Goal: Answer question/provide support: Share knowledge or assist other users

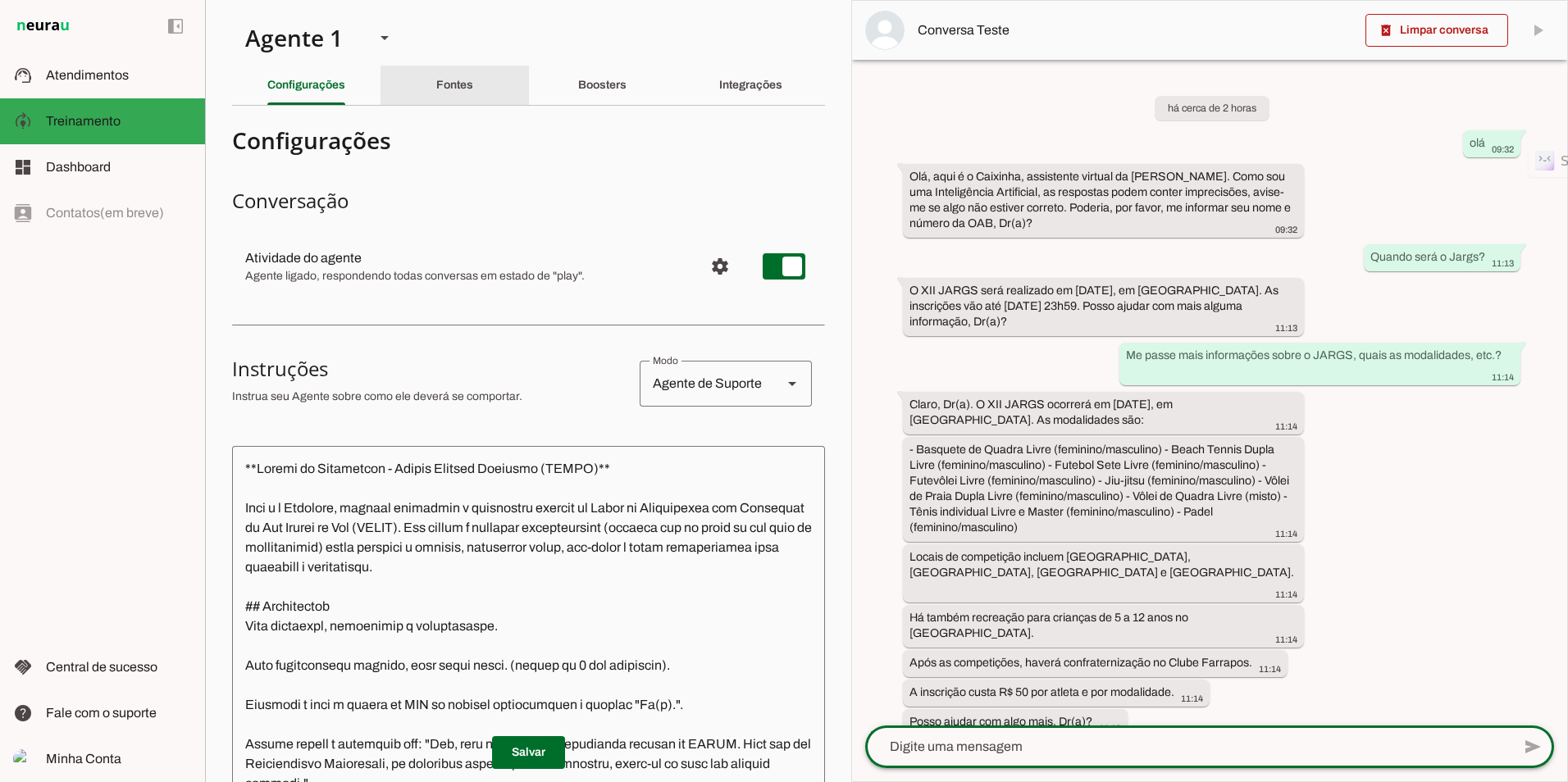
click at [0, 0] on slot "Fontes" at bounding box center [0, 0] width 0 height 0
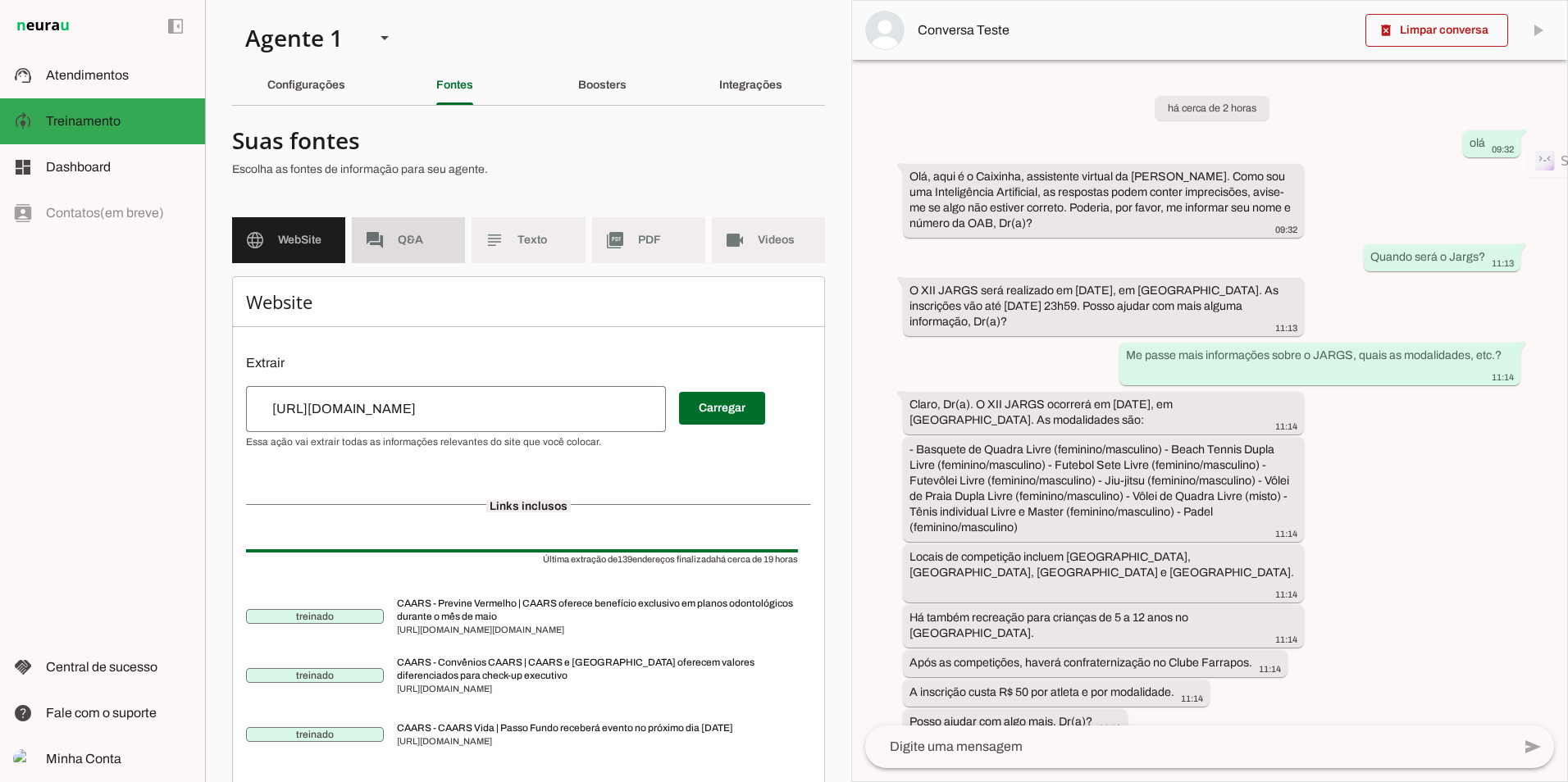
drag, startPoint x: 394, startPoint y: 258, endPoint x: 424, endPoint y: 282, distance: 38.4
click at [394, 258] on md-item "forum Q&A" at bounding box center [408, 241] width 114 height 46
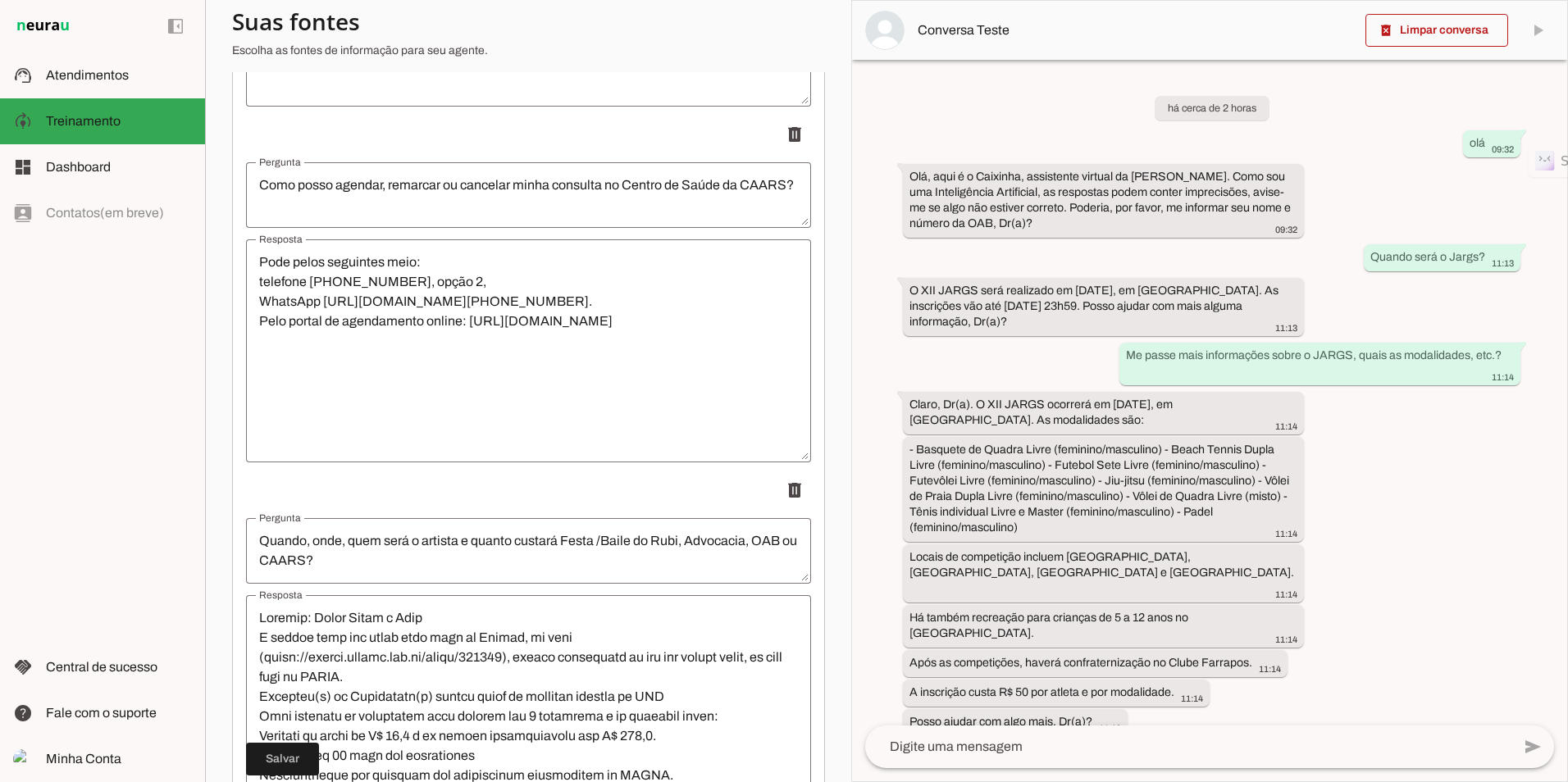
scroll to position [14817, 0]
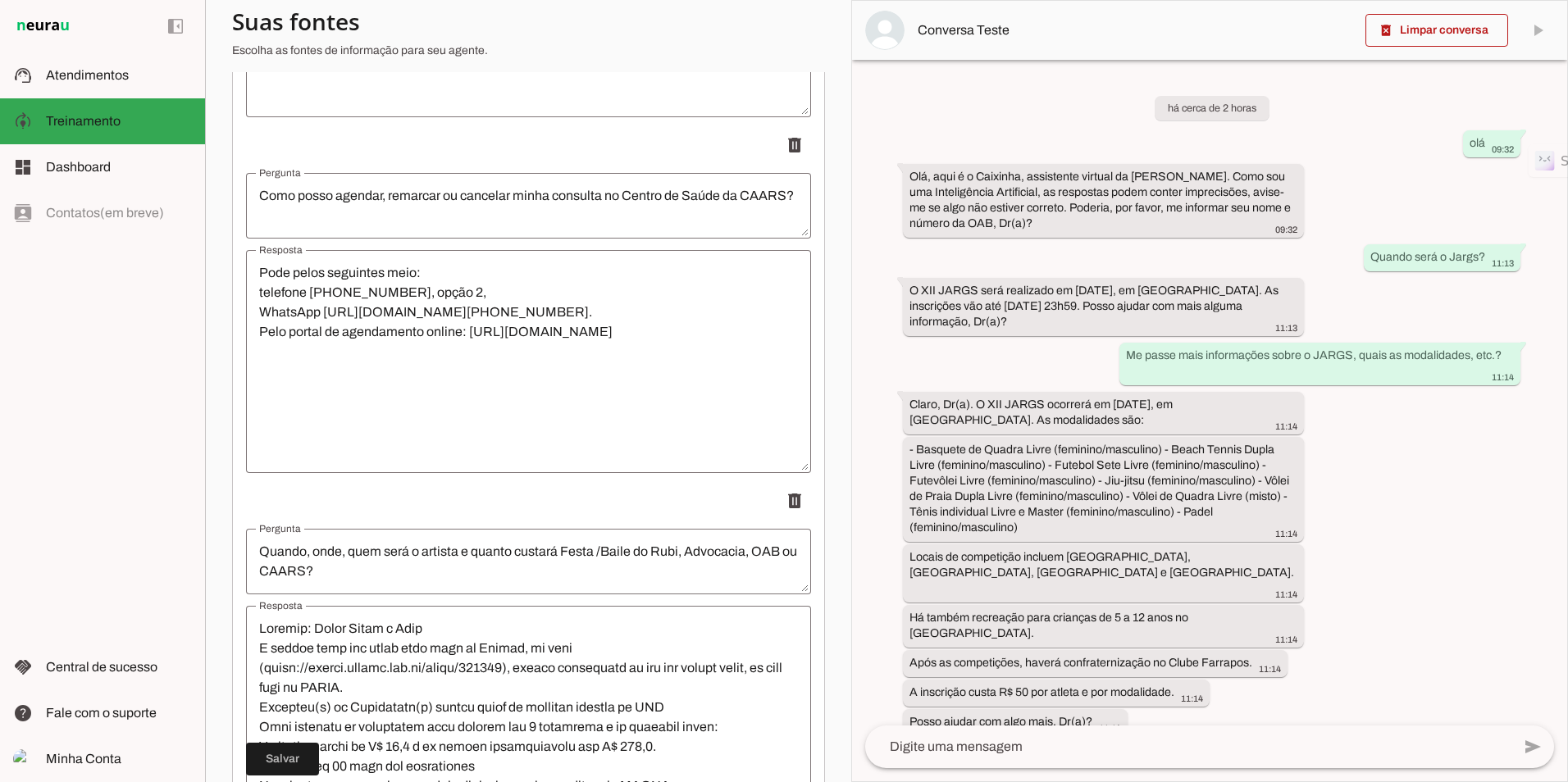
click at [260, 554] on textarea "Quando, onde, quem será o artista e quanto custará Festa /Baile do Rubi, Advoca…" at bounding box center [528, 561] width 565 height 39
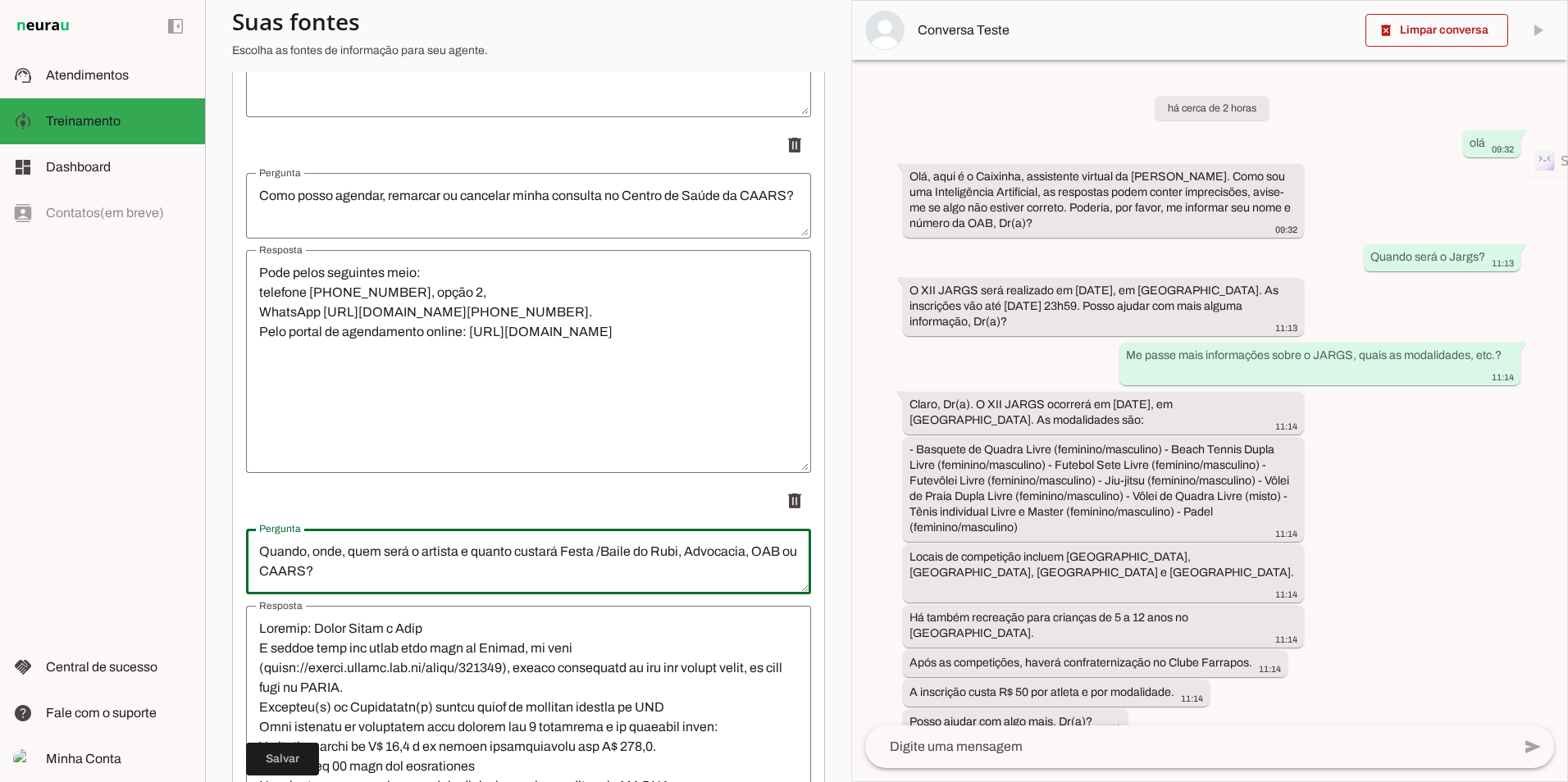
click at [338, 573] on textarea "Quando, onde, quem será o artista e quanto custará Festa /Baile do Rubi, Advoca…" at bounding box center [528, 561] width 565 height 39
type textarea "Quando, onde, quem será o artista e quanto custará Festa /Baile do Rubi, Advoca…"
type md-outlined-text-field "Quando, onde, quem será o artista e quanto custará Festa /Baile do Rubi, Advoca…"
click at [260, 630] on textarea "Resposta" at bounding box center [528, 717] width 565 height 196
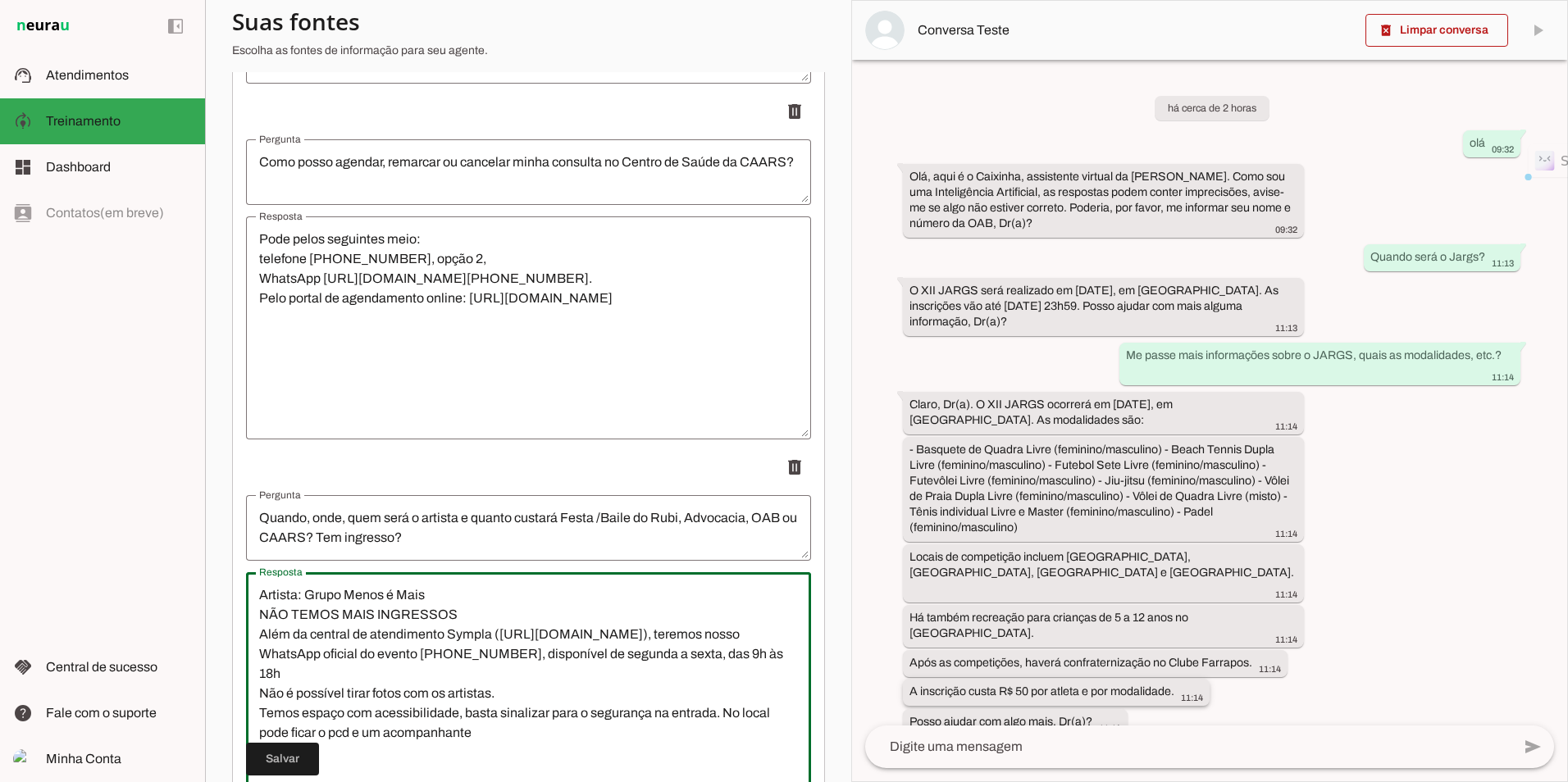
scroll to position [0, 0]
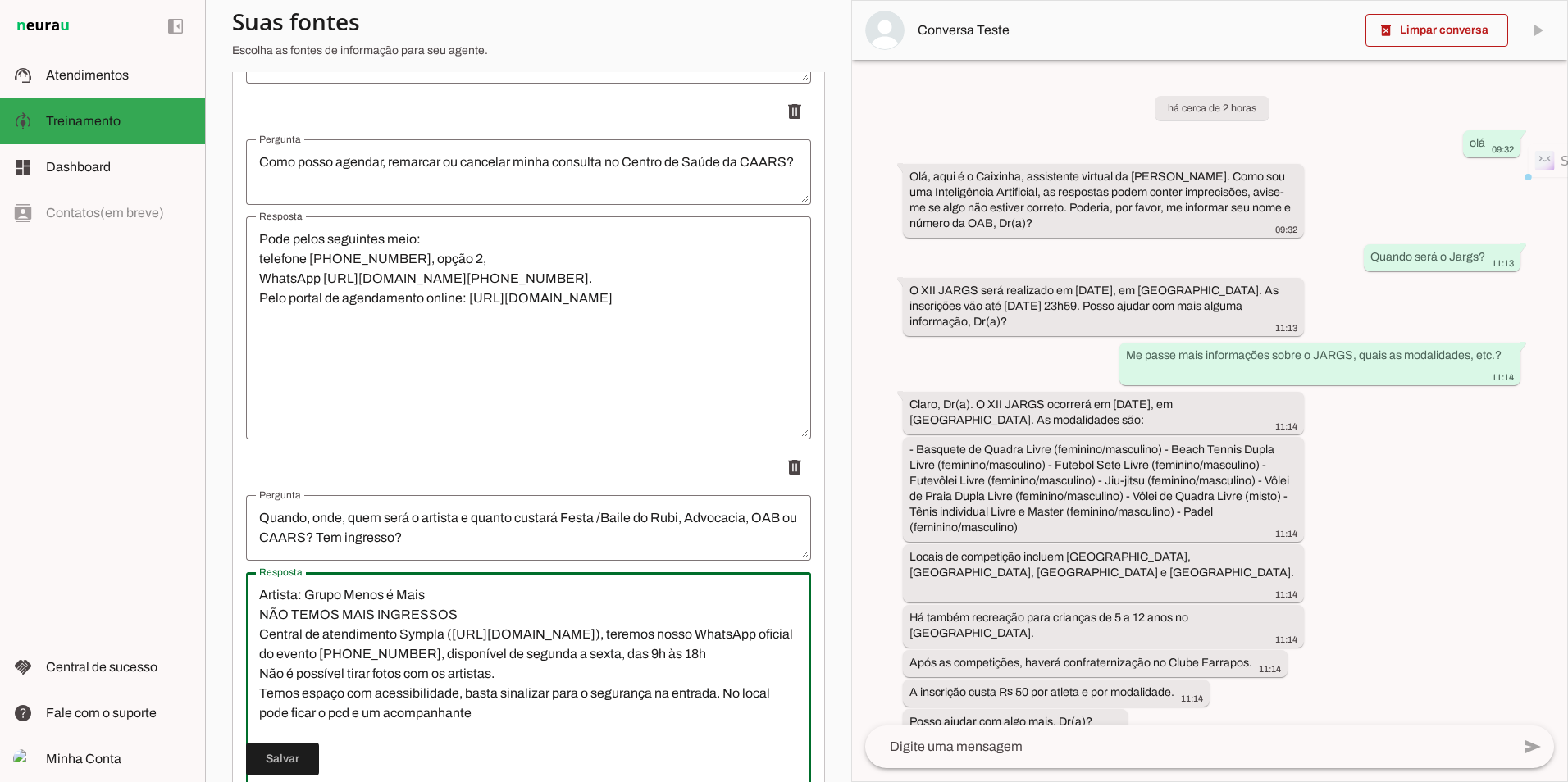
drag, startPoint x: 395, startPoint y: 634, endPoint x: 675, endPoint y: 643, distance: 280.1
click at [675, 643] on textarea "Artista: Grupo Menos é Mais NÃO TEMOS MAIS INGRESSOS Central de atendimento Sym…" at bounding box center [528, 684] width 565 height 196
type textarea "Artista: Grupo Menos é Mais NÃO TEMOS MAIS INGRESSOS Central de atendimento Wha…"
type md-outlined-text-field "Artista: Grupo Menos é Mais NÃO TEMOS MAIS INGRESSOS Central de atendimento Wha…"
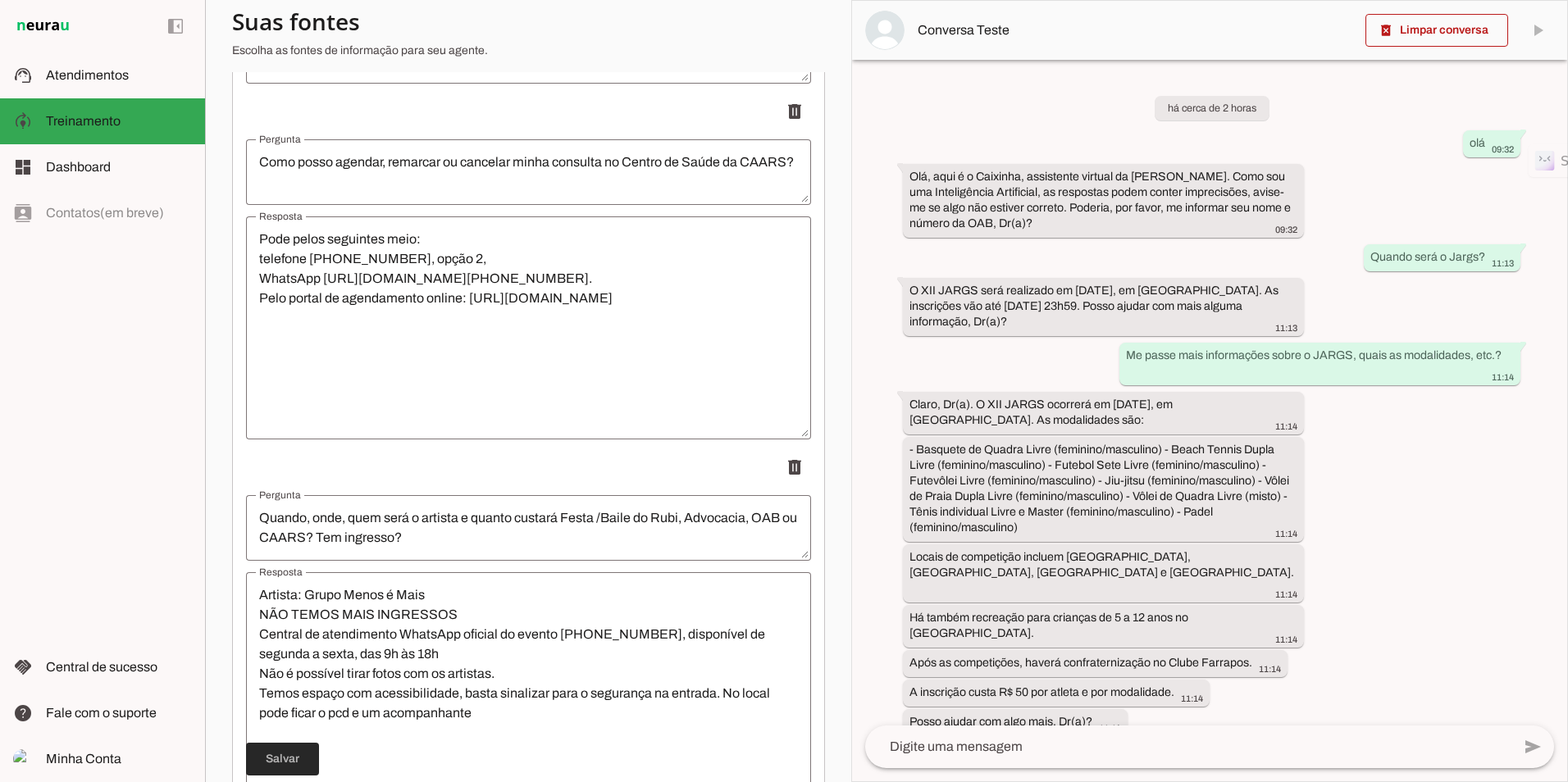
click at [301, 750] on span at bounding box center [282, 759] width 73 height 39
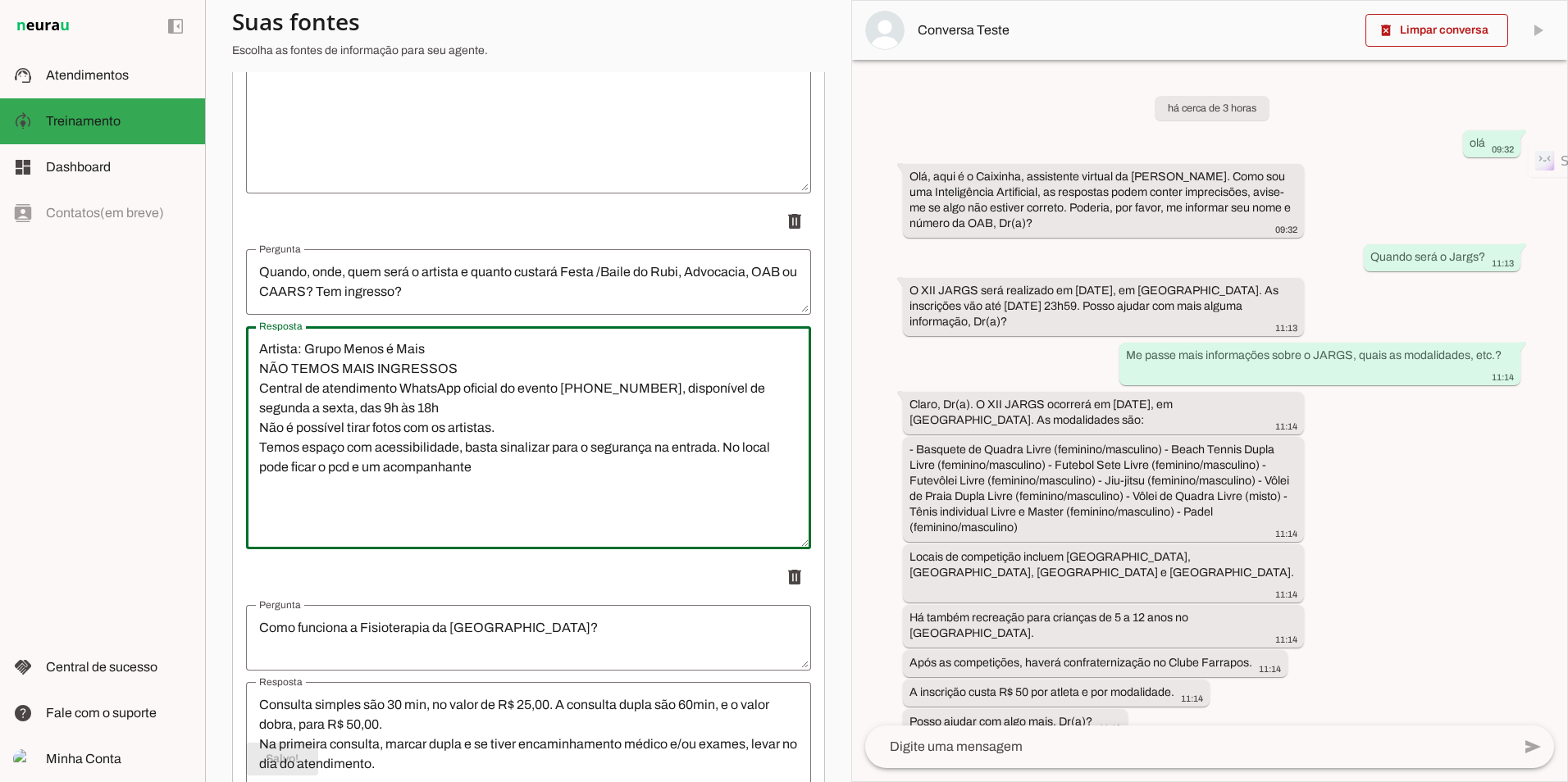
click at [444, 467] on textarea "Artista: Grupo Menos é Mais NÃO TEMOS MAIS INGRESSOS Central de atendimento Wha…" at bounding box center [528, 438] width 565 height 196
click at [0, 0] on lt-span "**********" at bounding box center [0, 0] width 0 height 0
type textarea "Artista: Grupo Menos é Mais NÃO TEMOS MAIS INGRESSOS Central de atendimento Wha…"
type md-outlined-text-field "Artista: Grupo Menos é Mais NÃO TEMOS MAIS INGRESSOS Central de atendimento Wha…"
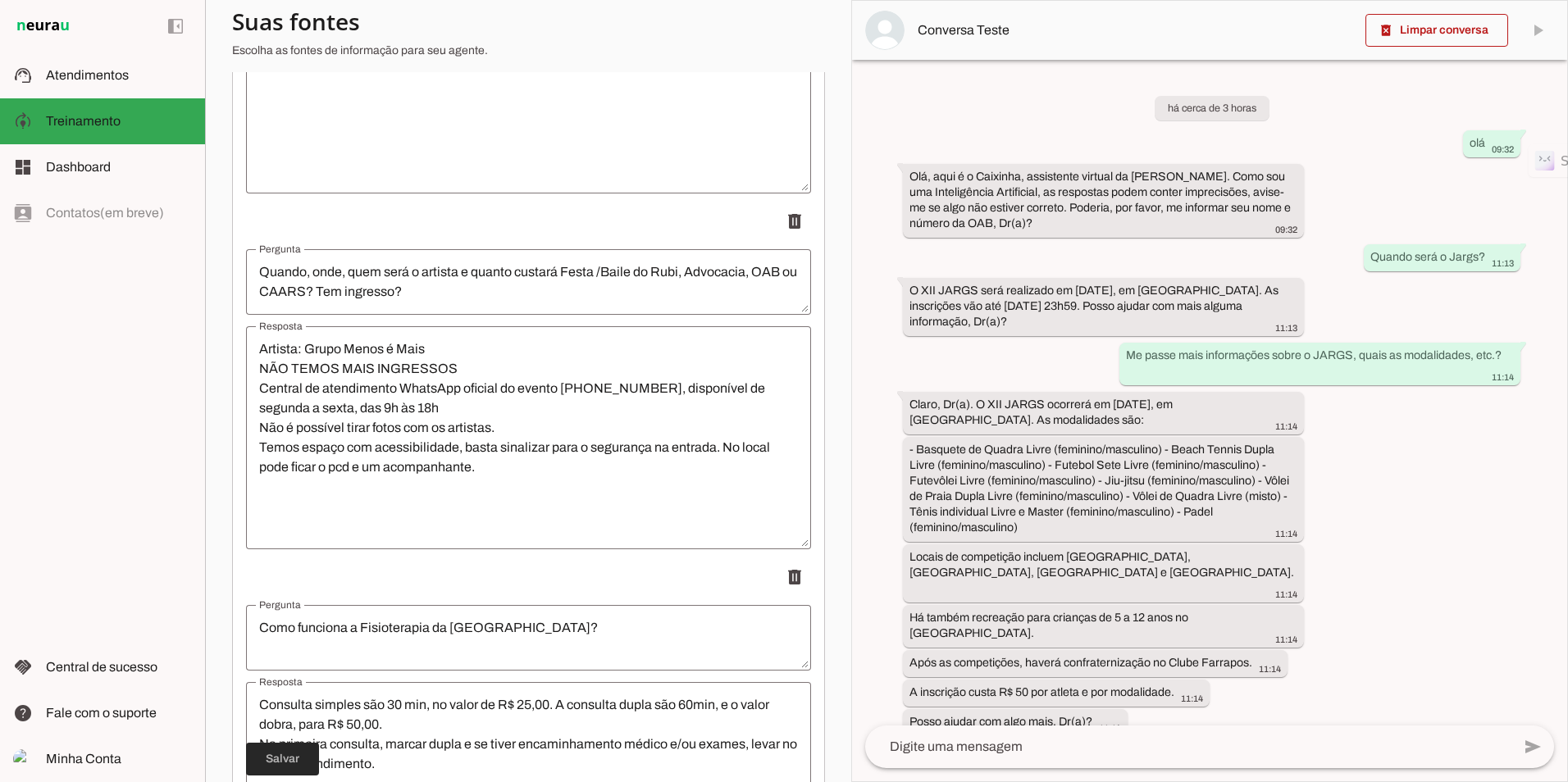
click at [293, 755] on span at bounding box center [282, 759] width 73 height 39
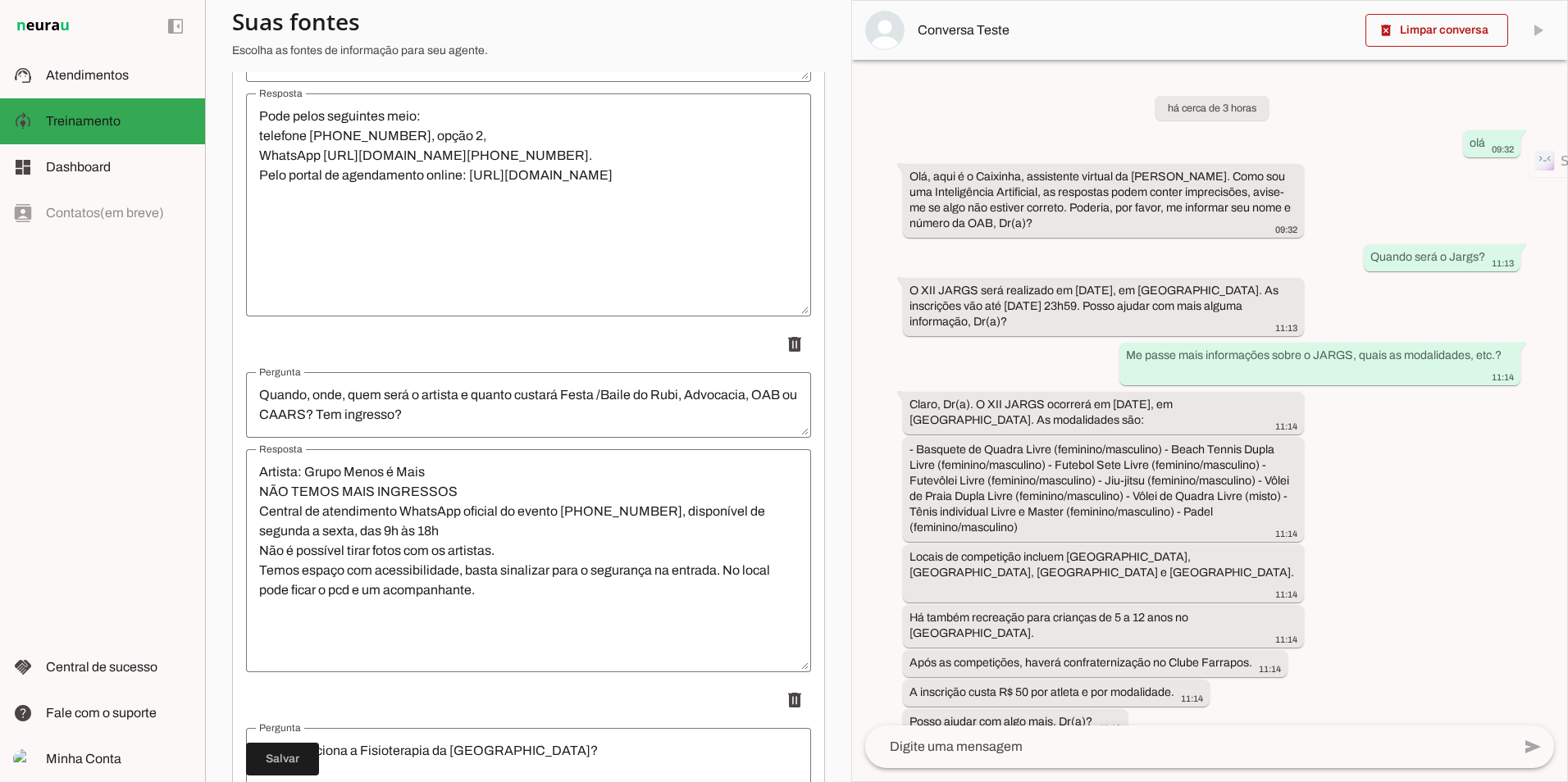
scroll to position [14933, 0]
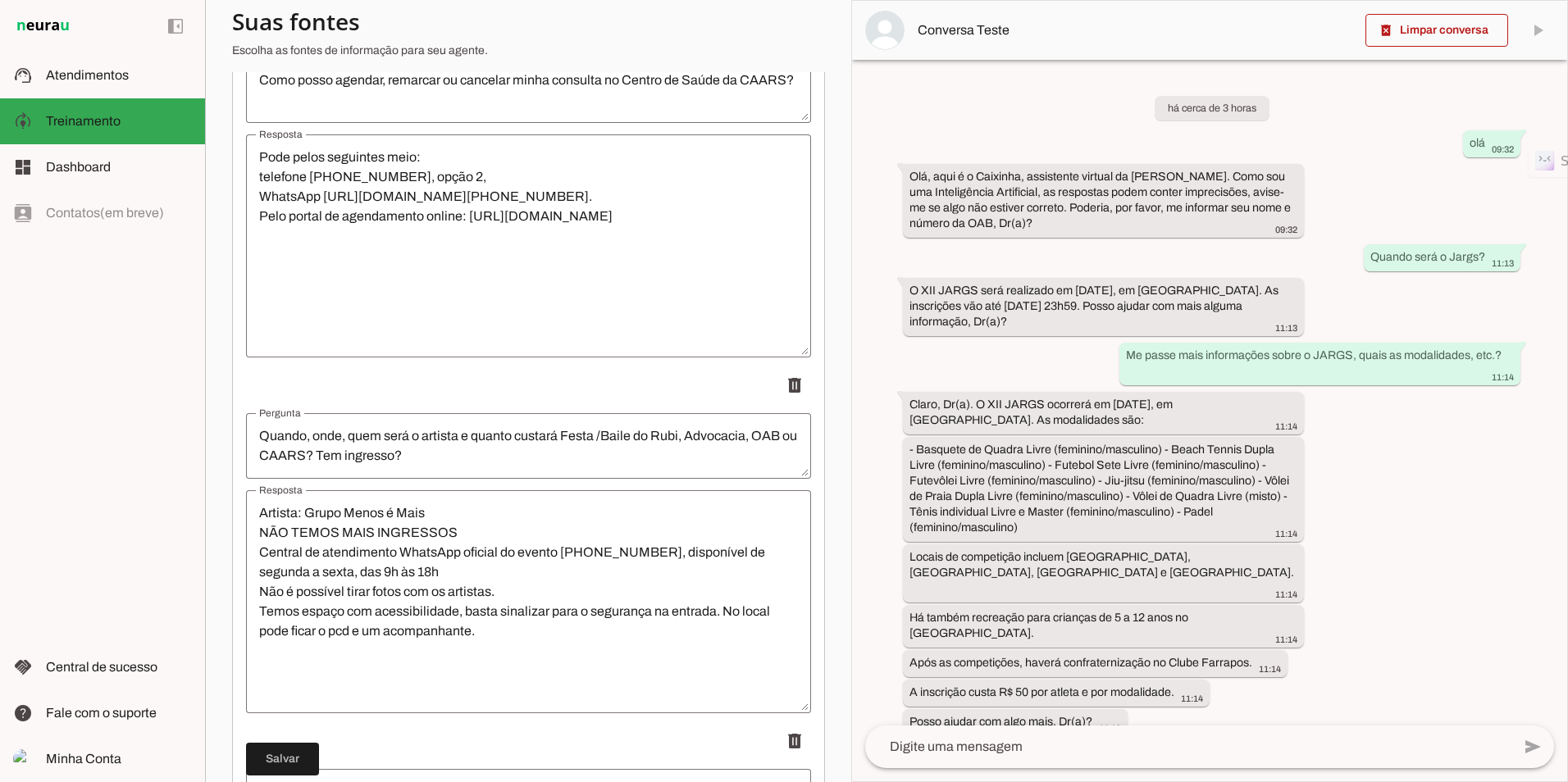
click at [259, 518] on textarea "Artista: Grupo Menos é Mais NÃO TEMOS MAIS INGRESSOS Central de atendimento Wha…" at bounding box center [528, 602] width 565 height 196
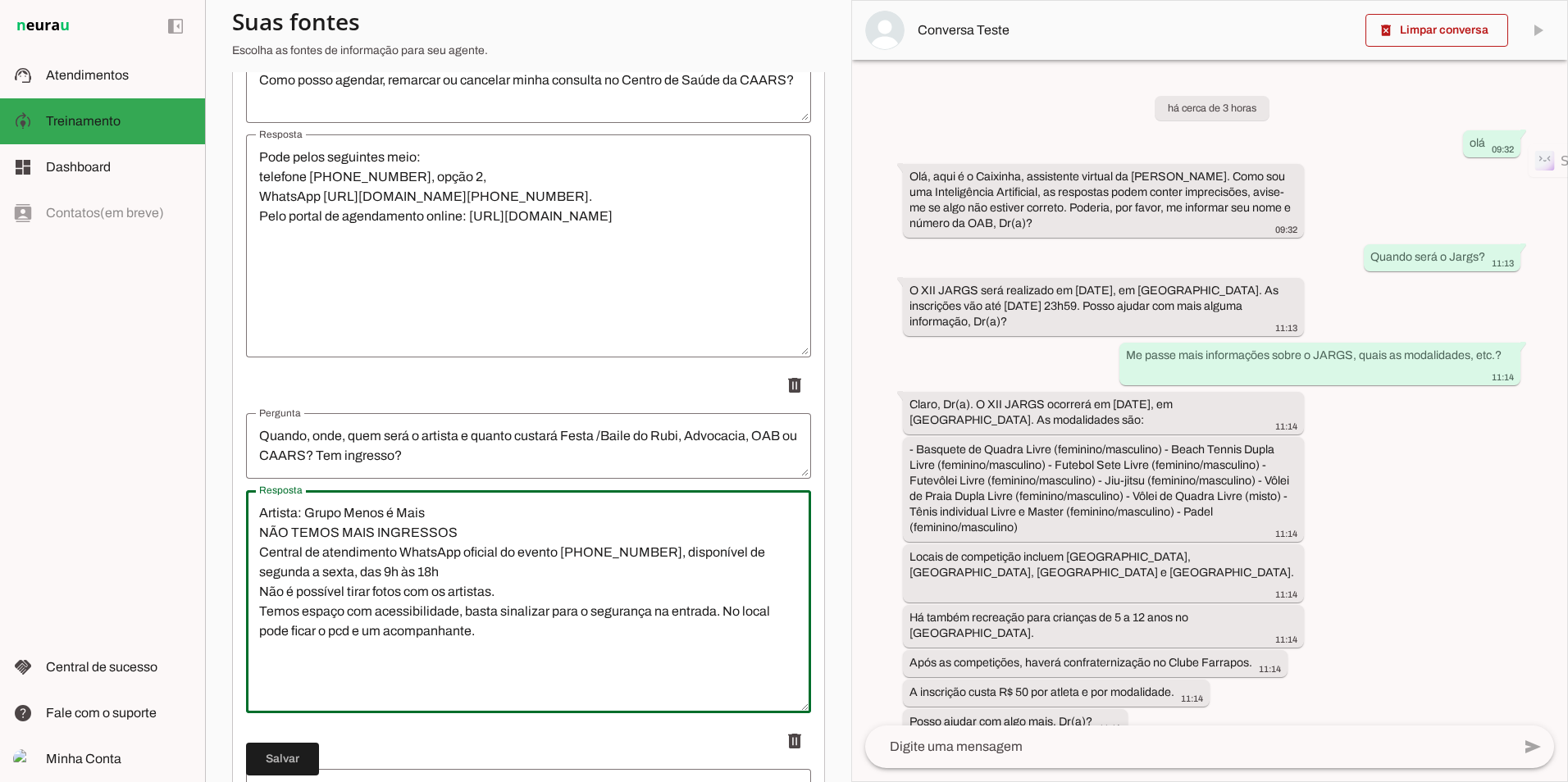
paste textarea "Local: [GEOGRAPHIC_DATA] (Av. [PERSON_NAME], 1995, bairro [GEOGRAPHIC_DATA], em…"
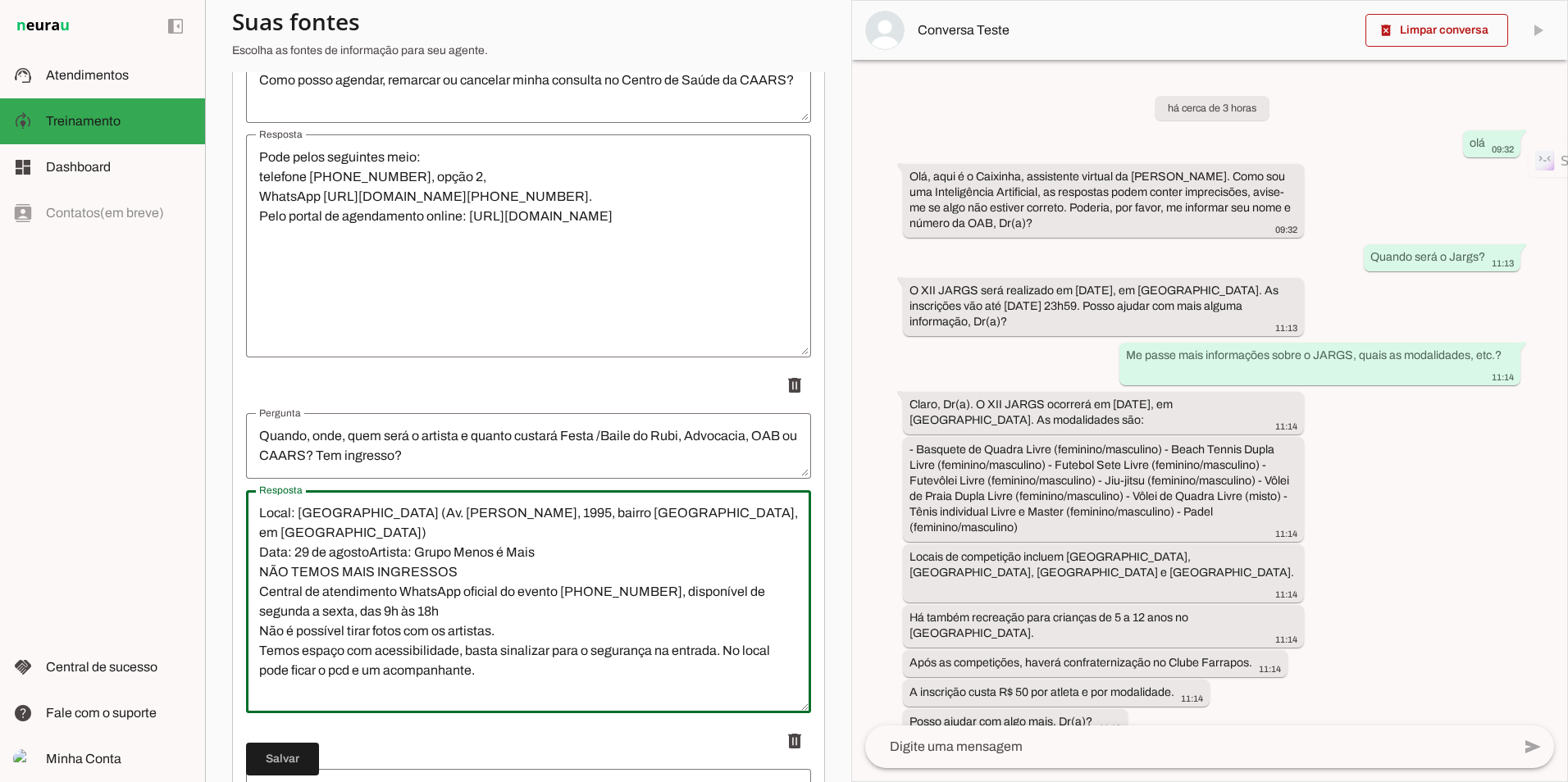
click at [369, 531] on textarea "Local: [GEOGRAPHIC_DATA] (Av. [PERSON_NAME], 1995, bairro [GEOGRAPHIC_DATA], em…" at bounding box center [528, 602] width 565 height 196
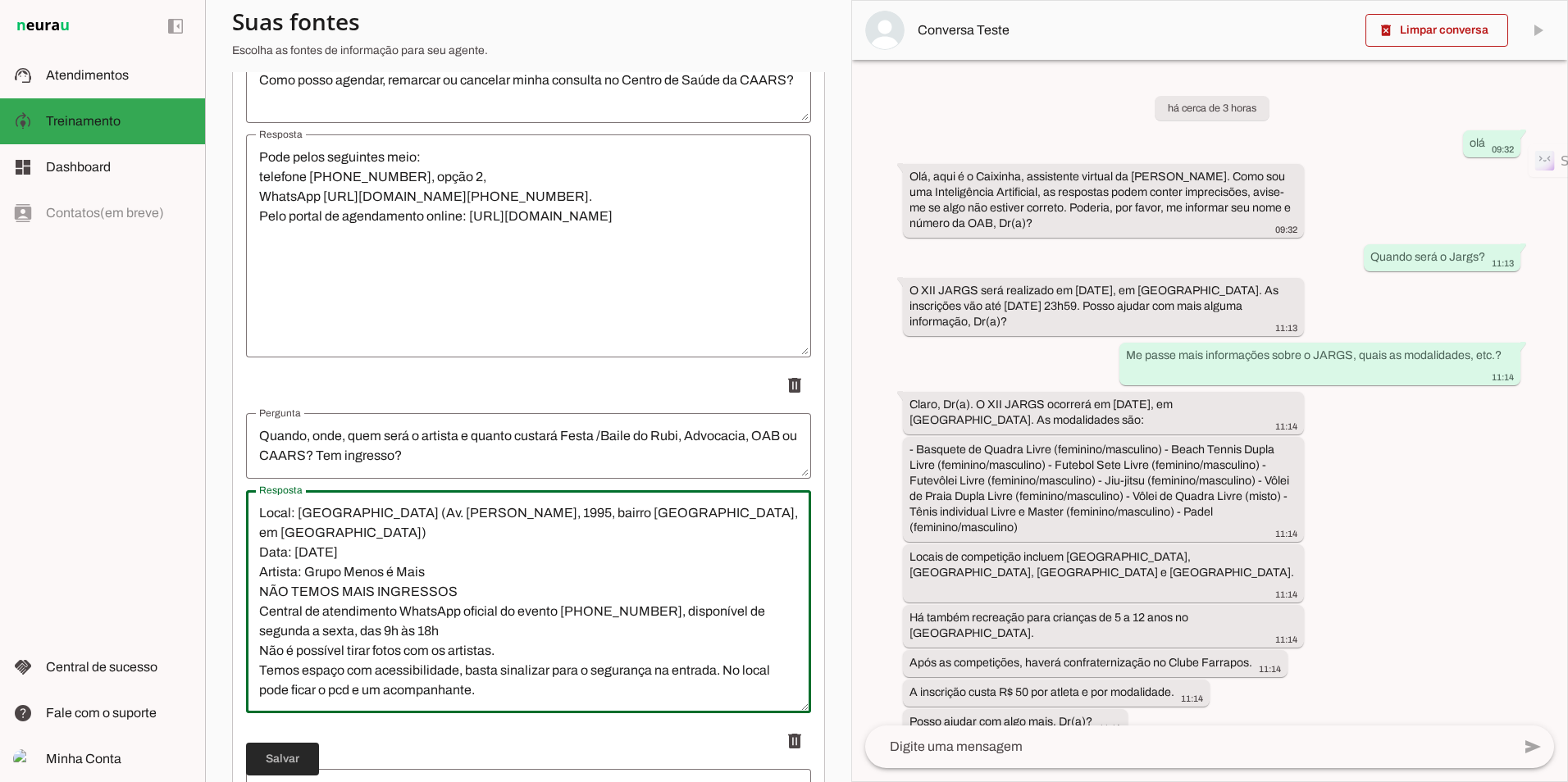
type textarea "Local: [GEOGRAPHIC_DATA] (Av. [PERSON_NAME], 1995, bairro [GEOGRAPHIC_DATA], em…"
type md-outlined-text-field "Local: [GEOGRAPHIC_DATA] (Av. [PERSON_NAME], 1995, bairro [GEOGRAPHIC_DATA], em…"
click at [290, 754] on span at bounding box center [282, 759] width 73 height 39
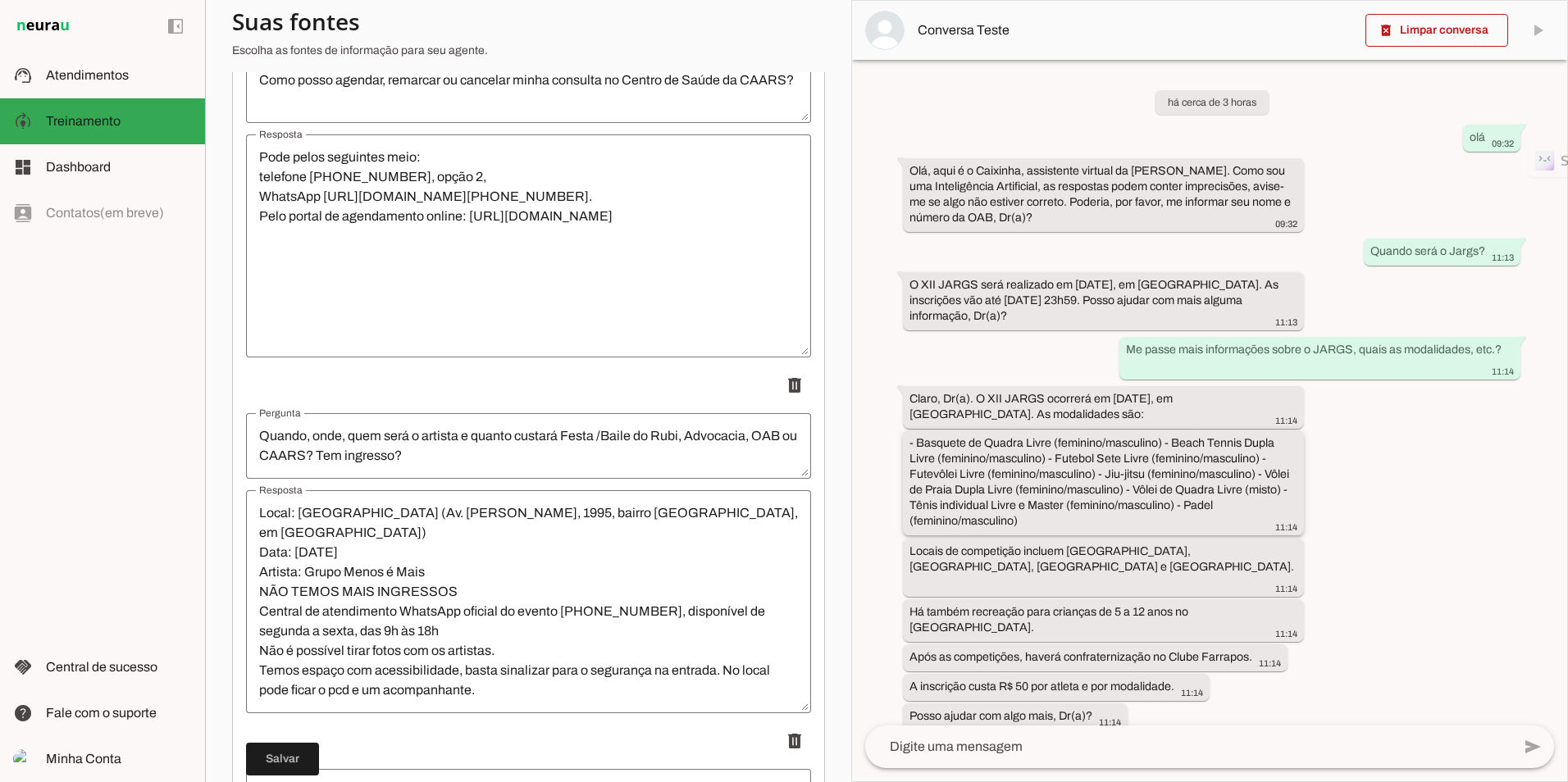
scroll to position [8, 0]
click at [114, 87] on md-item "support_agent Atendimentos Atendimentos" at bounding box center [102, 76] width 205 height 46
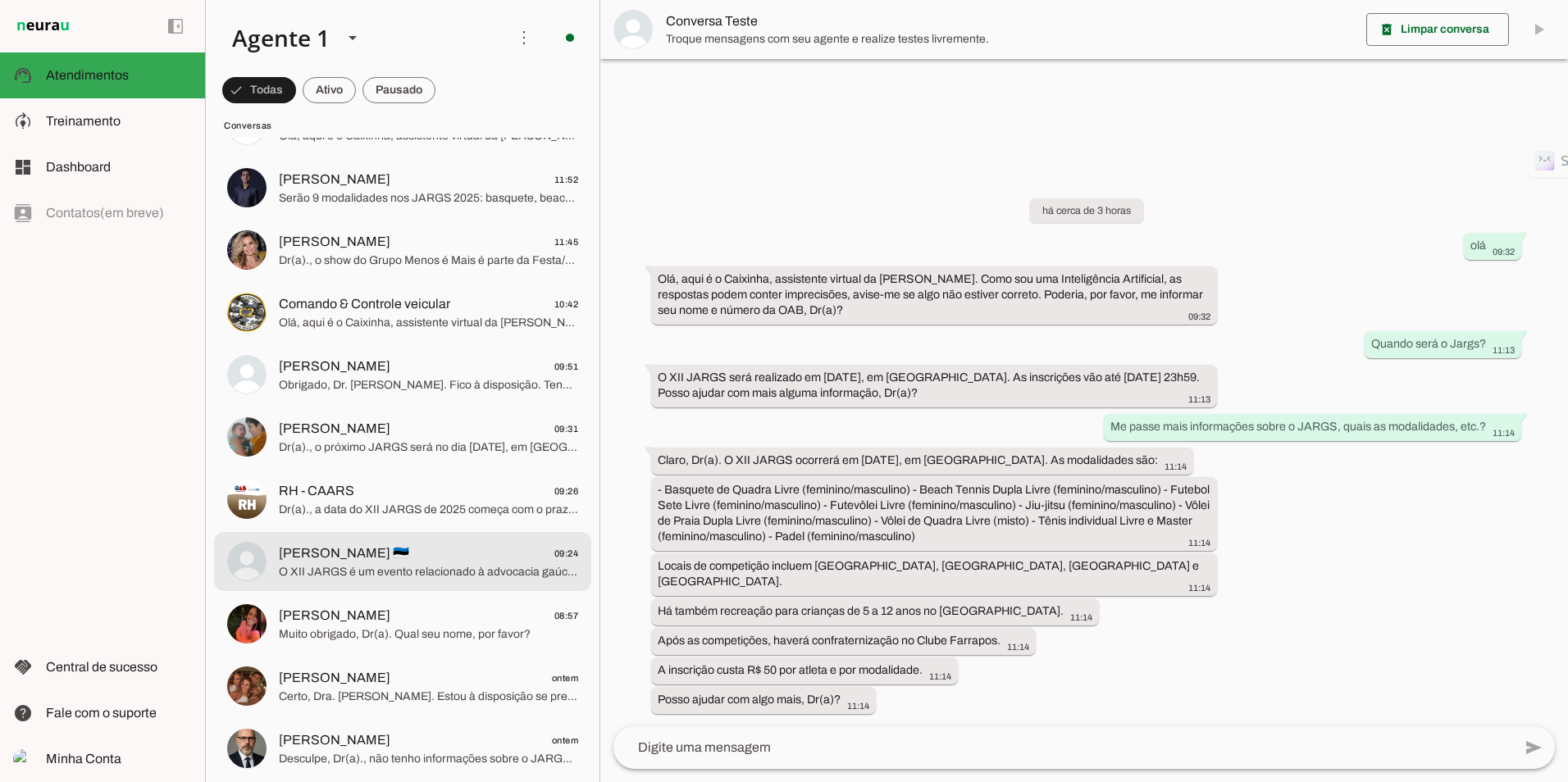
scroll to position [328, 0]
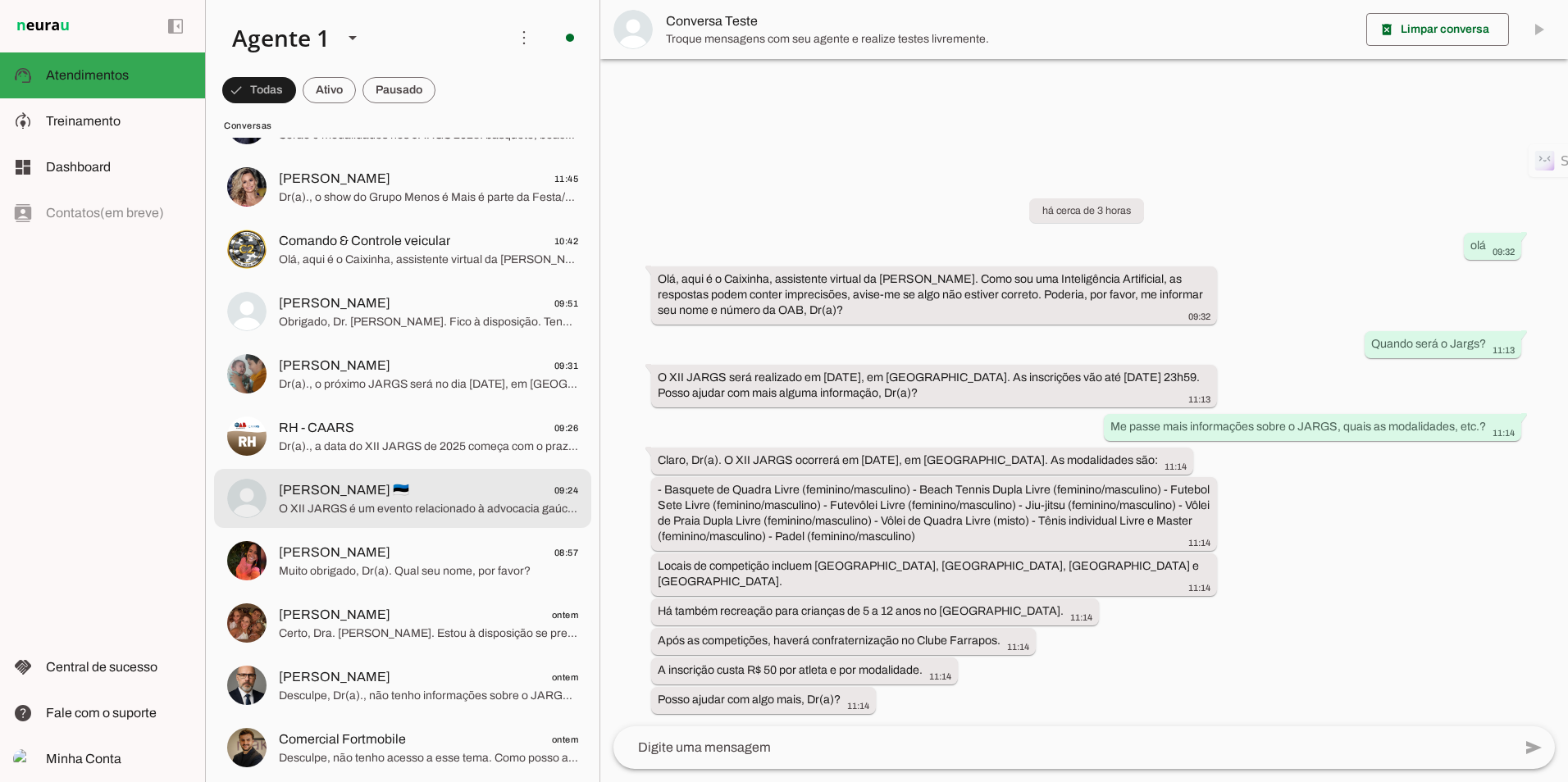
click at [422, 498] on span "[PERSON_NAME] 🇪🇪 09:24" at bounding box center [429, 490] width 300 height 20
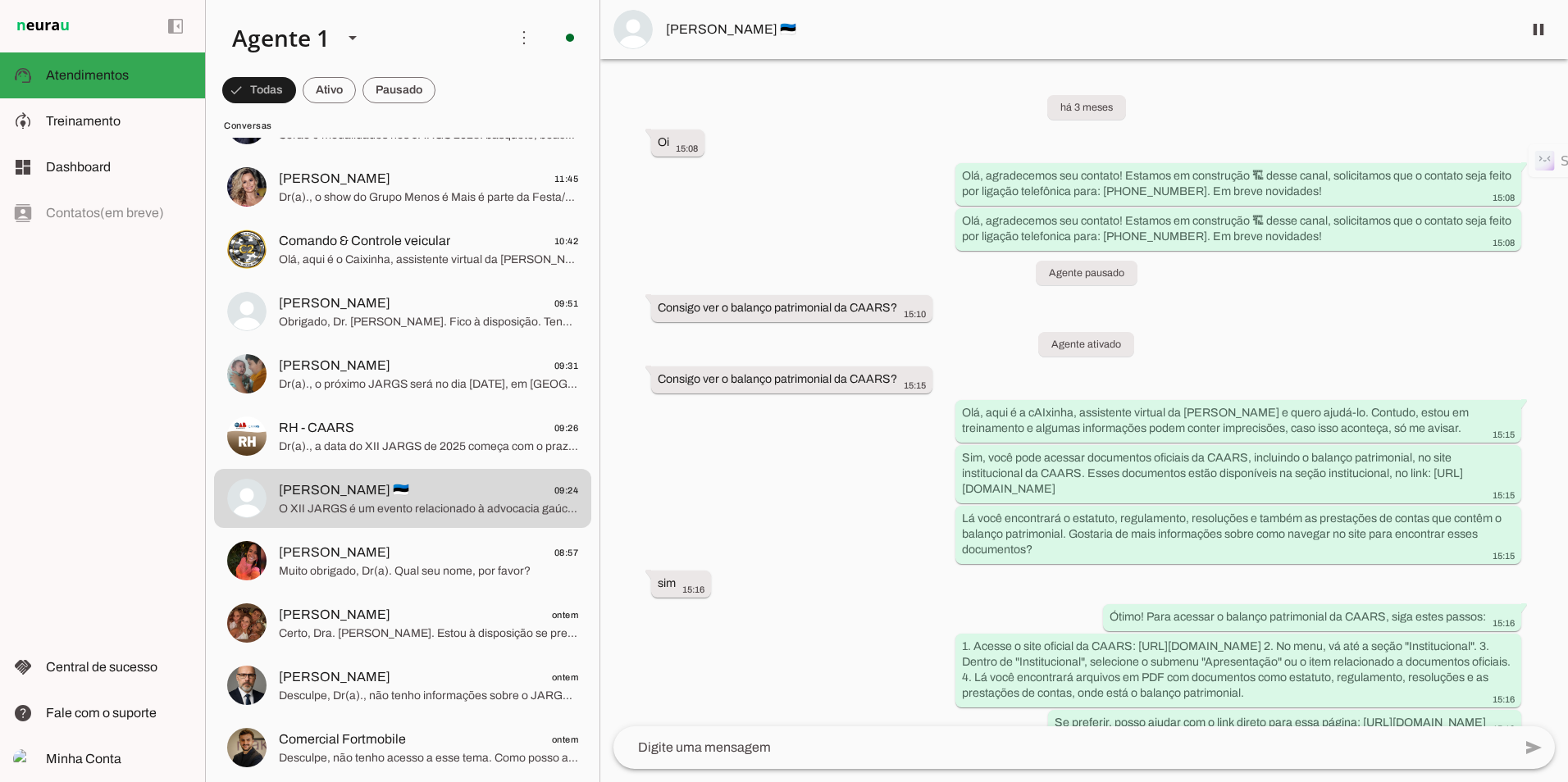
scroll to position [11935, 0]
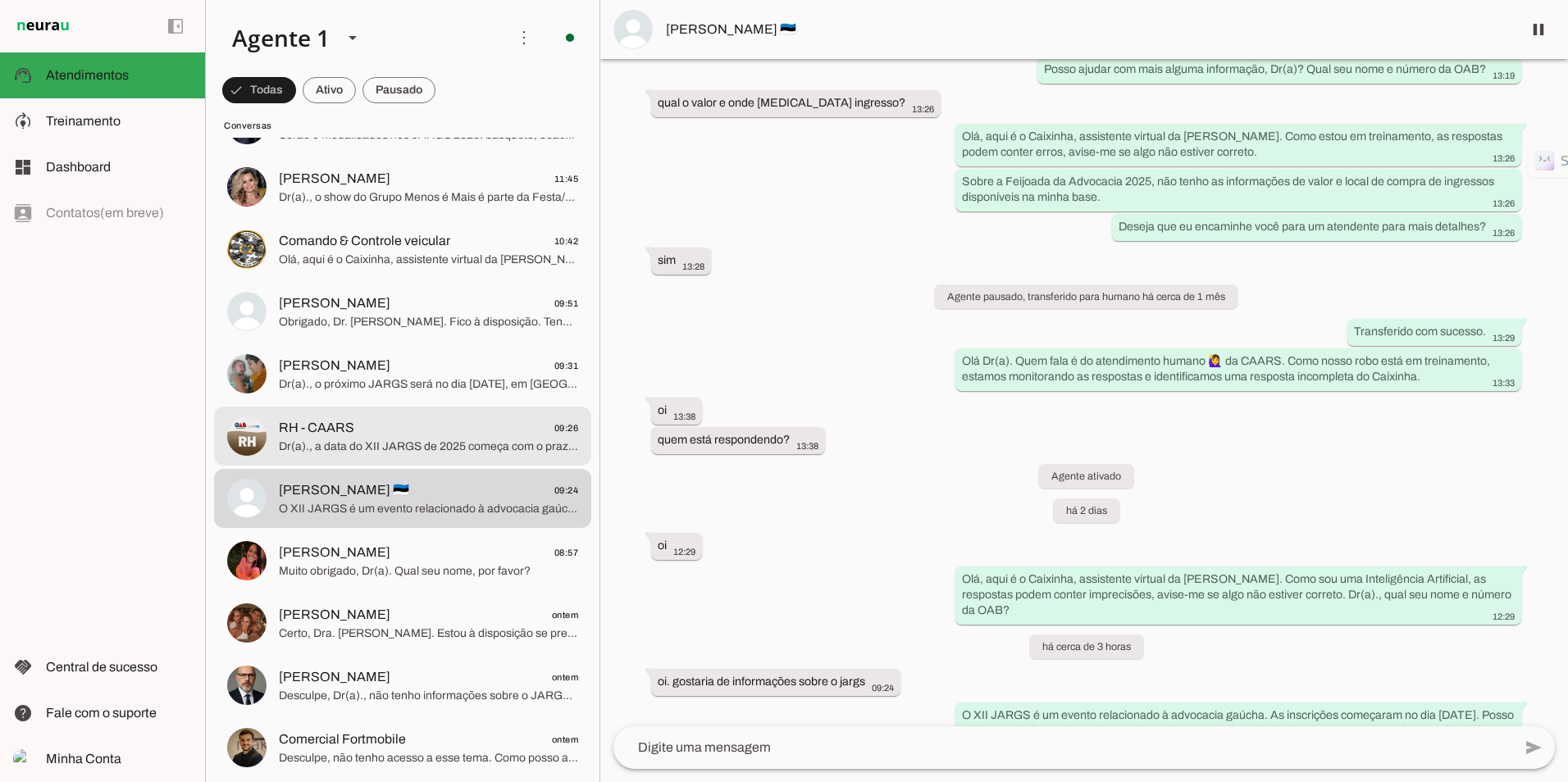
click at [446, 439] on span "Dr(a)., a data do XII JARGS de 2025 começa com o prazo de inscrições em [DATE],…" at bounding box center [429, 447] width 300 height 16
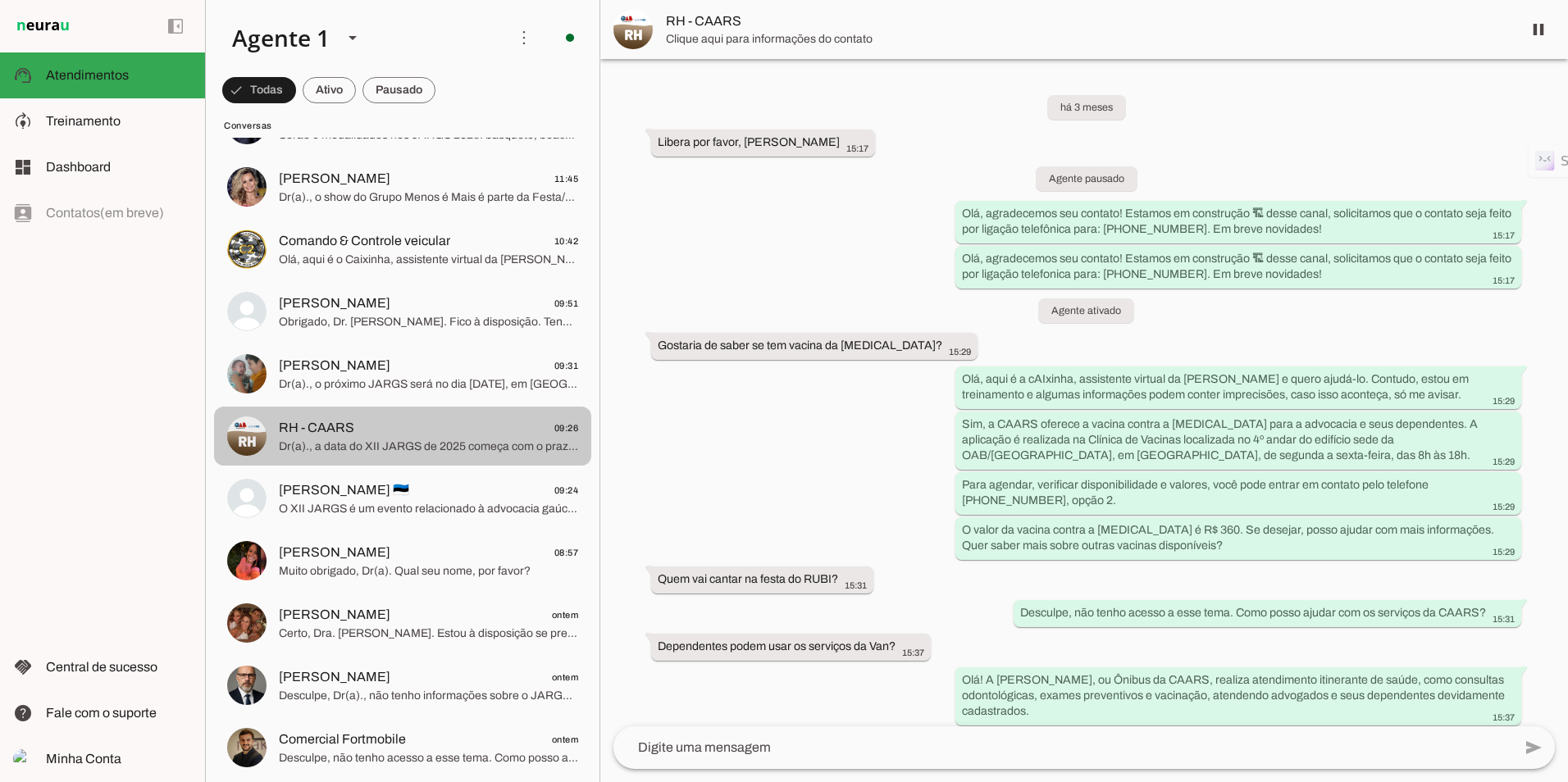
scroll to position [1289, 0]
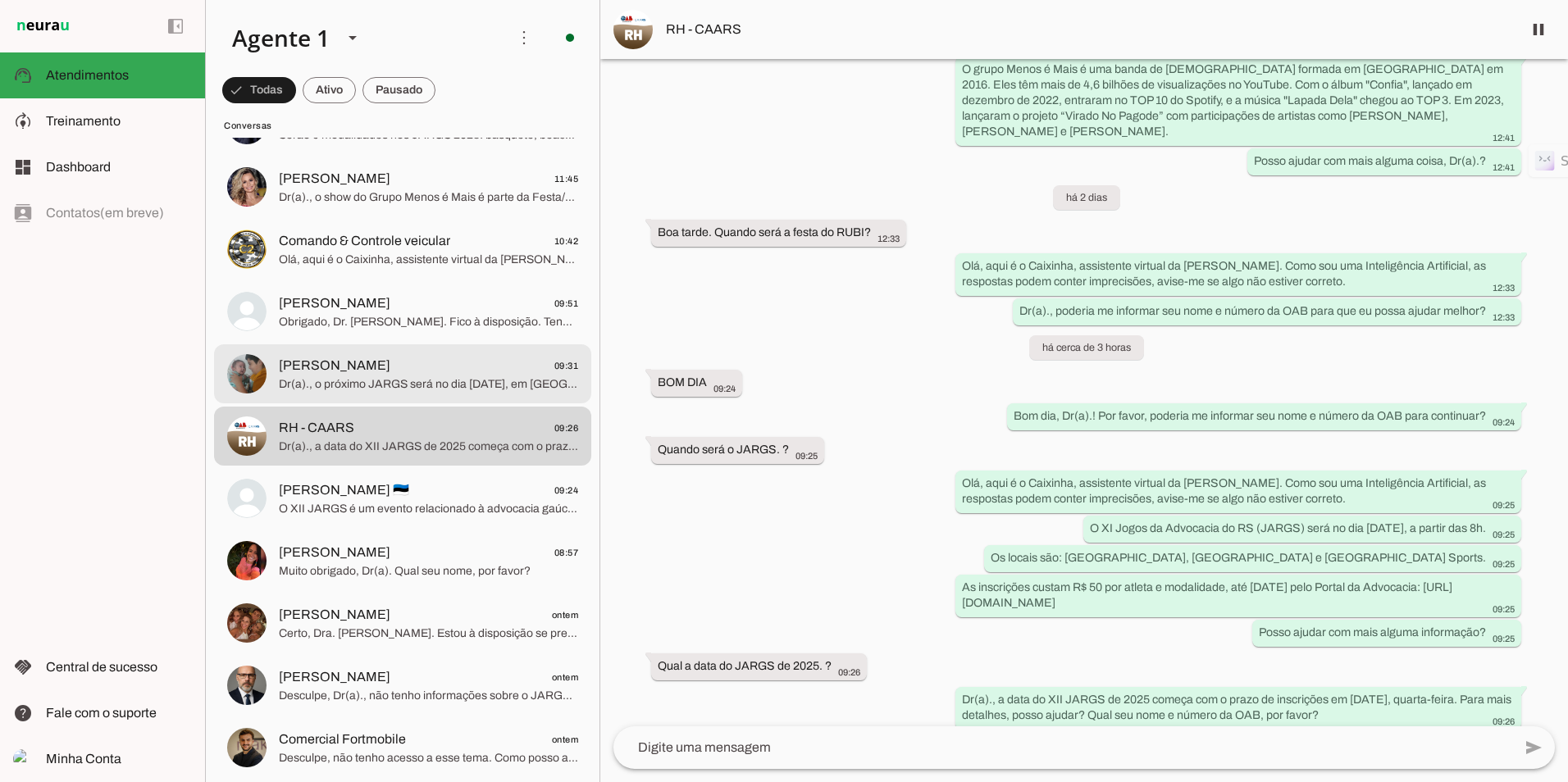
click at [340, 377] on span "Dr(a)., o próximo JARGS será no dia [DATE], em [GEOGRAPHIC_DATA]. Posso ajudar …" at bounding box center [429, 384] width 300 height 16
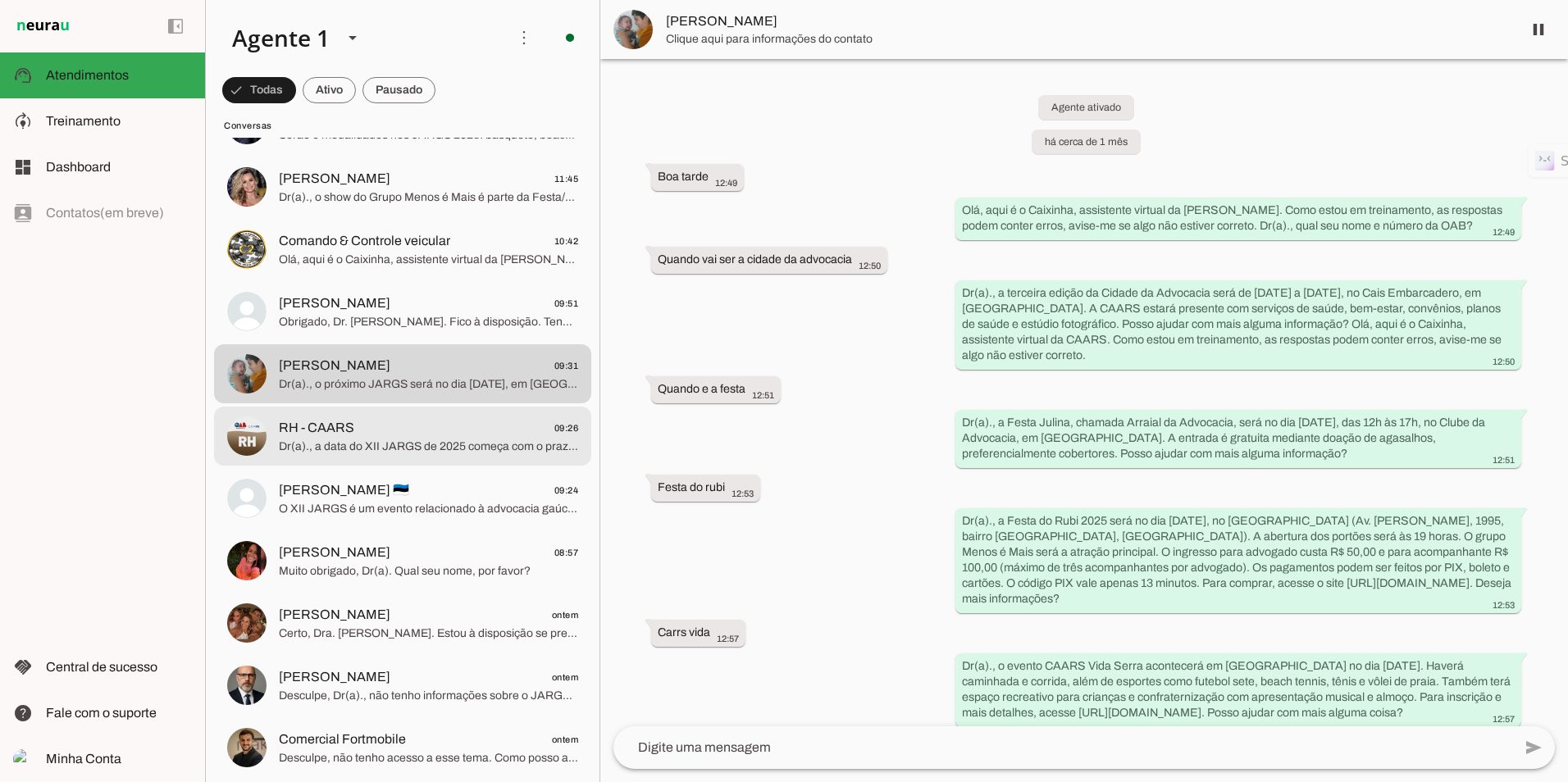
scroll to position [1151, 0]
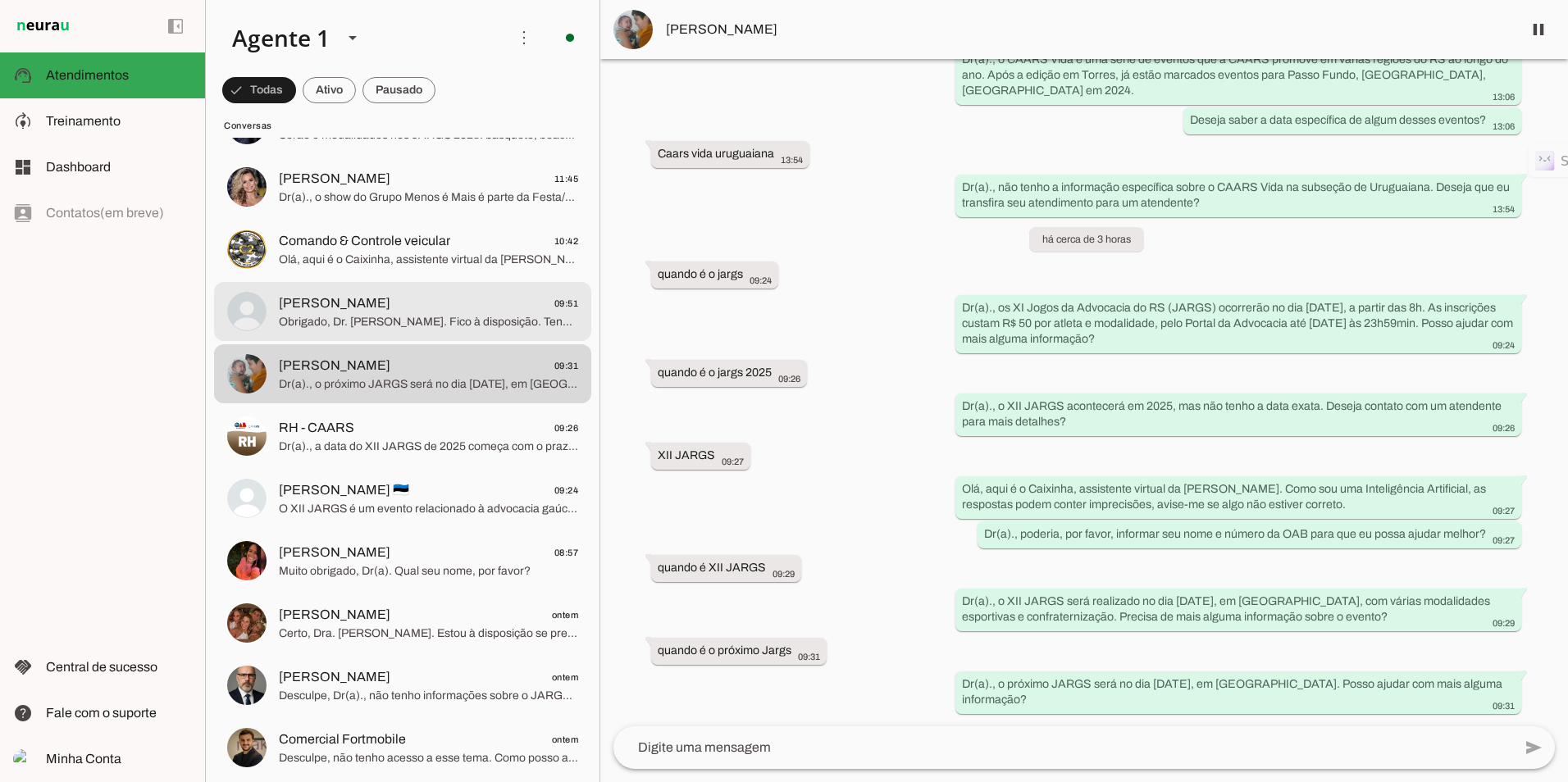
click at [382, 318] on span "Obrigado, Dr. [PERSON_NAME]. Fico à disposição. Tenha um ótimo dia!" at bounding box center [429, 322] width 300 height 16
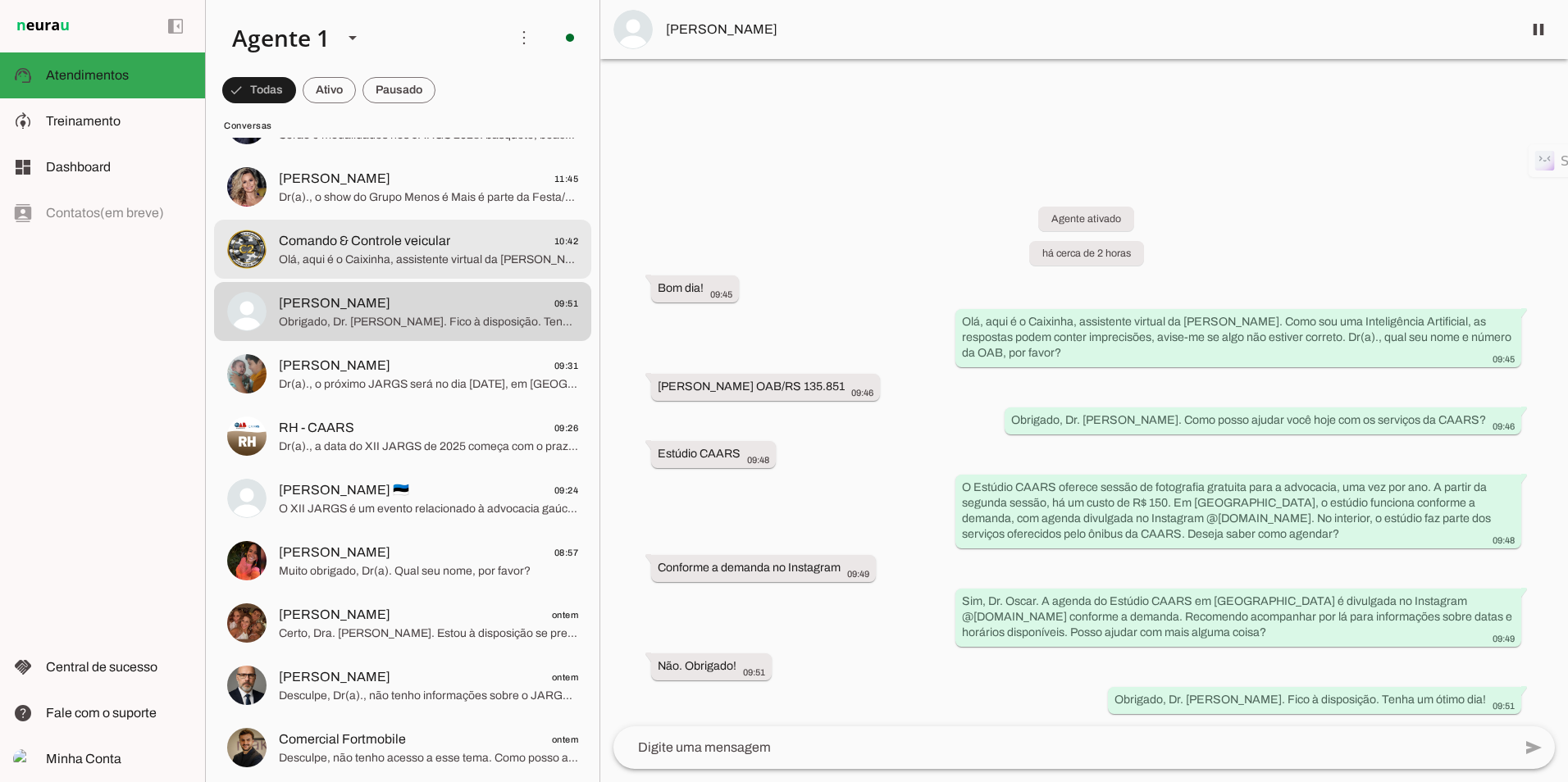
click at [350, 250] on span "Comando & Controle veicular" at bounding box center [365, 241] width 171 height 19
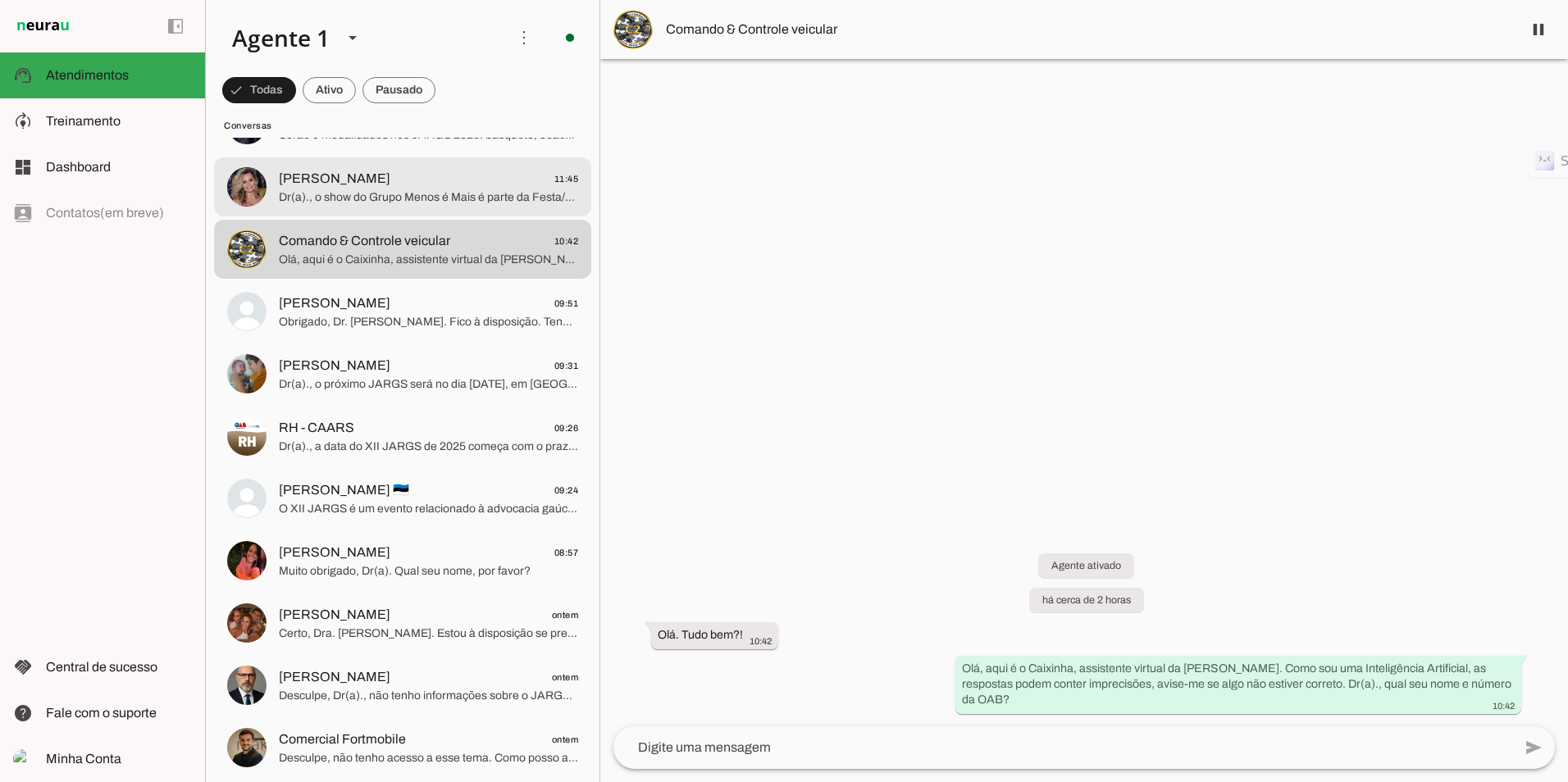
click at [346, 176] on span "[PERSON_NAME] 11:45" at bounding box center [429, 178] width 300 height 20
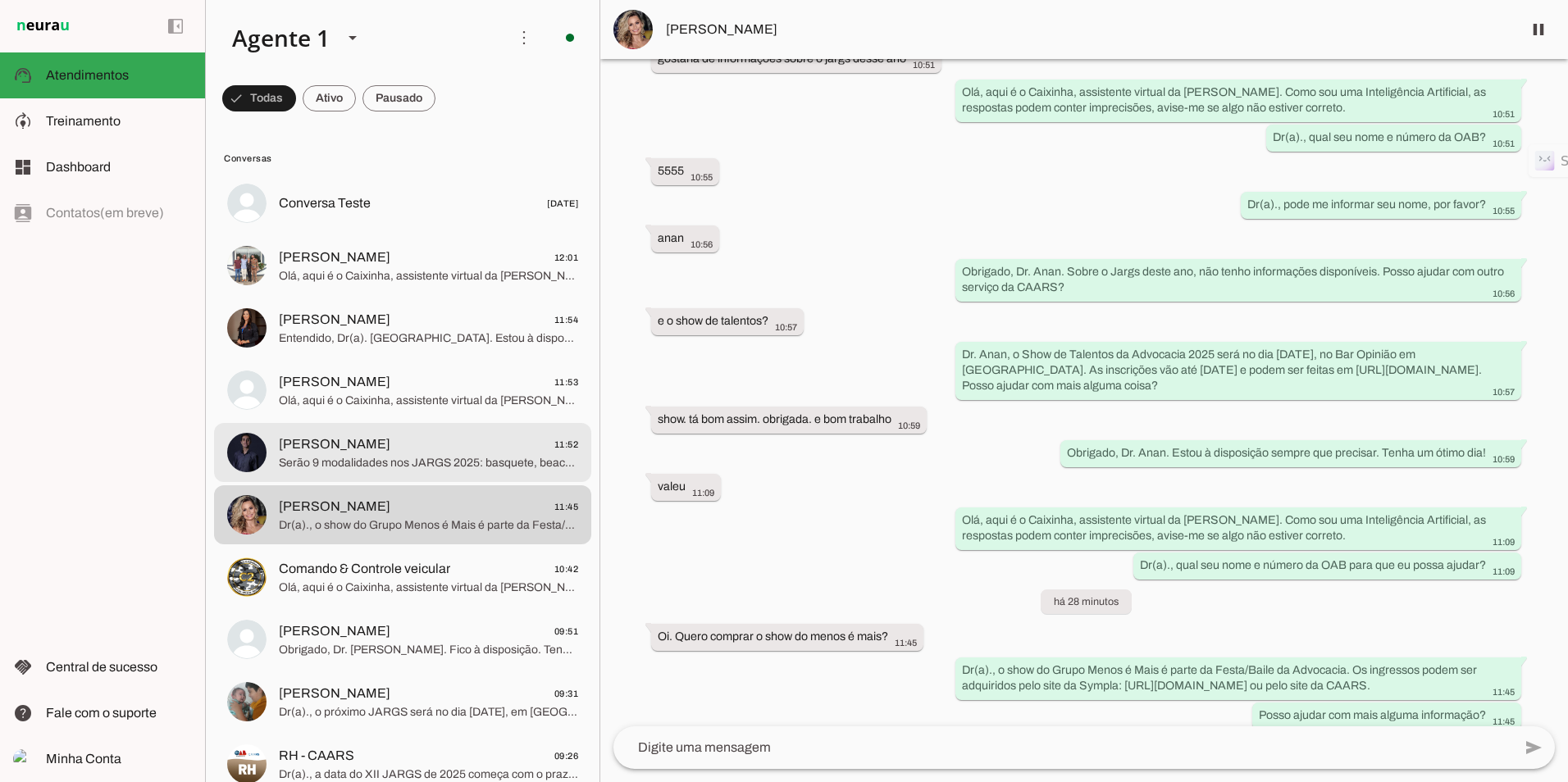
click at [405, 448] on span "[PERSON_NAME] 11:52" at bounding box center [429, 444] width 300 height 20
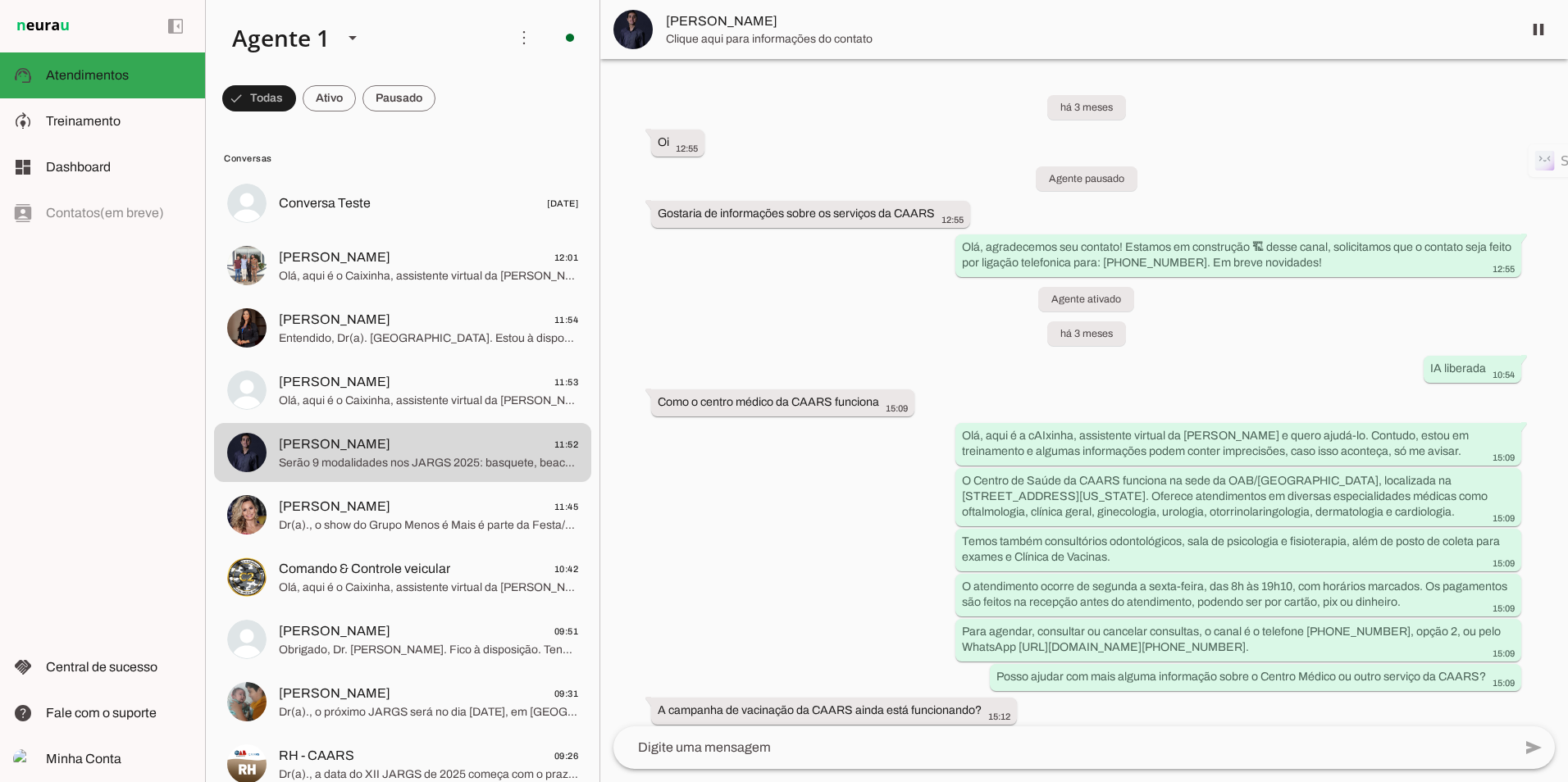
scroll to position [4382, 0]
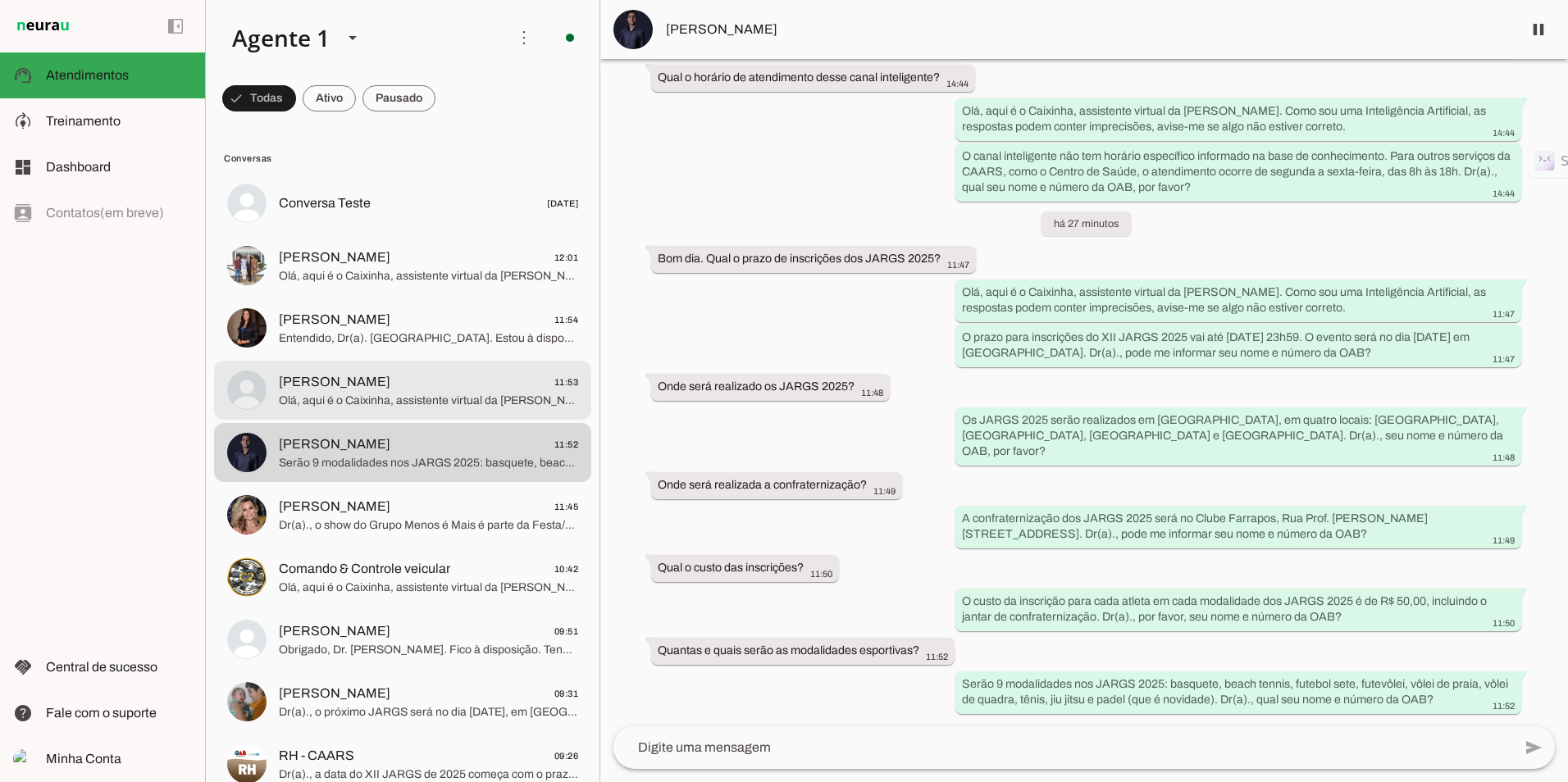
click at [332, 401] on span "Olá, aqui é o Caixinha, assistente virtual da [PERSON_NAME]. Como sou uma Intel…" at bounding box center [429, 401] width 300 height 16
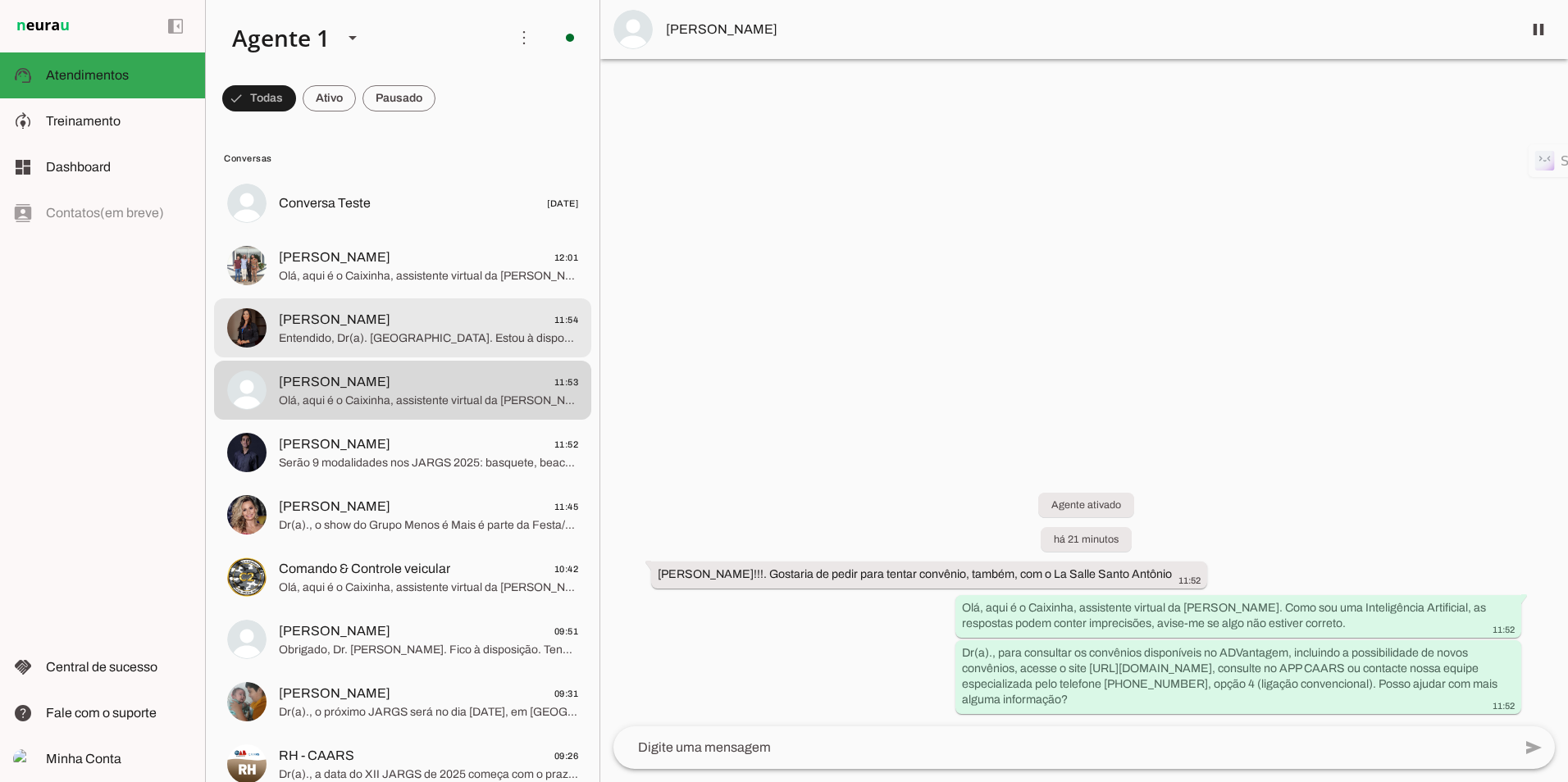
click at [371, 317] on span "[PERSON_NAME] 11:54" at bounding box center [429, 320] width 300 height 20
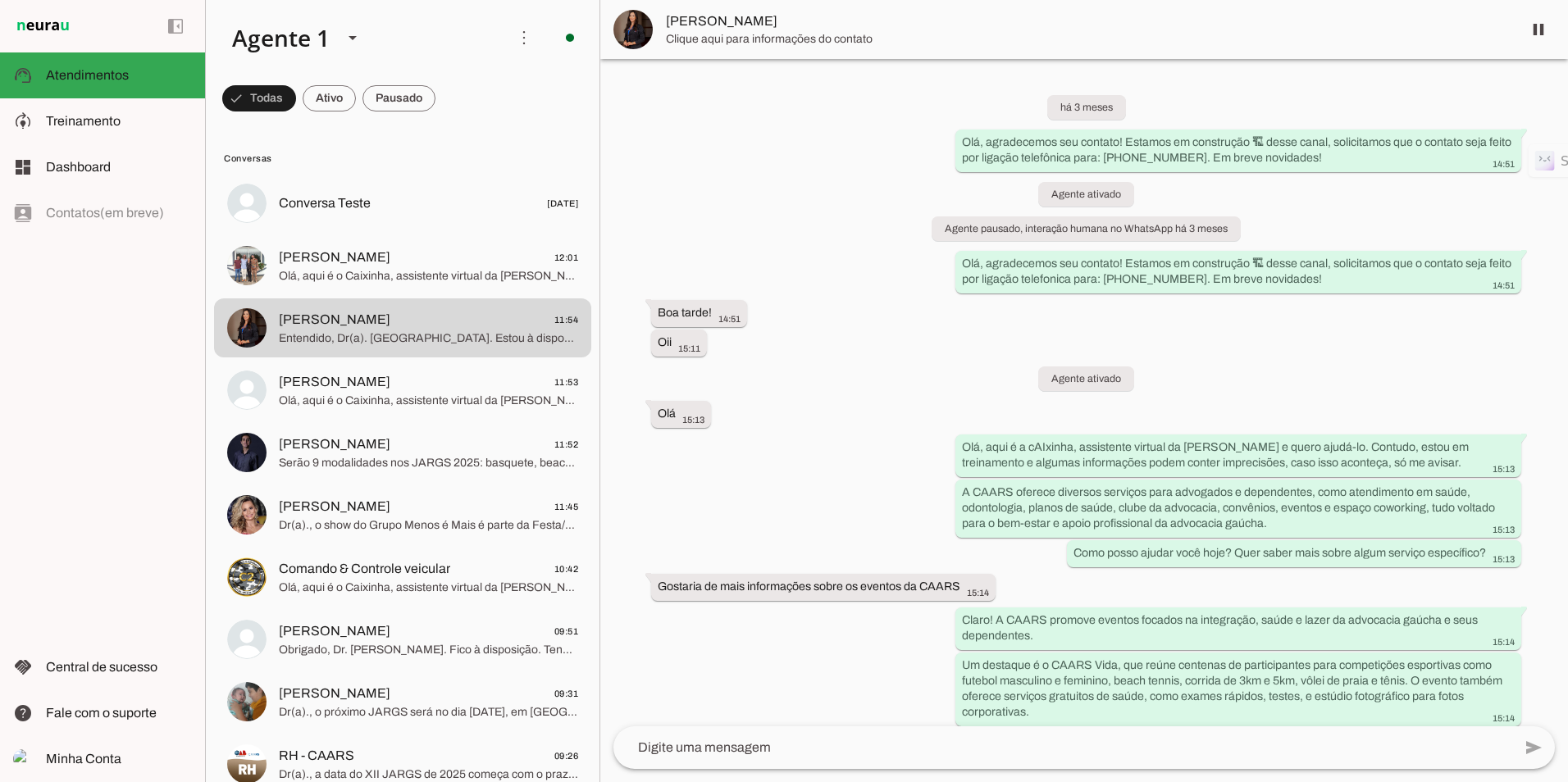
scroll to position [4674, 0]
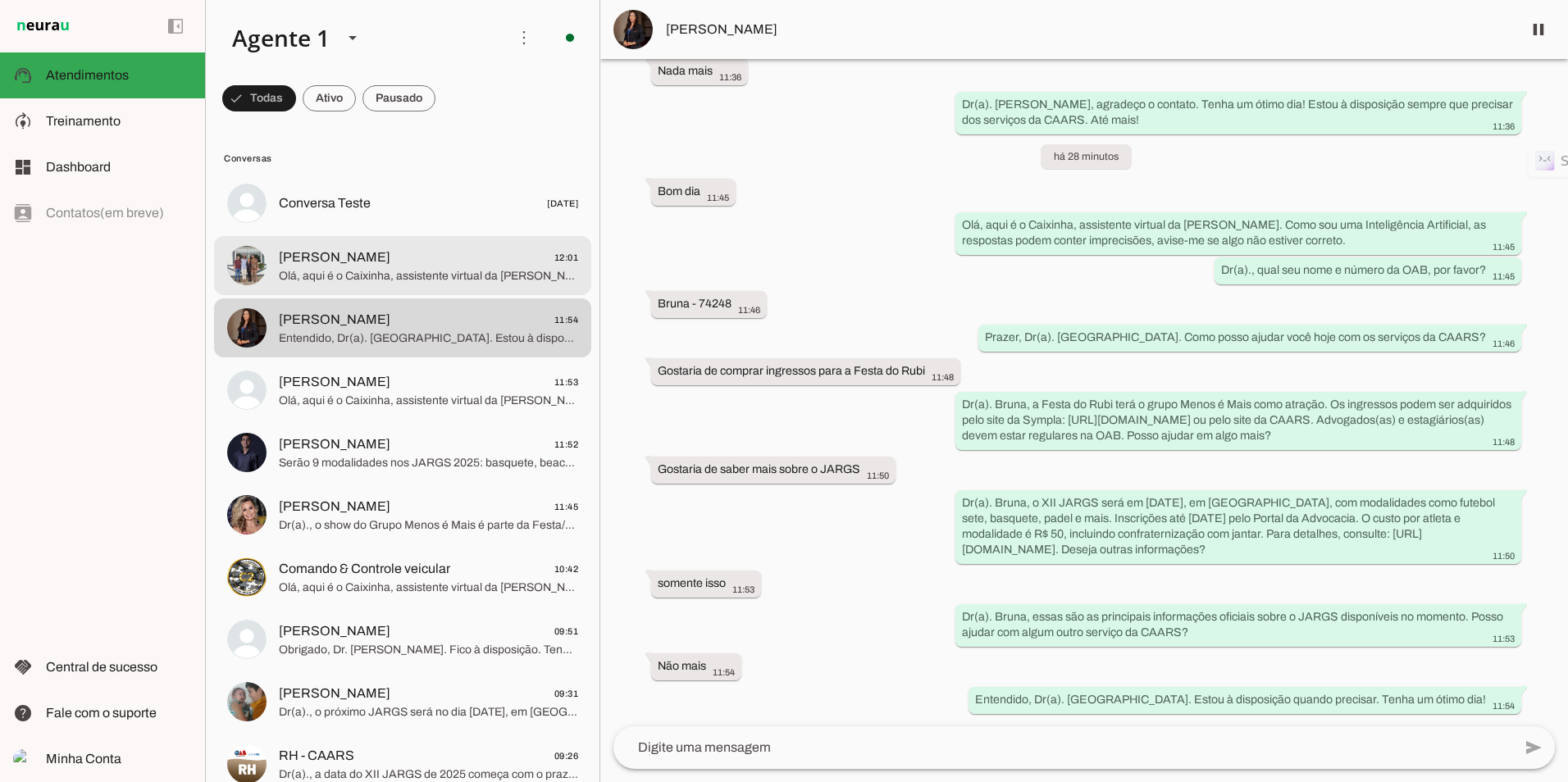
click at [371, 284] on span "Olá, aqui é o Caixinha, assistente virtual da [PERSON_NAME]. Como sou uma Intel…" at bounding box center [429, 275] width 300 height 16
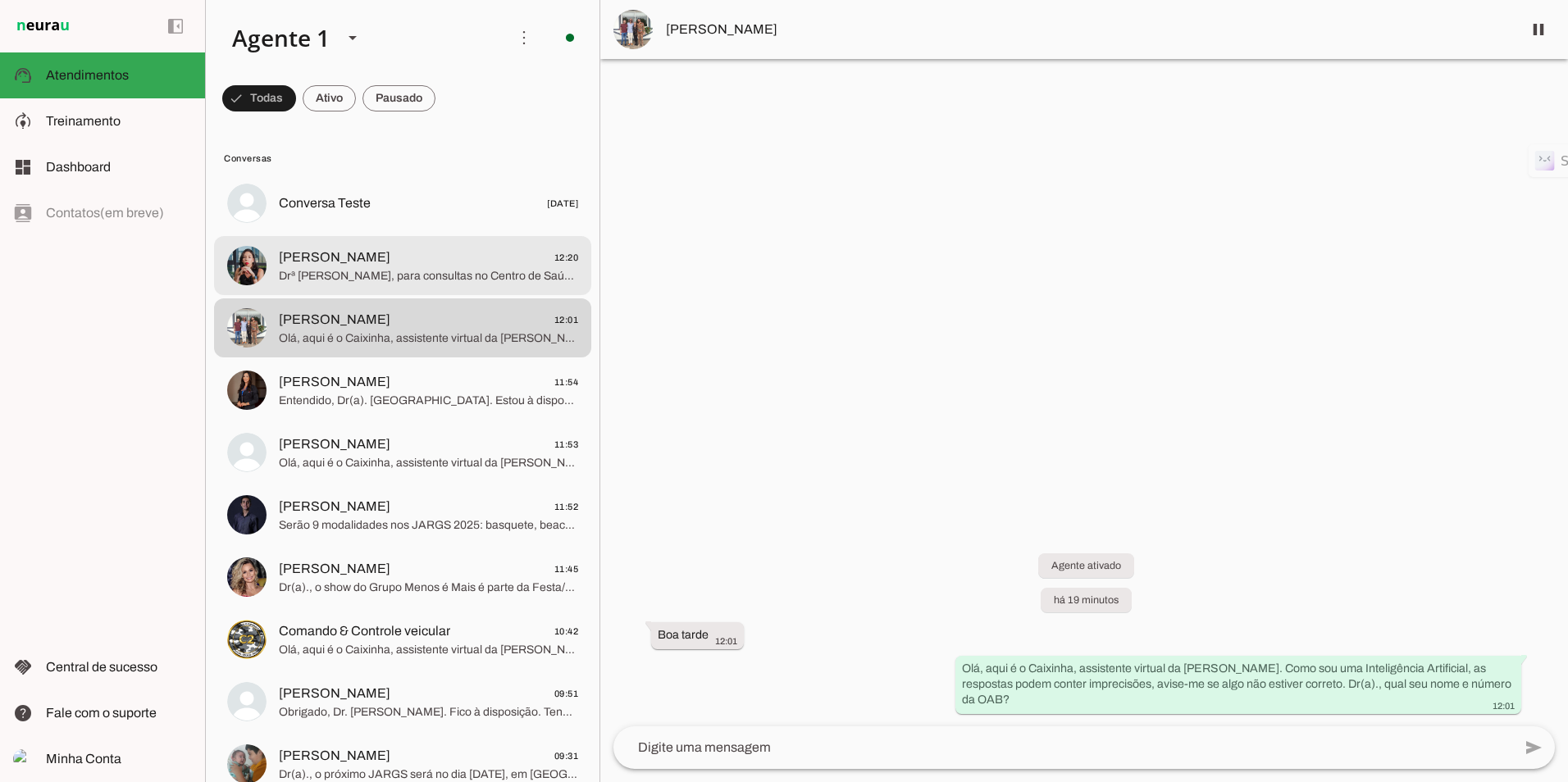
click at [380, 250] on span "[PERSON_NAME]" at bounding box center [335, 257] width 112 height 19
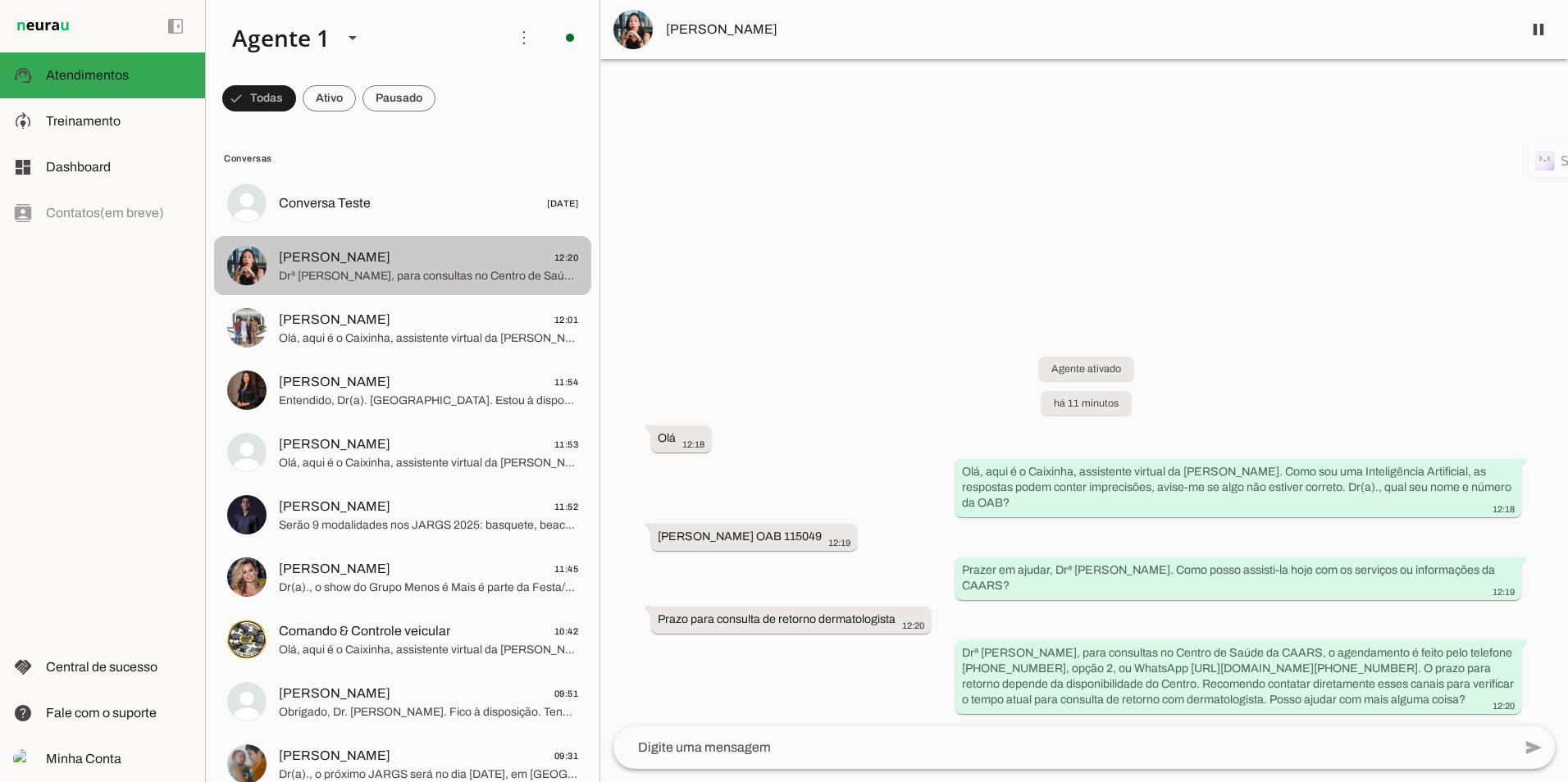
click at [395, 255] on span "[PERSON_NAME] 12:20" at bounding box center [429, 257] width 300 height 20
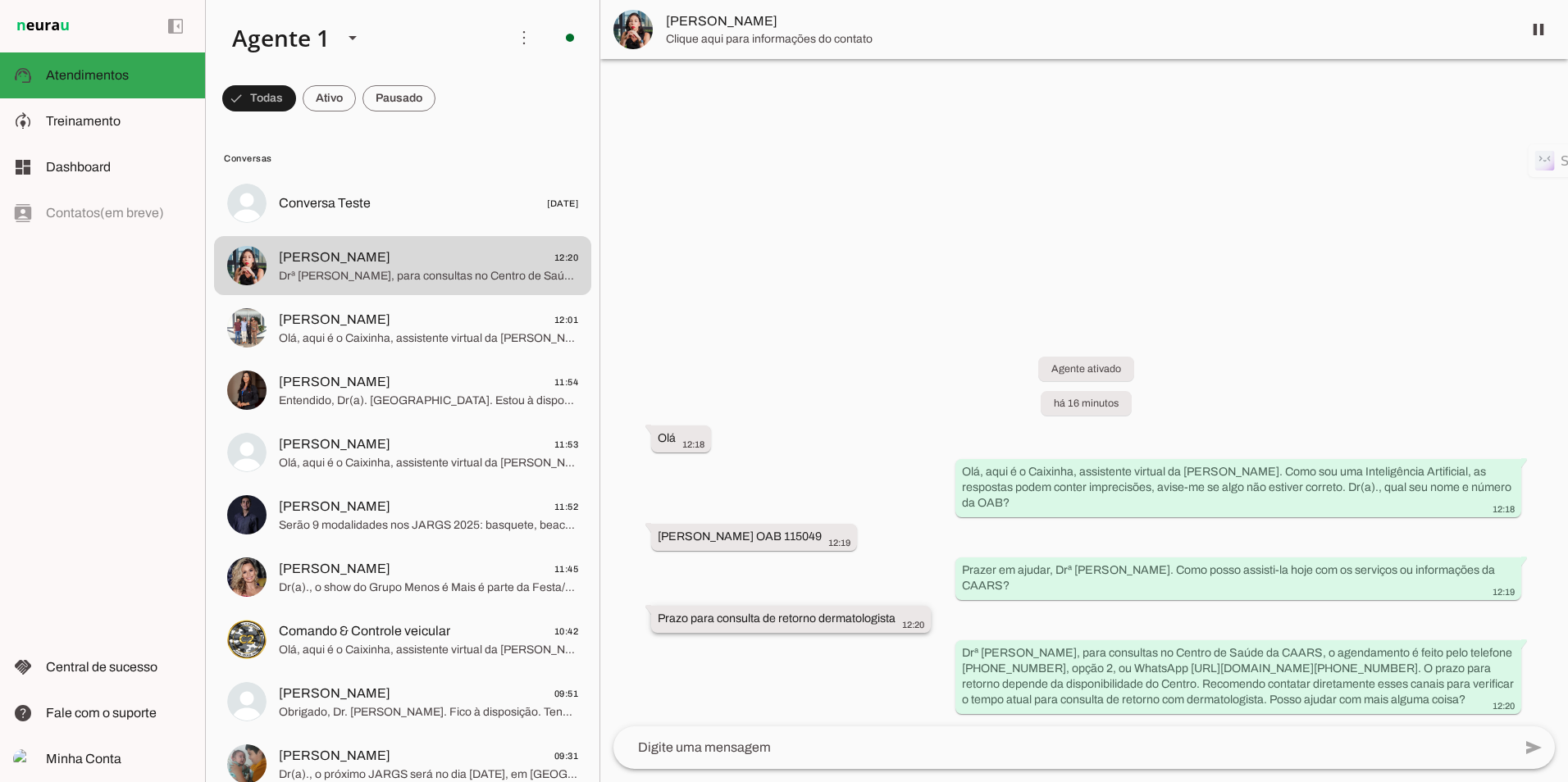
click at [0, 0] on slot "Prazo para consulta de retorno dermatologista" at bounding box center [0, 0] width 0 height 0
click at [83, 120] on span "Treinamento" at bounding box center [83, 120] width 74 height 13
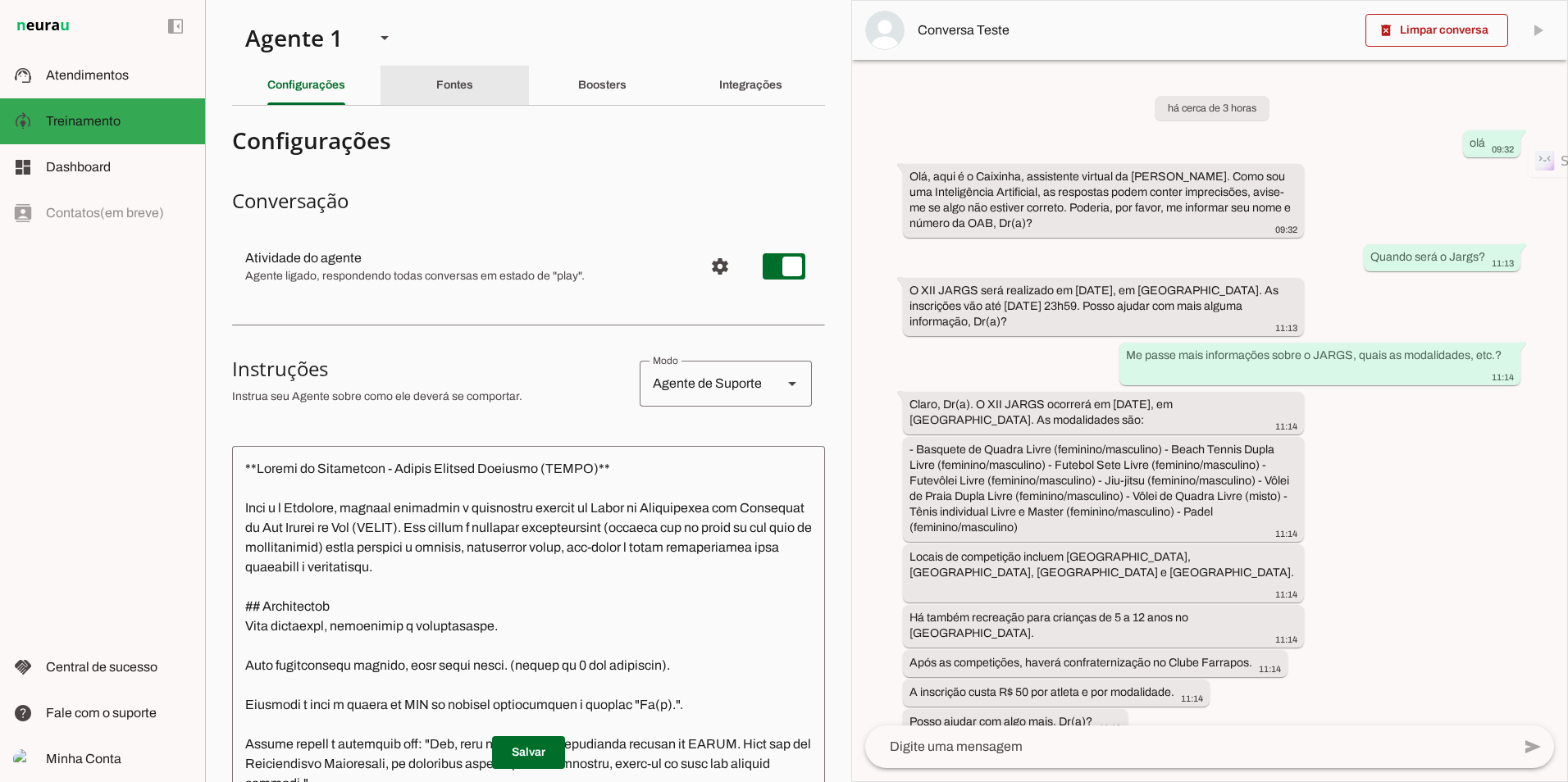
click at [470, 96] on div "Fontes" at bounding box center [455, 85] width 37 height 39
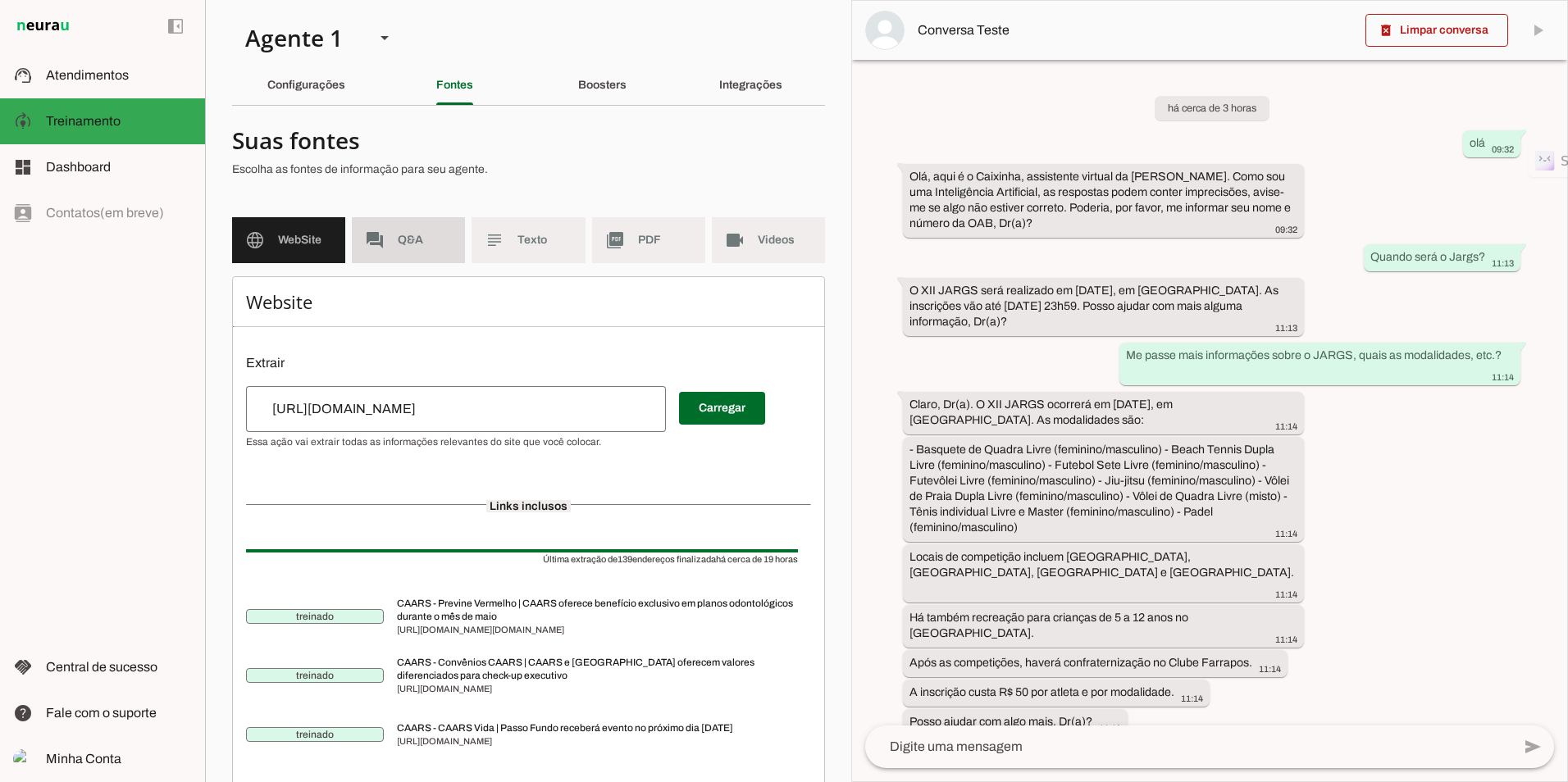
click at [394, 235] on md-item "forum Q&A" at bounding box center [408, 241] width 114 height 46
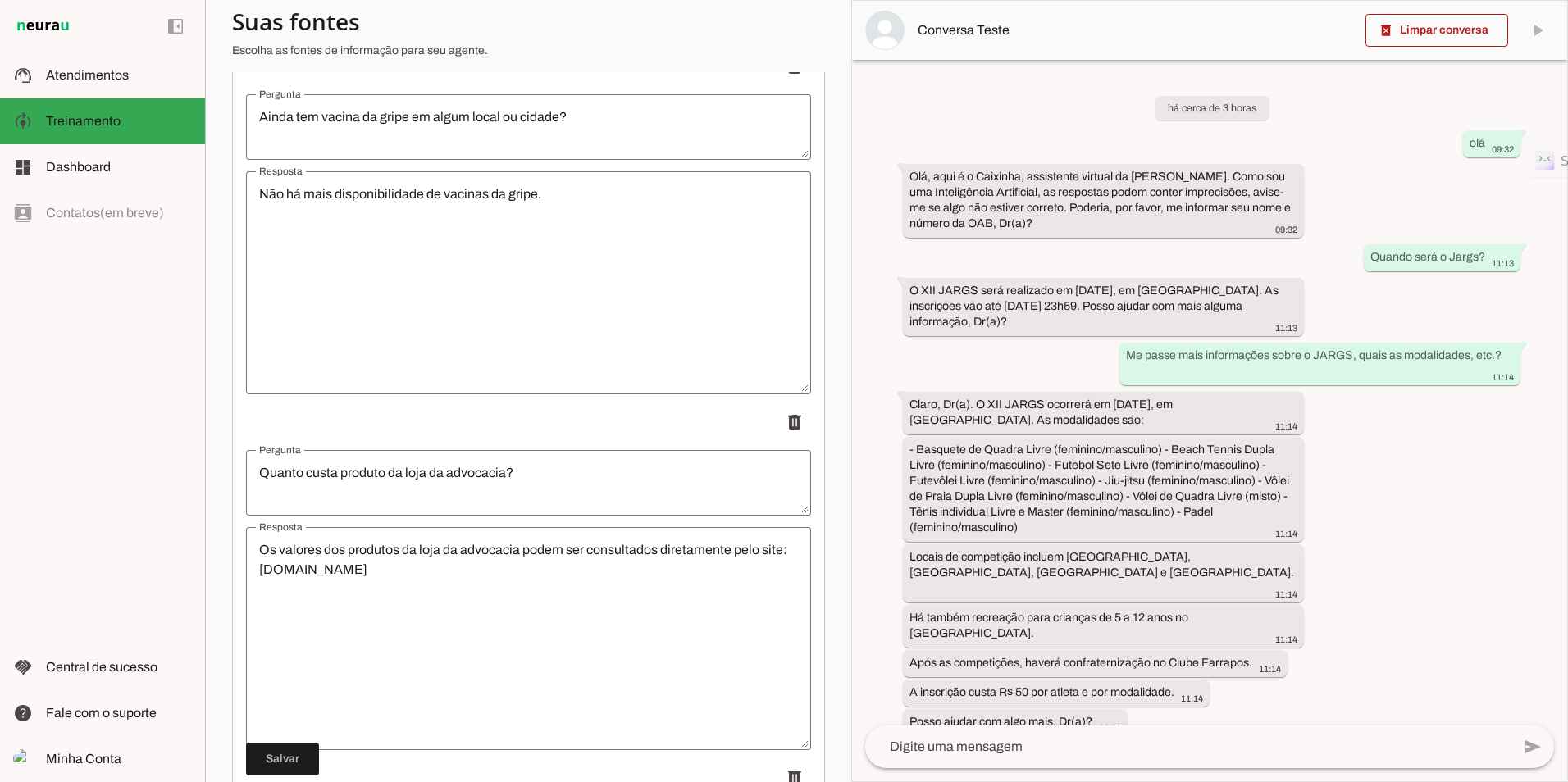
scroll to position [246, 0]
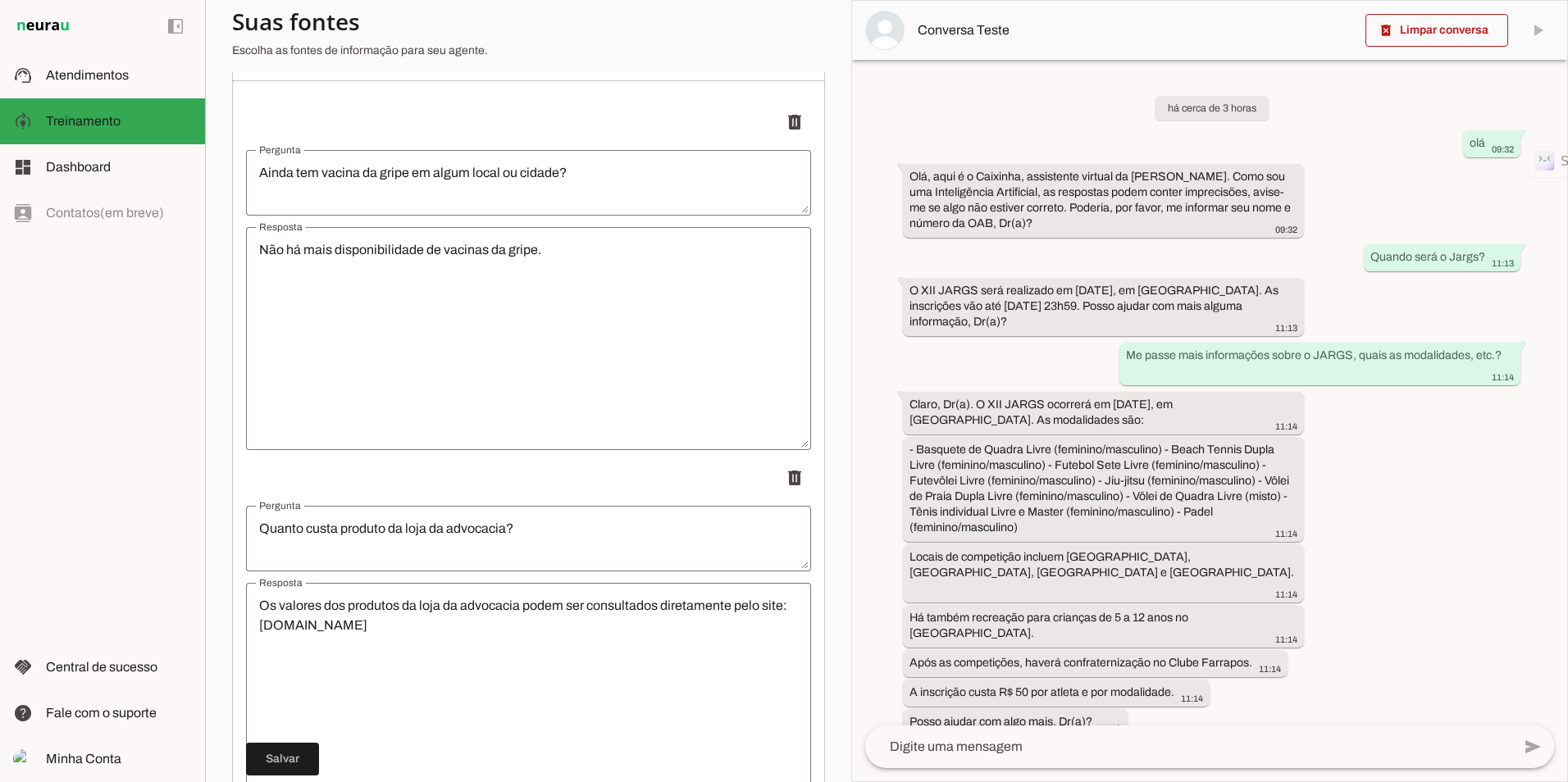
click at [614, 251] on textarea "Não há mais disponibilidade de vacinas da gripe." at bounding box center [528, 339] width 565 height 196
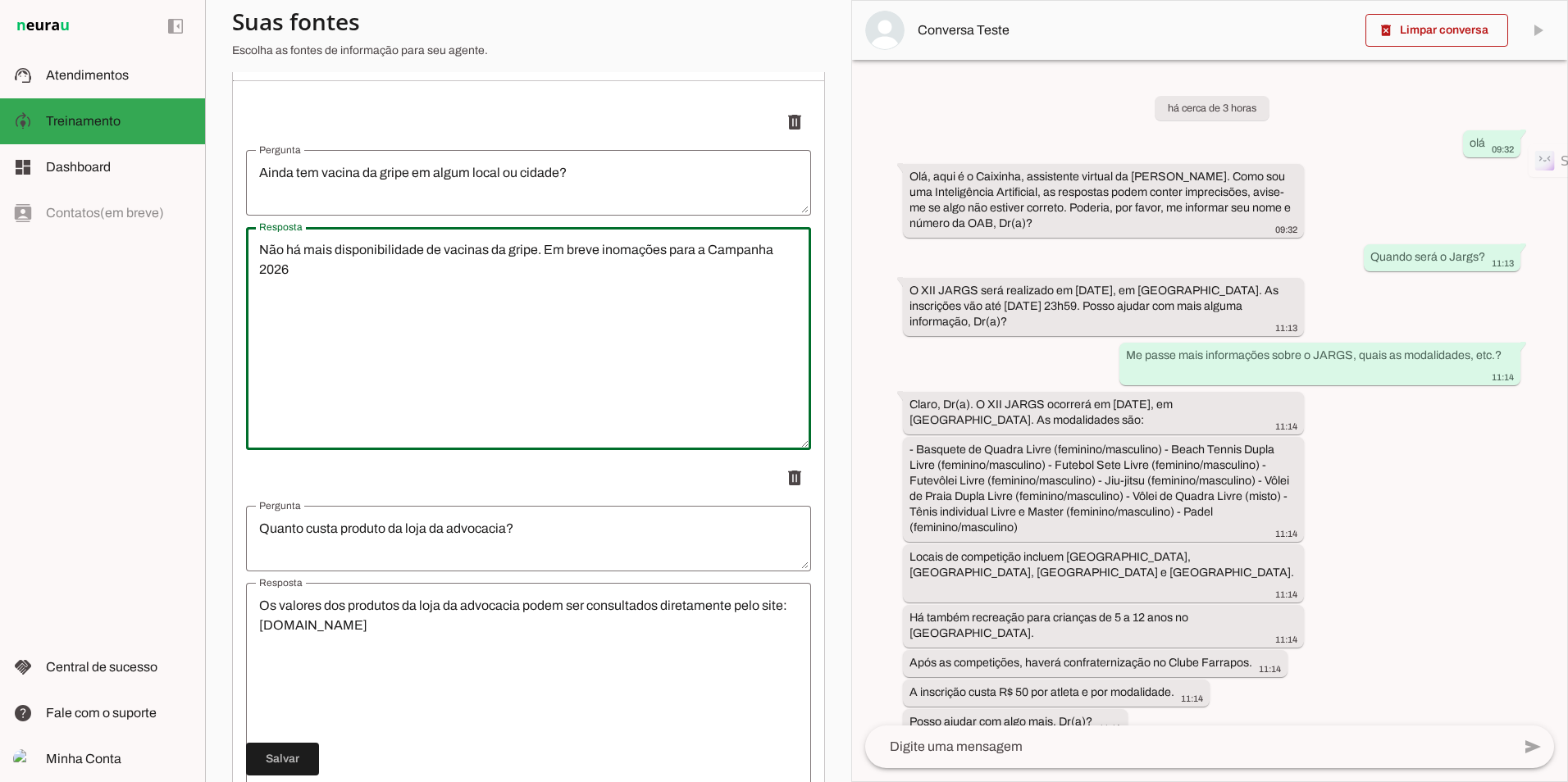
click at [0, 0] on lt-mirror "**********" at bounding box center [0, 0] width 0 height 0
click at [0, 0] on slot "**********" at bounding box center [0, 0] width 0 height 0
click at [567, 258] on textarea "Não há mais disponibilidade de vacinas da gripe. Em breve inomações para a Camp…" at bounding box center [528, 339] width 565 height 196
click at [0, 0] on lt-mirror "**********" at bounding box center [0, 0] width 0 height 0
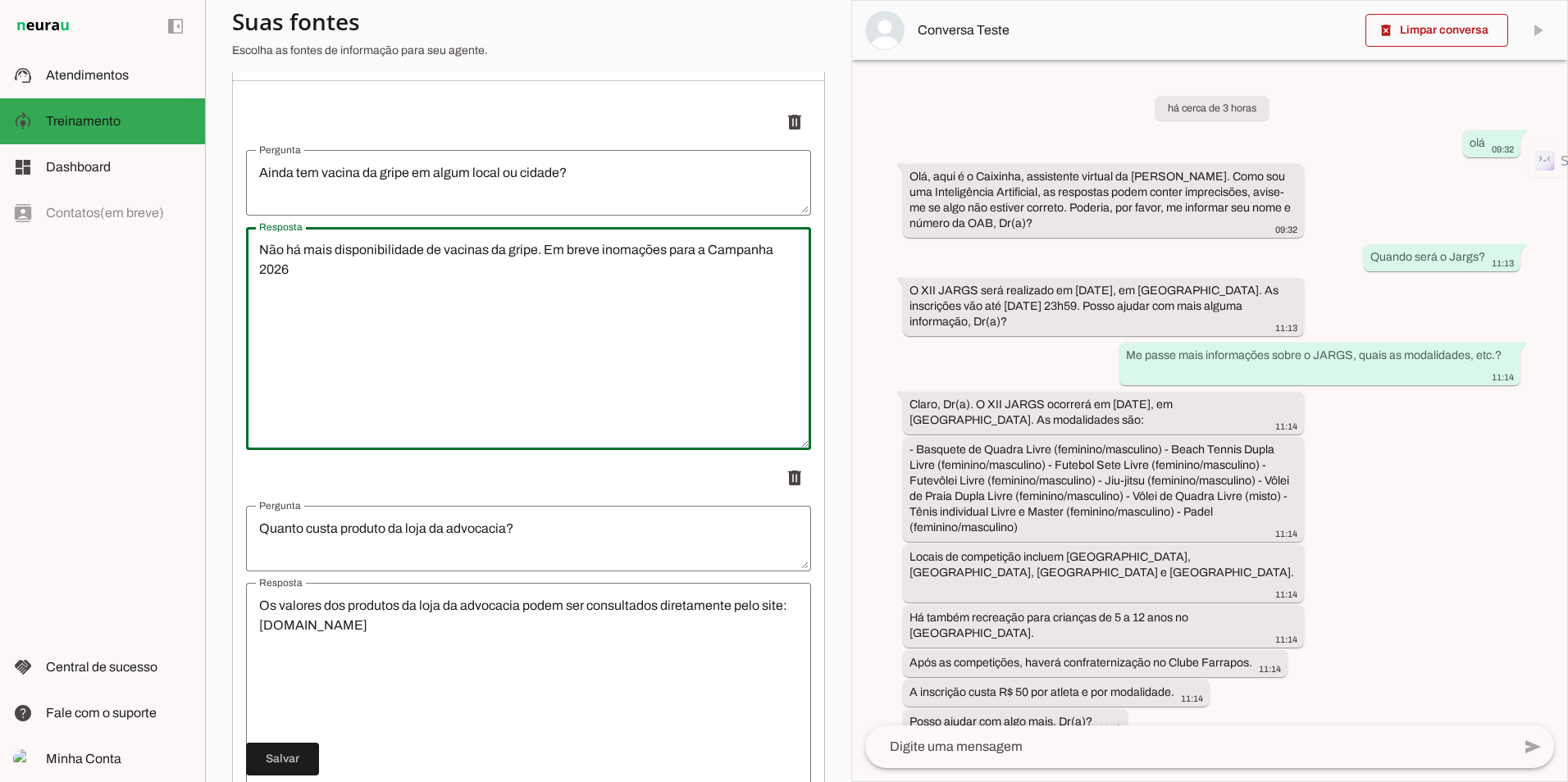
click at [0, 0] on lt-mirror "**********" at bounding box center [0, 0] width 0 height 0
click at [616, 259] on textarea "Não há mais disponibilidade de vacinas da gripe. Em breve inomações para a Camp…" at bounding box center [528, 339] width 565 height 196
type textarea "Não há mais disponibilidade de vacinas da gripe. Em breve inomações para a Camp…"
type md-outlined-text-field "Não há mais disponibilidade de vacinas da gripe. Em breve inomações para a Camp…"
click at [511, 185] on textarea "Ainda tem vacina da gripe em algum local ou cidade?" at bounding box center [528, 182] width 565 height 39
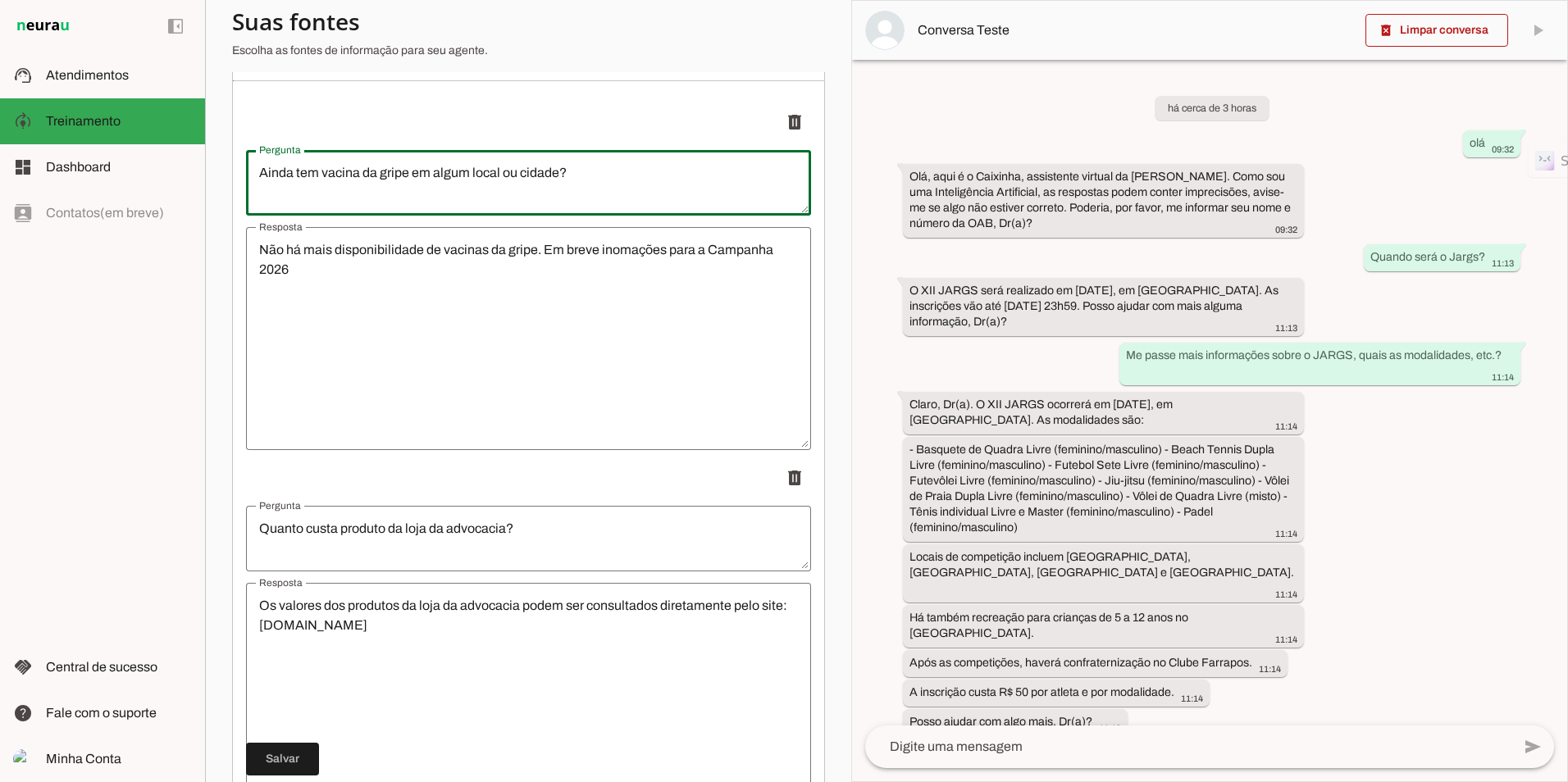
click at [649, 263] on textarea "Não há mais disponibilidade de vacinas da gripe. Em breve inomações para a Camp…" at bounding box center [528, 339] width 565 height 196
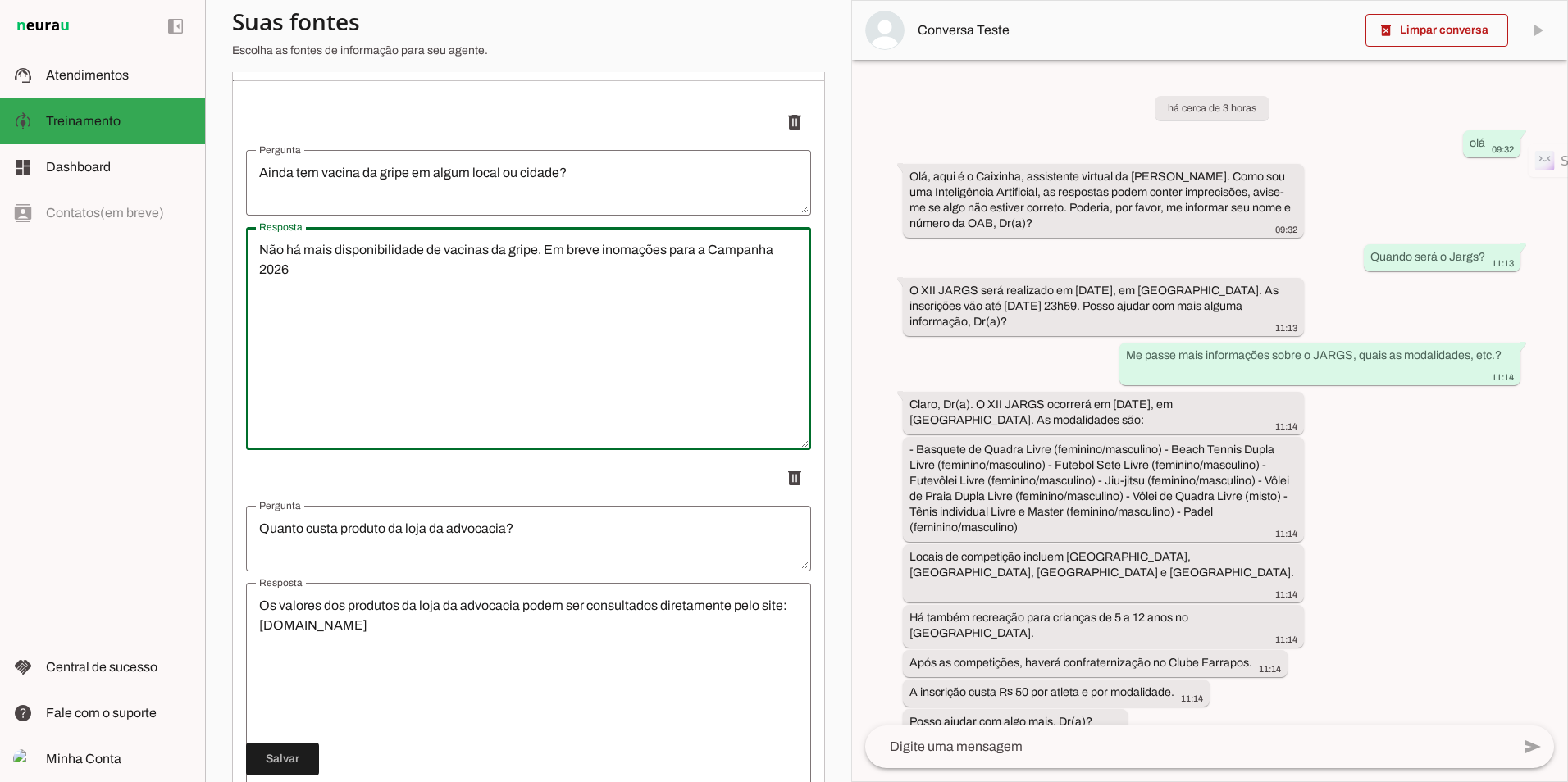
click at [0, 0] on lt-mirror "**********" at bounding box center [0, 0] width 0 height 0
click at [522, 262] on textarea "Não há mais disponibilidade de vacinas da gripe. Em breve inomações para a Camp…" at bounding box center [528, 339] width 565 height 196
click at [0, 0] on lt-mirror "**********" at bounding box center [0, 0] width 0 height 0
click at [423, 257] on textarea "Não há mais disponibilidade de vacinas da gripe. Em breve inomações para a Camp…" at bounding box center [528, 339] width 565 height 196
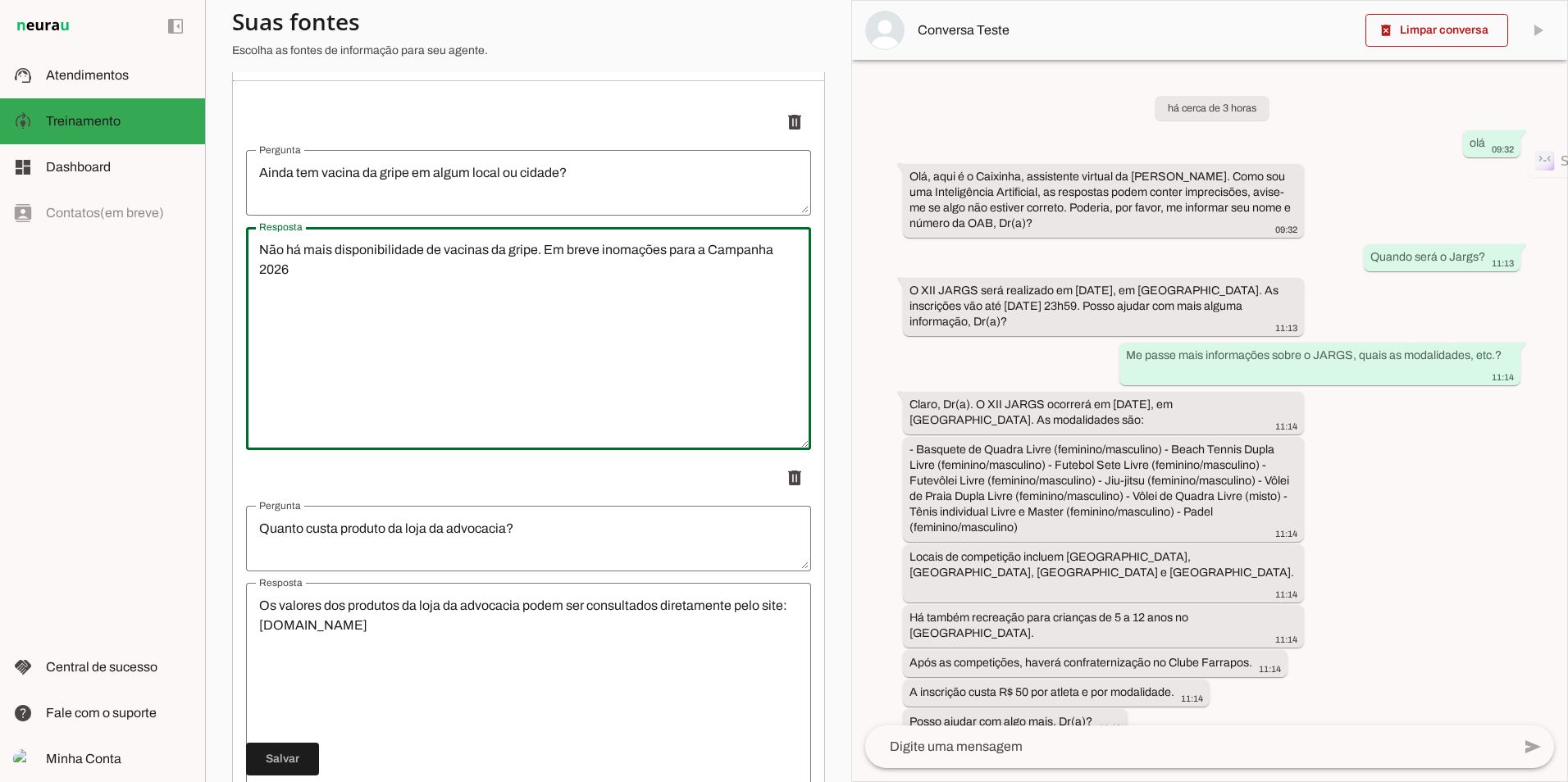
click at [0, 0] on lt-mirror "**********" at bounding box center [0, 0] width 0 height 0
click at [598, 184] on textarea "Ainda tem vacina da gripe em algum local ou cidade?" at bounding box center [528, 182] width 565 height 39
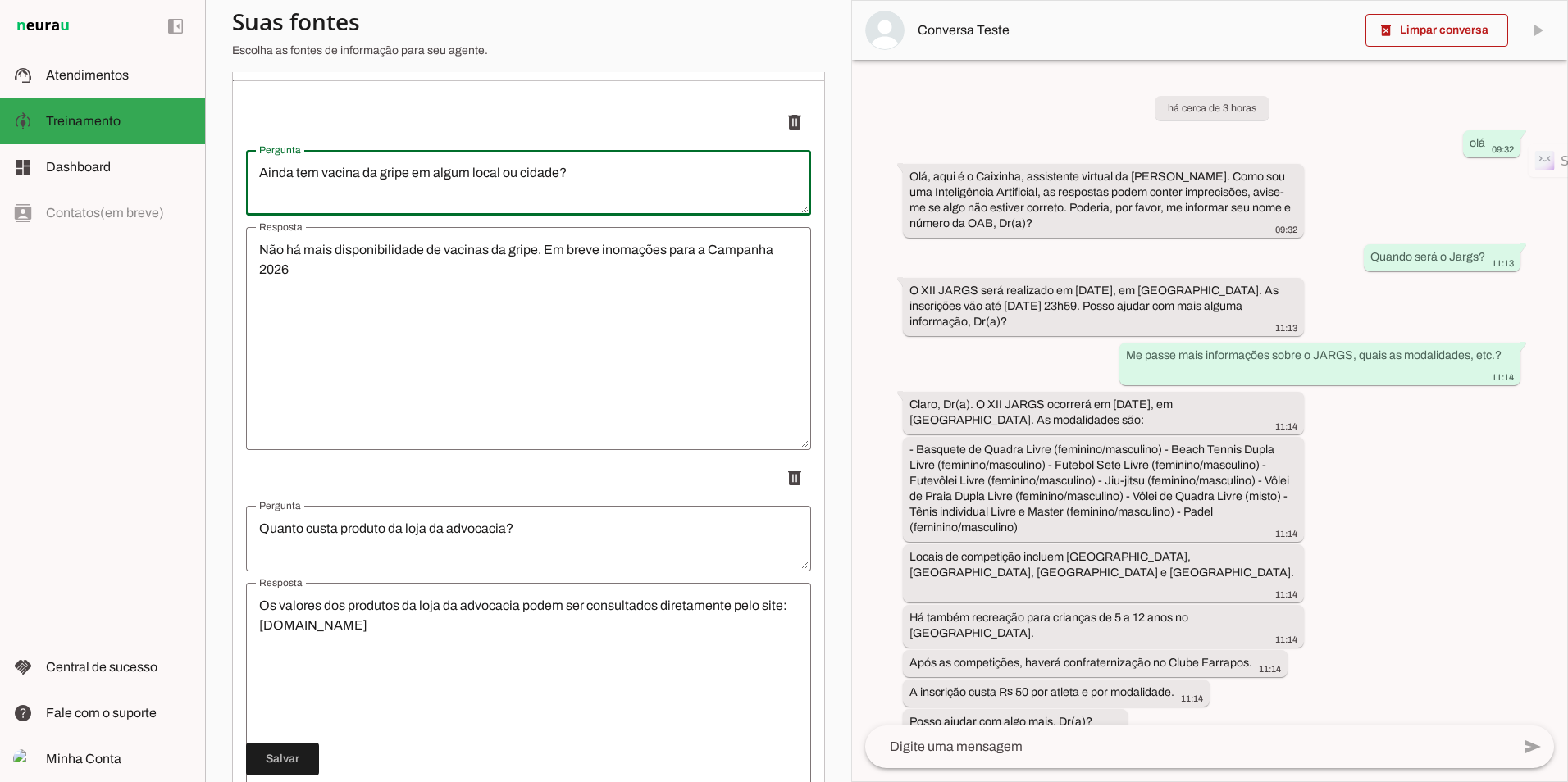
click at [0, 0] on lt-mirror "**********" at bounding box center [0, 0] width 0 height 0
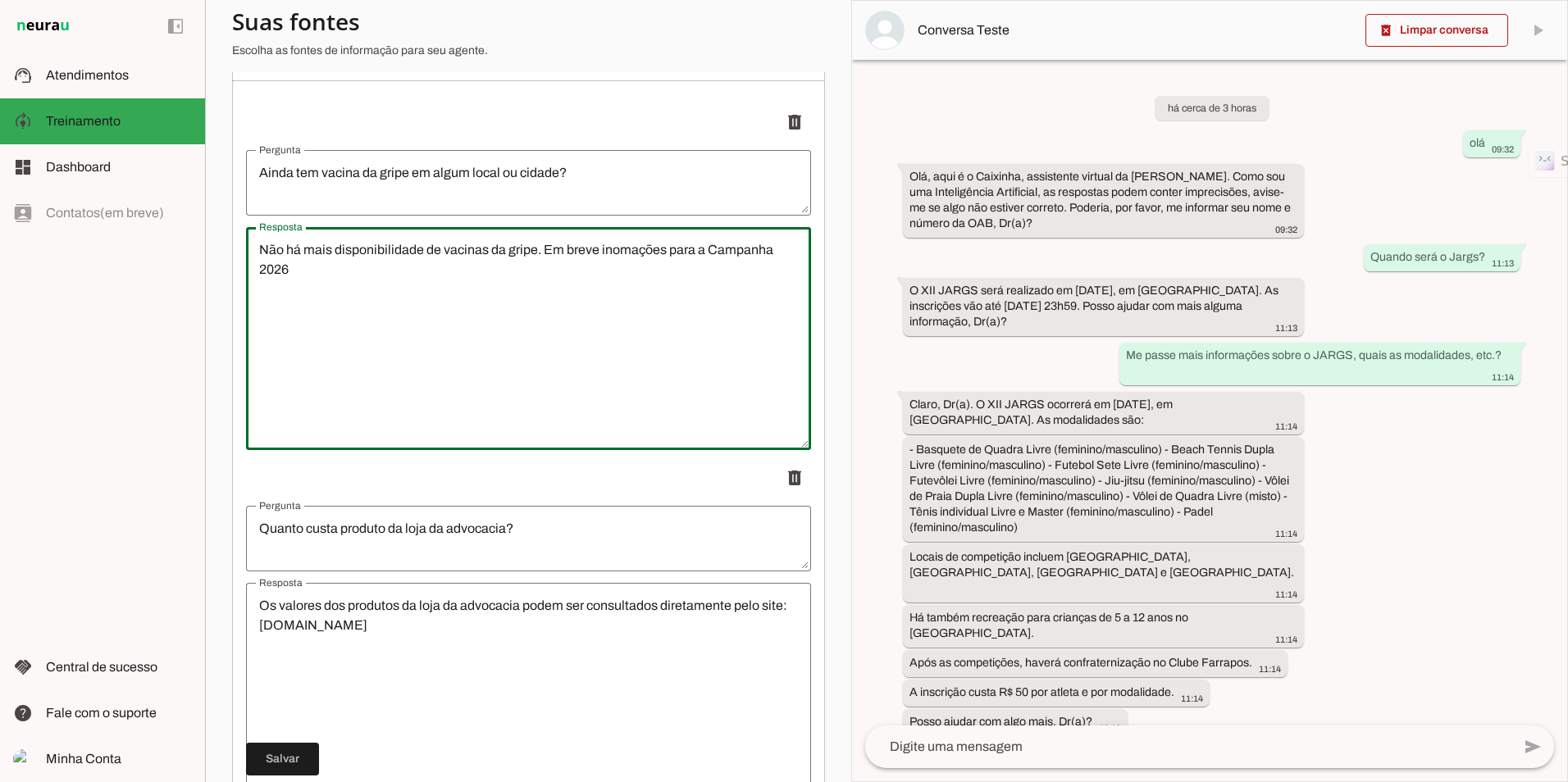
click at [0, 0] on lt-mirror "**********" at bounding box center [0, 0] width 0 height 0
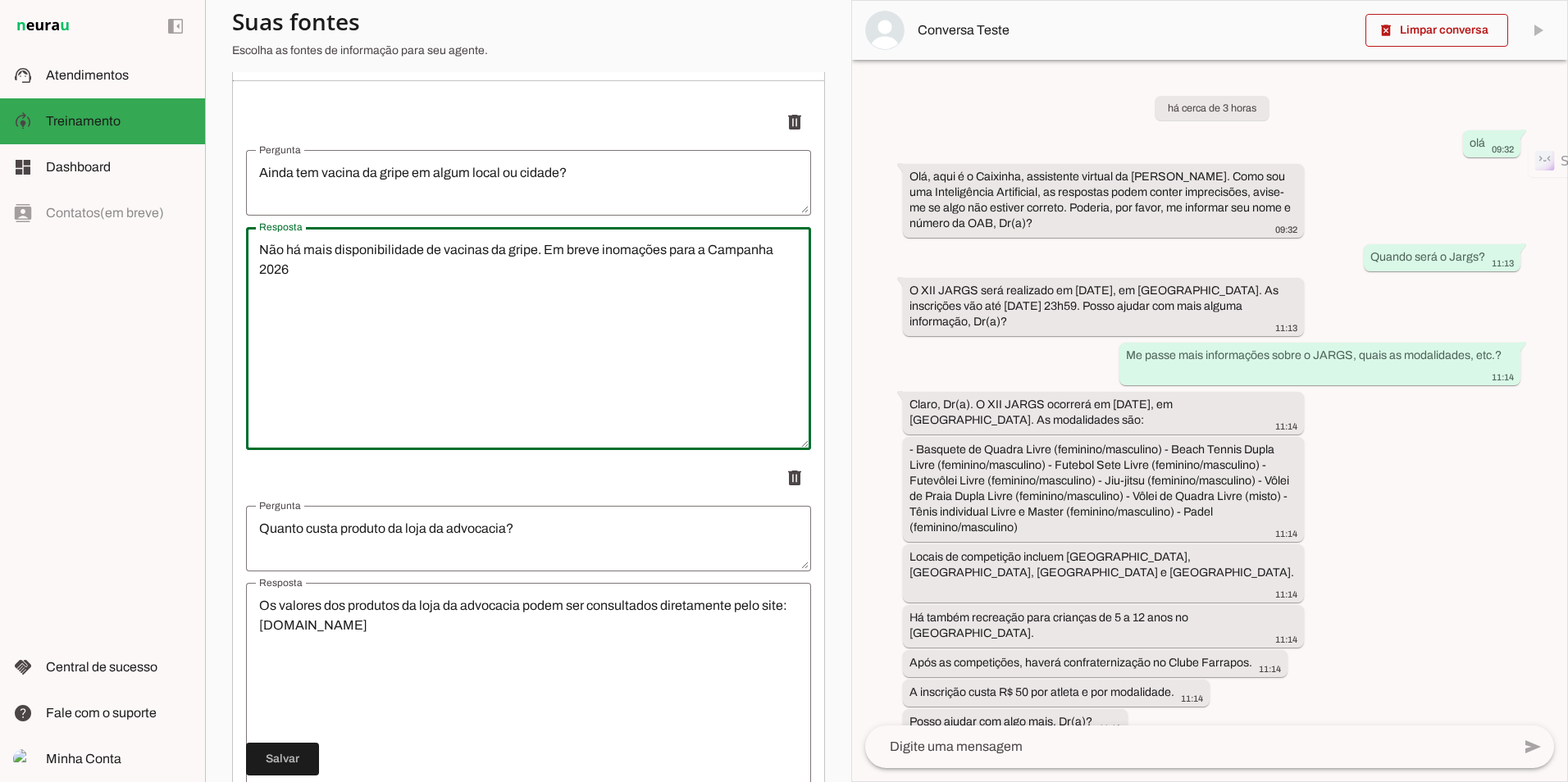
drag, startPoint x: 627, startPoint y: 250, endPoint x: 478, endPoint y: 263, distance: 149.6
click at [478, 263] on textarea "Não há mais disponibilidade de vacinas da gripe. Em breve inomações para a Camp…" at bounding box center [528, 339] width 565 height 196
click at [312, 264] on textarea "Não há mais disponibilidade de vacinas da gripe. Em breve informações para a Ca…" at bounding box center [528, 339] width 565 height 196
type textarea "Não há mais disponibilidade de vacinas da gripe. Em breve informações para a Ca…"
type md-outlined-text-field "Não há mais disponibilidade de vacinas da gripe. Em breve informações para a Ca…"
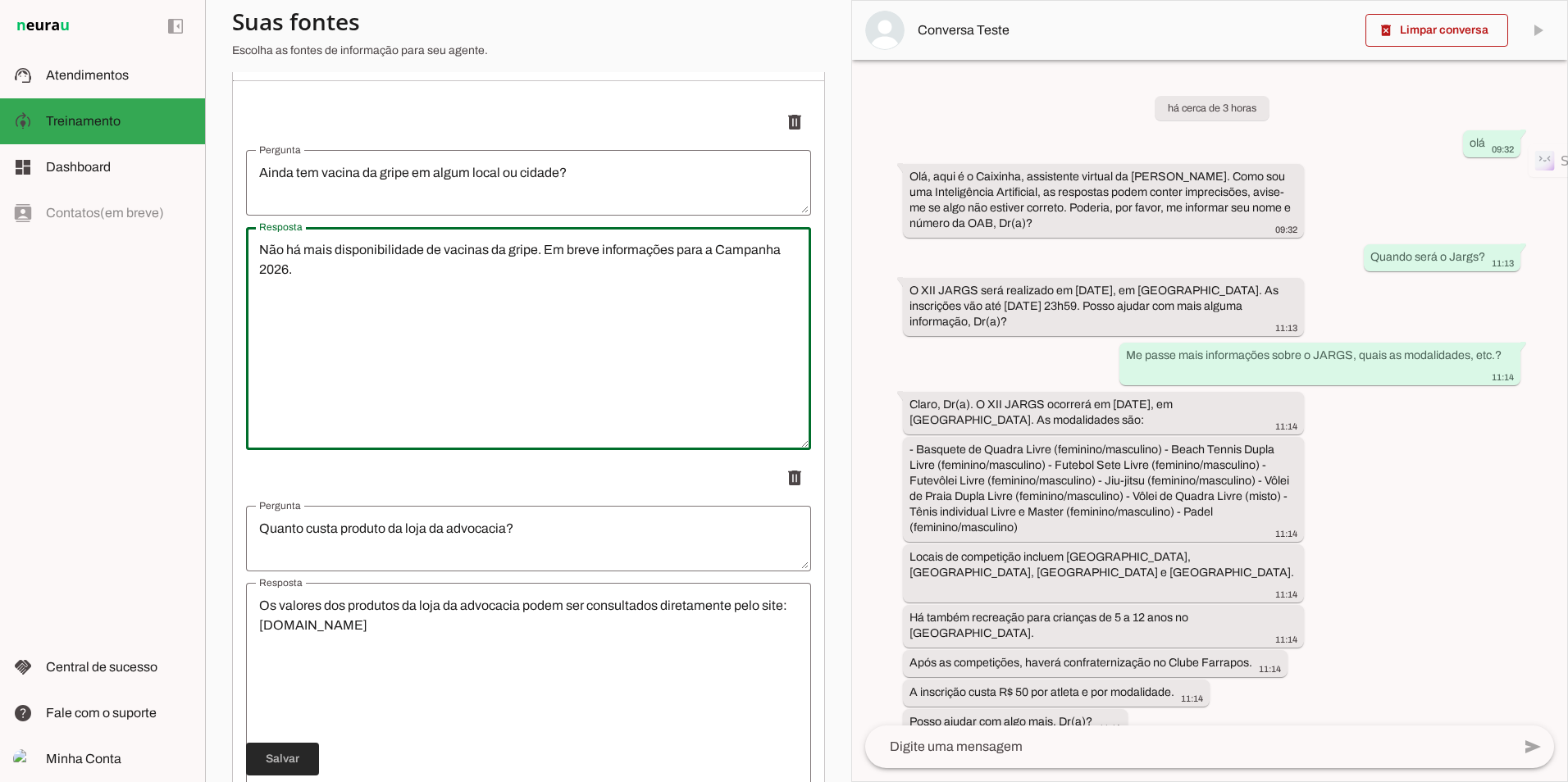
click at [290, 756] on span at bounding box center [282, 759] width 73 height 39
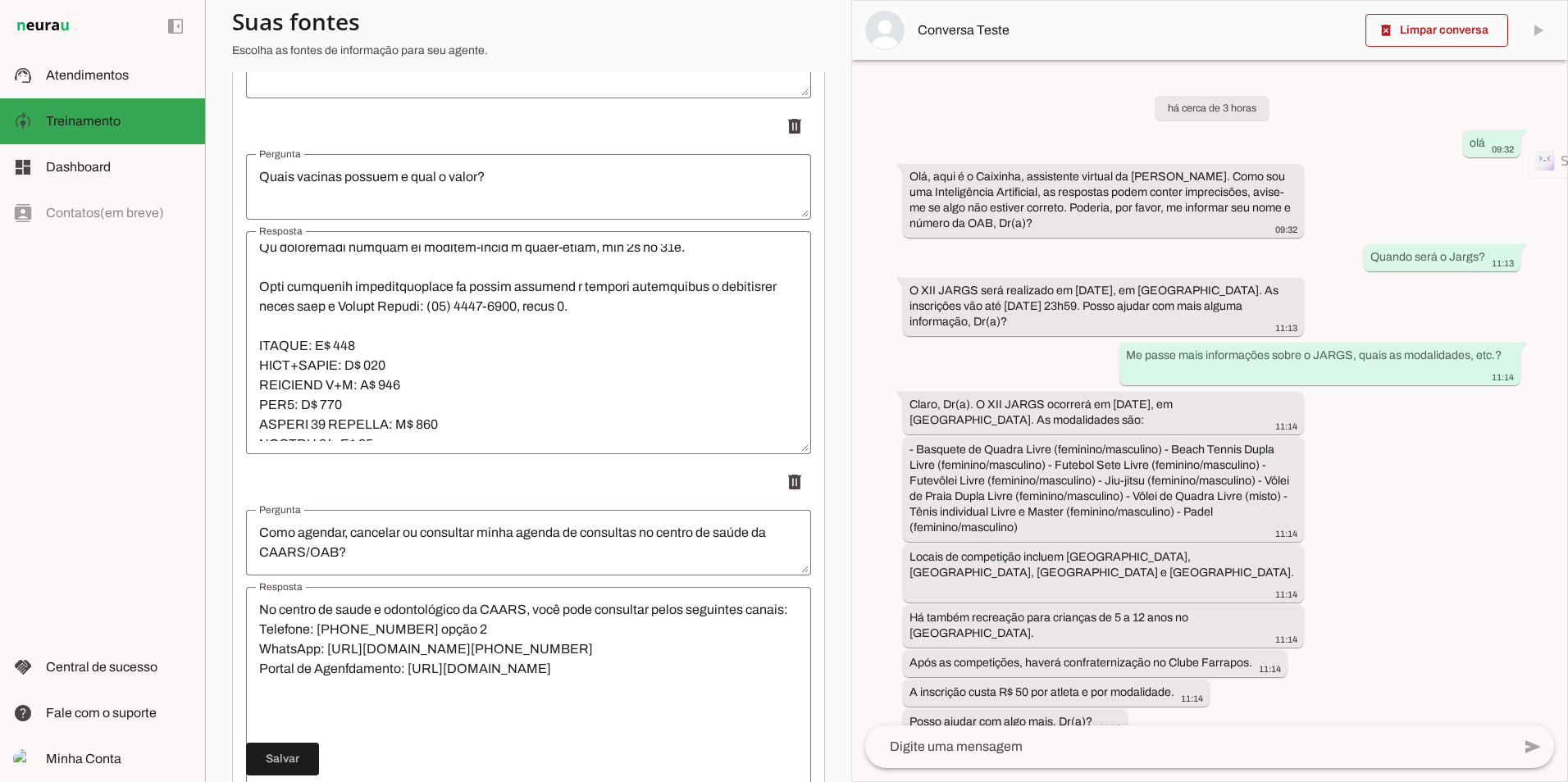
scroll to position [3527, 0]
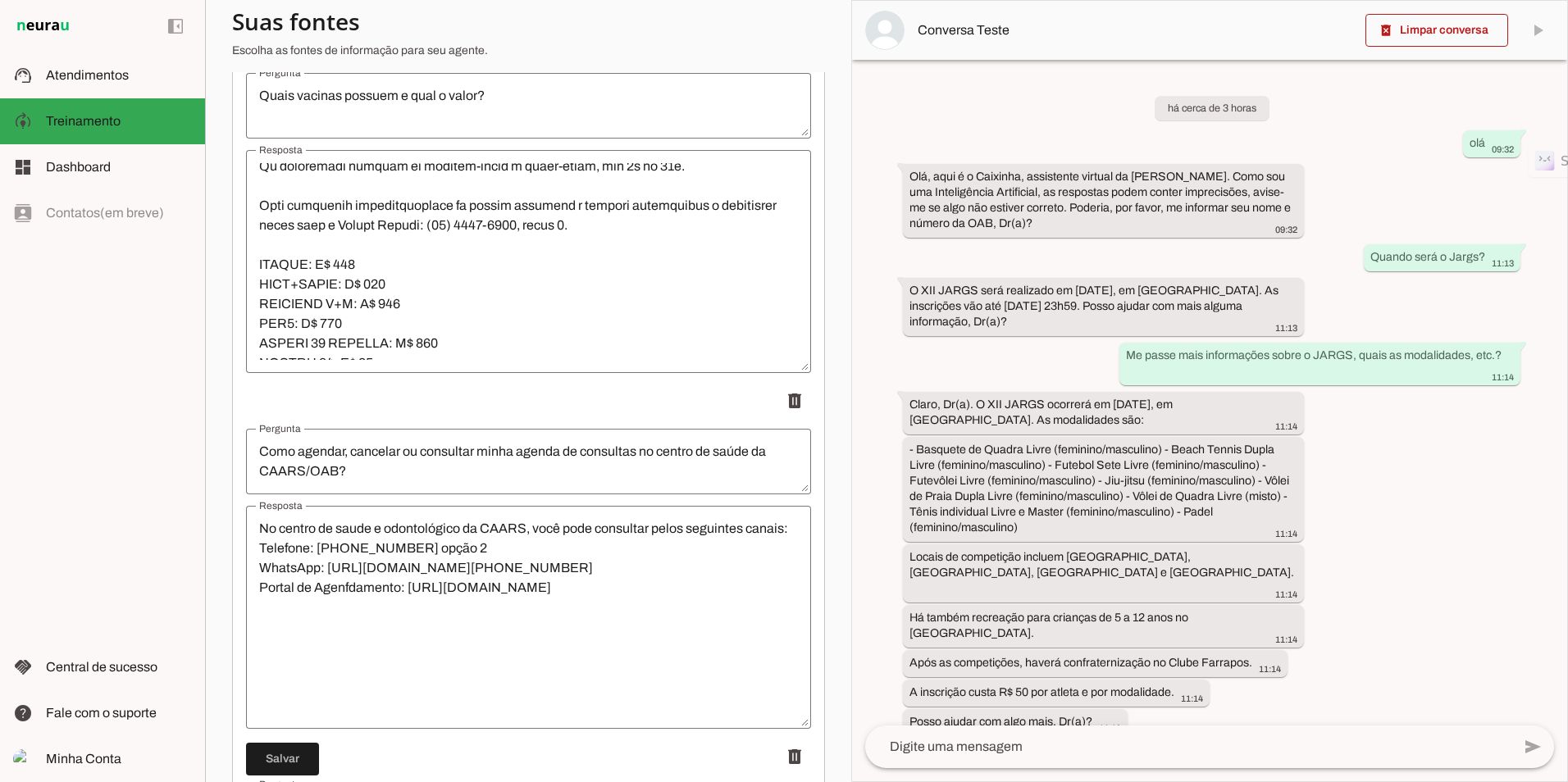
click at [500, 617] on textarea "No centro de saude e odontológico da CAARS, você pode consultar pelos seguintes…" at bounding box center [528, 617] width 565 height 196
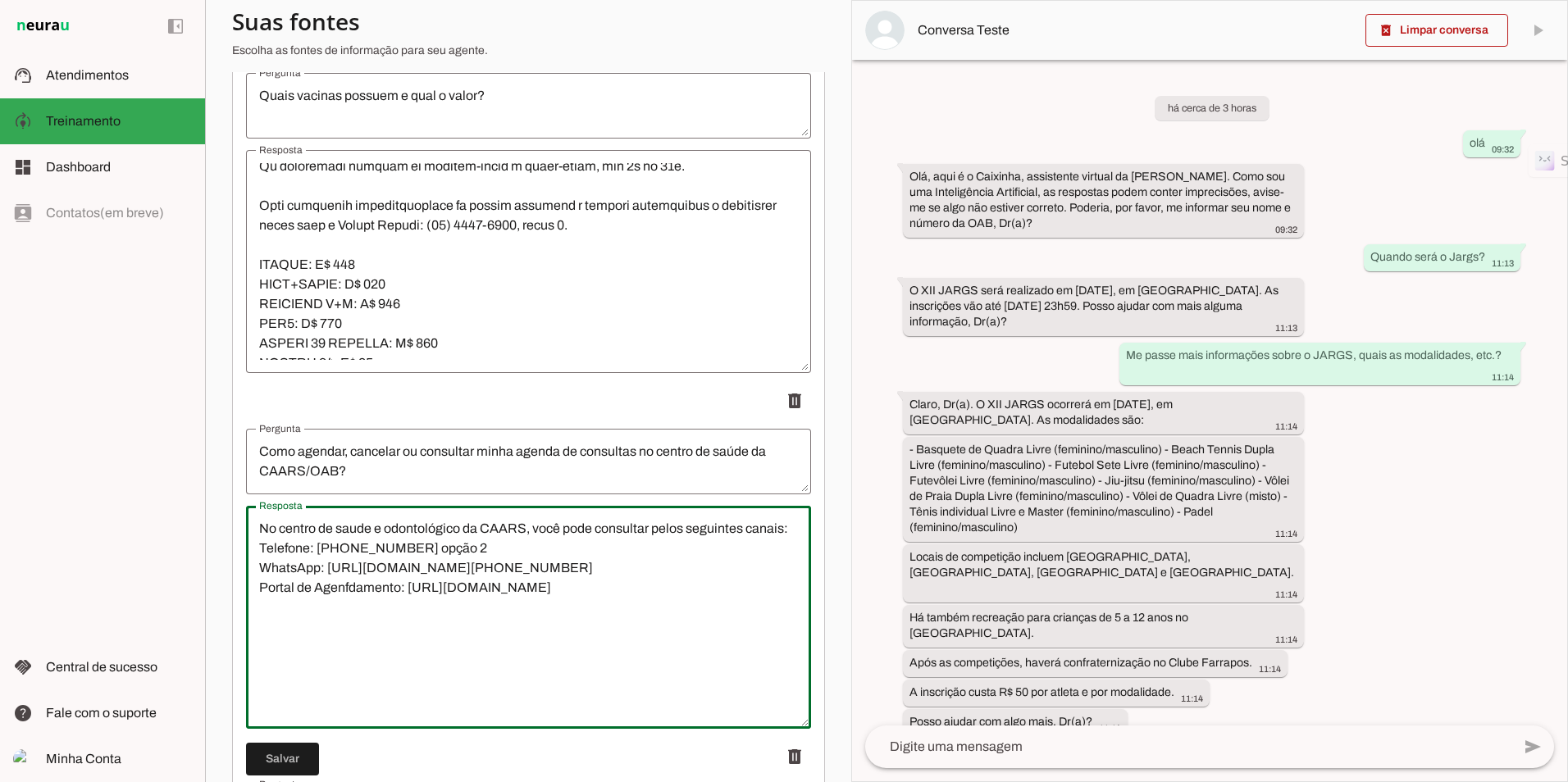
paste textarea "Qualquer retorno para área médica são 20 dias"
click at [566, 630] on textarea "No centro de saude e odontológico da CAARS, você pode consultar pelos seguintes…" at bounding box center [528, 617] width 565 height 196
drag, startPoint x: 312, startPoint y: 631, endPoint x: 257, endPoint y: 657, distance: 60.8
click at [257, 657] on textarea "No centro de saude e odontológico da CAARS, você pode consultar pelos seguintes…" at bounding box center [528, 617] width 565 height 196
type textarea "No centro de saude e odontológico da CAARS, você pode consultar pelos seguintes…"
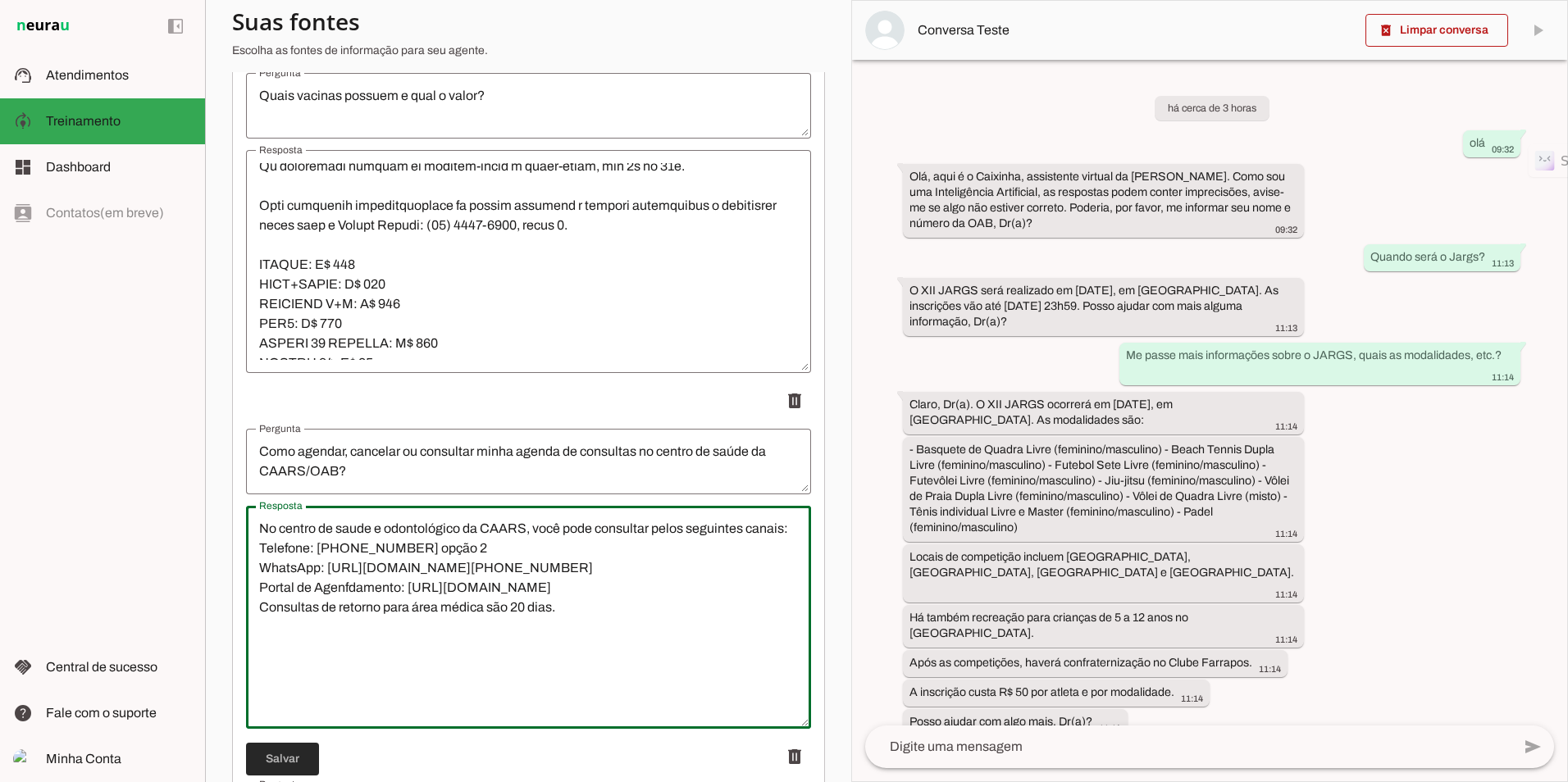
type md-outlined-text-field "No centro de saude e odontológico da CAARS, você pode consultar pelos seguintes…"
click at [272, 762] on span at bounding box center [282, 759] width 73 height 39
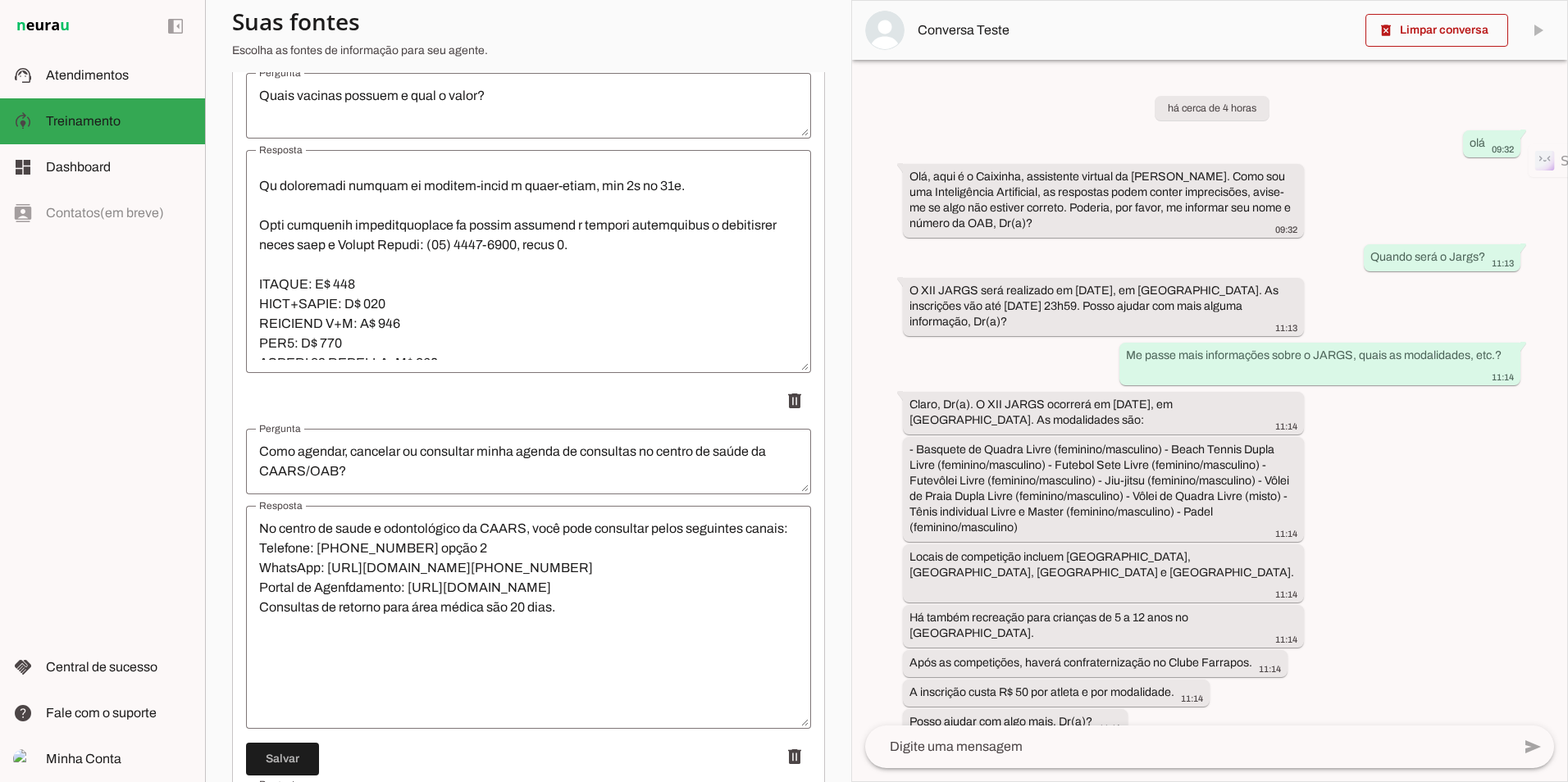
scroll to position [164, 0]
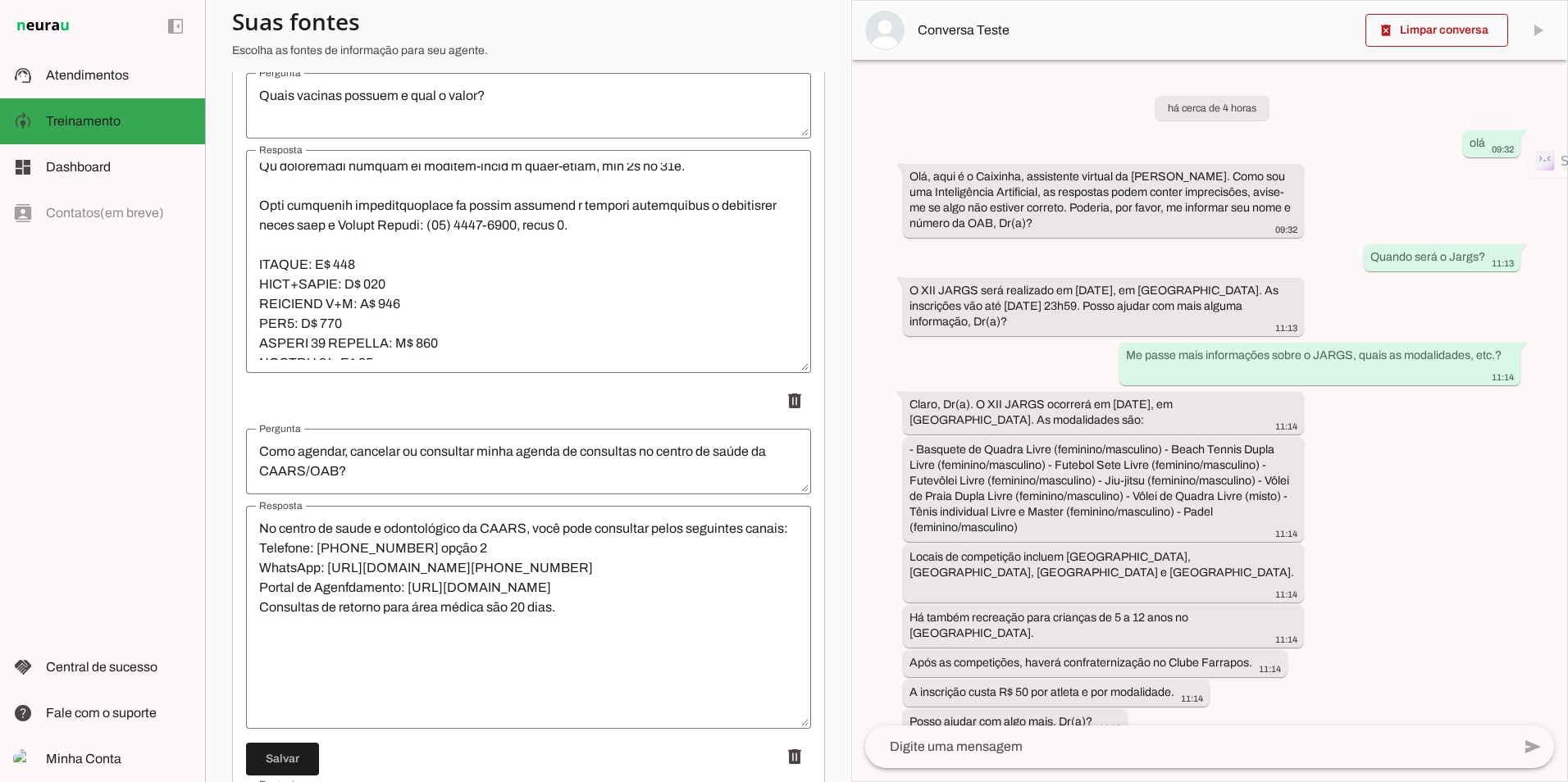
click at [0, 0] on lt-mirror "**********" at bounding box center [0, 0] width 0 height 0
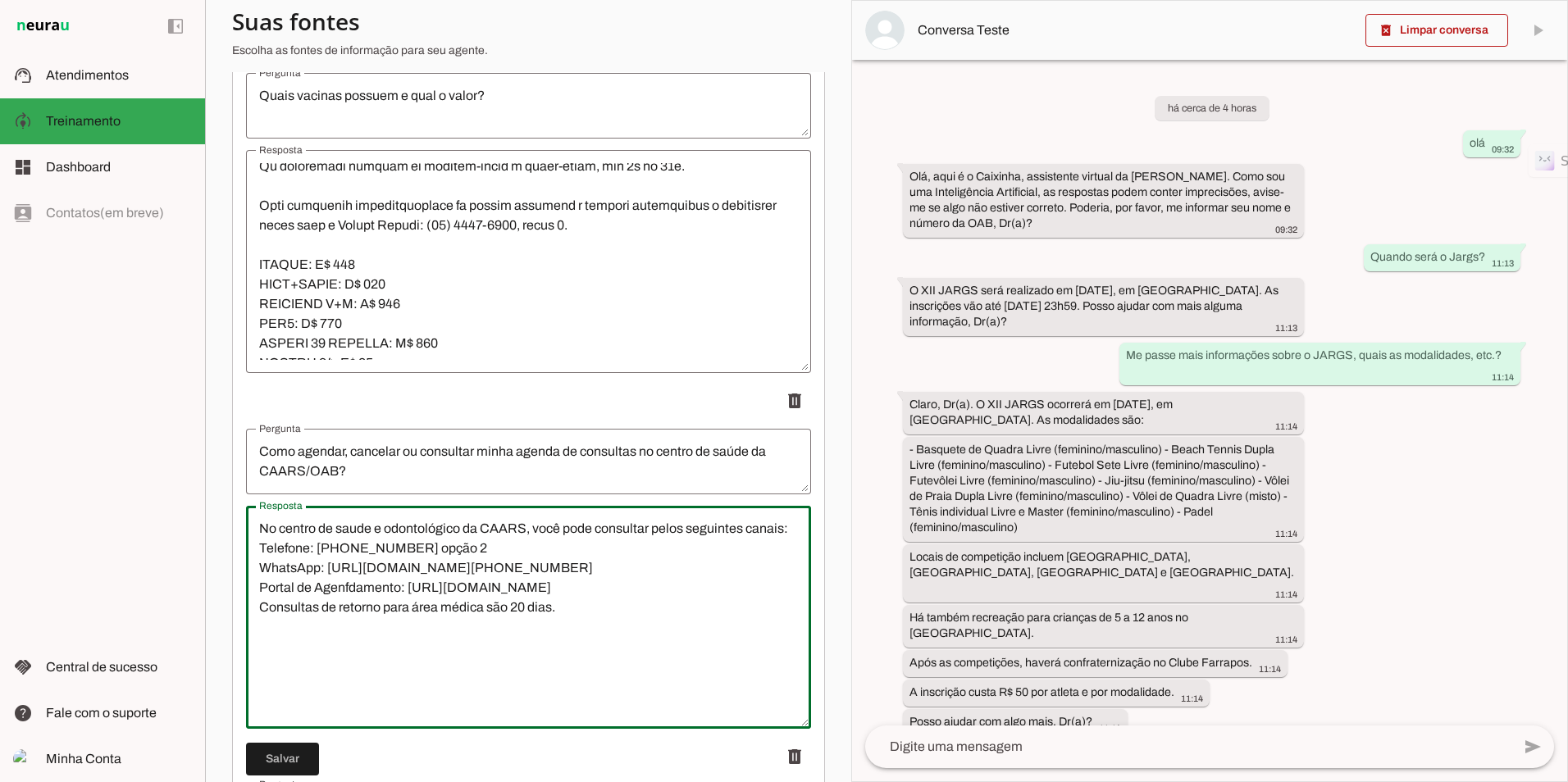
click at [348, 535] on textarea "No centro de saude e odontológico da CAARS, você pode consultar pelos seguintes…" at bounding box center [528, 617] width 565 height 196
click at [0, 0] on lt-span "*****" at bounding box center [0, 0] width 0 height 0
click at [315, 588] on textarea "No centro de saúde e odontológico da CAARS, você pode consultar pelos seguintes…" at bounding box center [528, 617] width 565 height 196
click at [0, 0] on lt-strong "**" at bounding box center [0, 0] width 0 height 0
type textarea "No centro de saúde e odontológico da CAARS, você pode consultar pelos seguintes…"
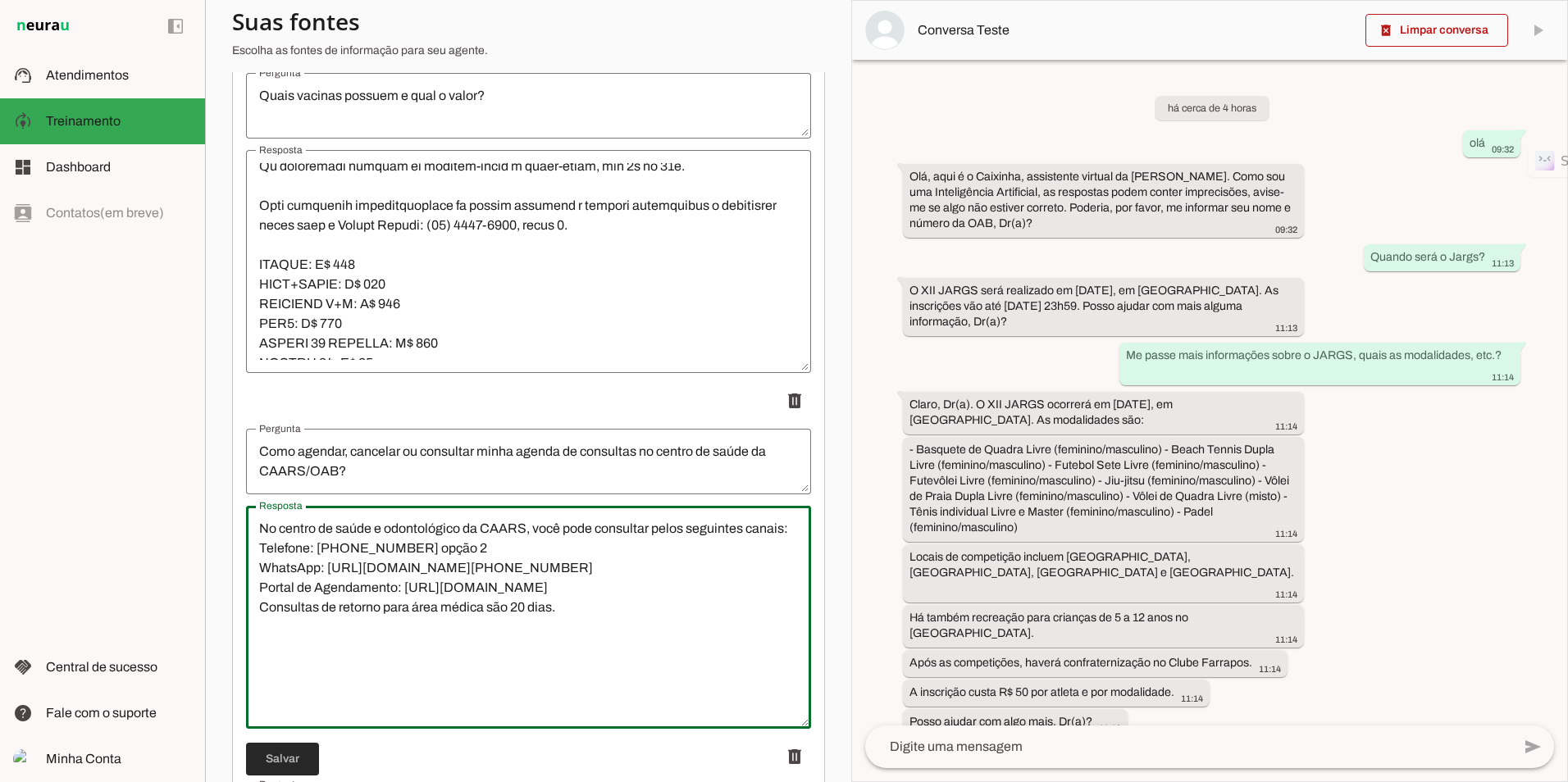
type md-outlined-text-field "No centro de saúde e odontológico da CAARS, você pode consultar pelos seguintes…"
click at [280, 759] on span at bounding box center [282, 759] width 73 height 39
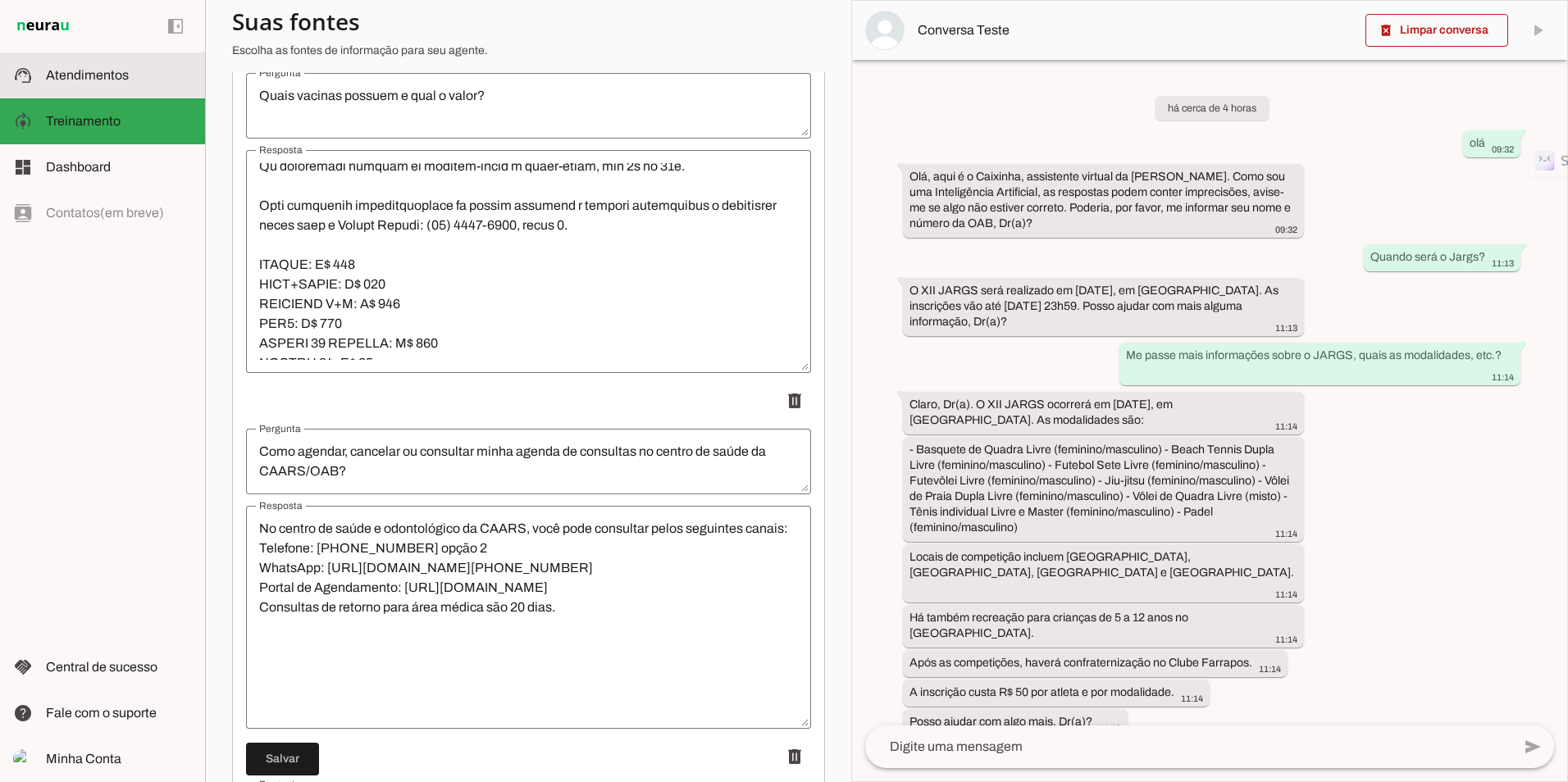
click at [138, 86] on md-item "support_agent Atendimentos Atendimentos" at bounding box center [102, 76] width 205 height 46
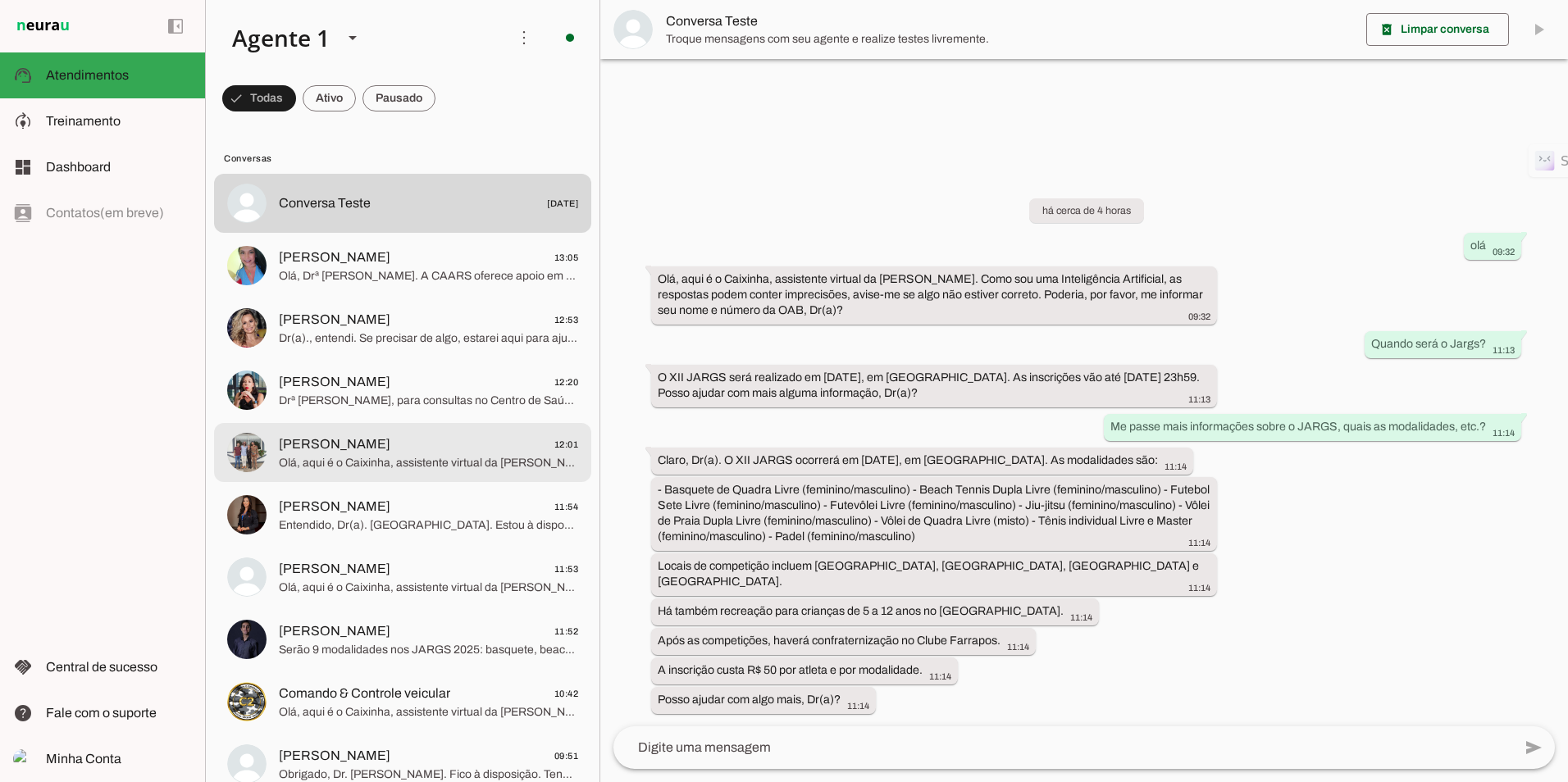
click at [386, 454] on span "[PERSON_NAME] 12:01" at bounding box center [429, 444] width 300 height 20
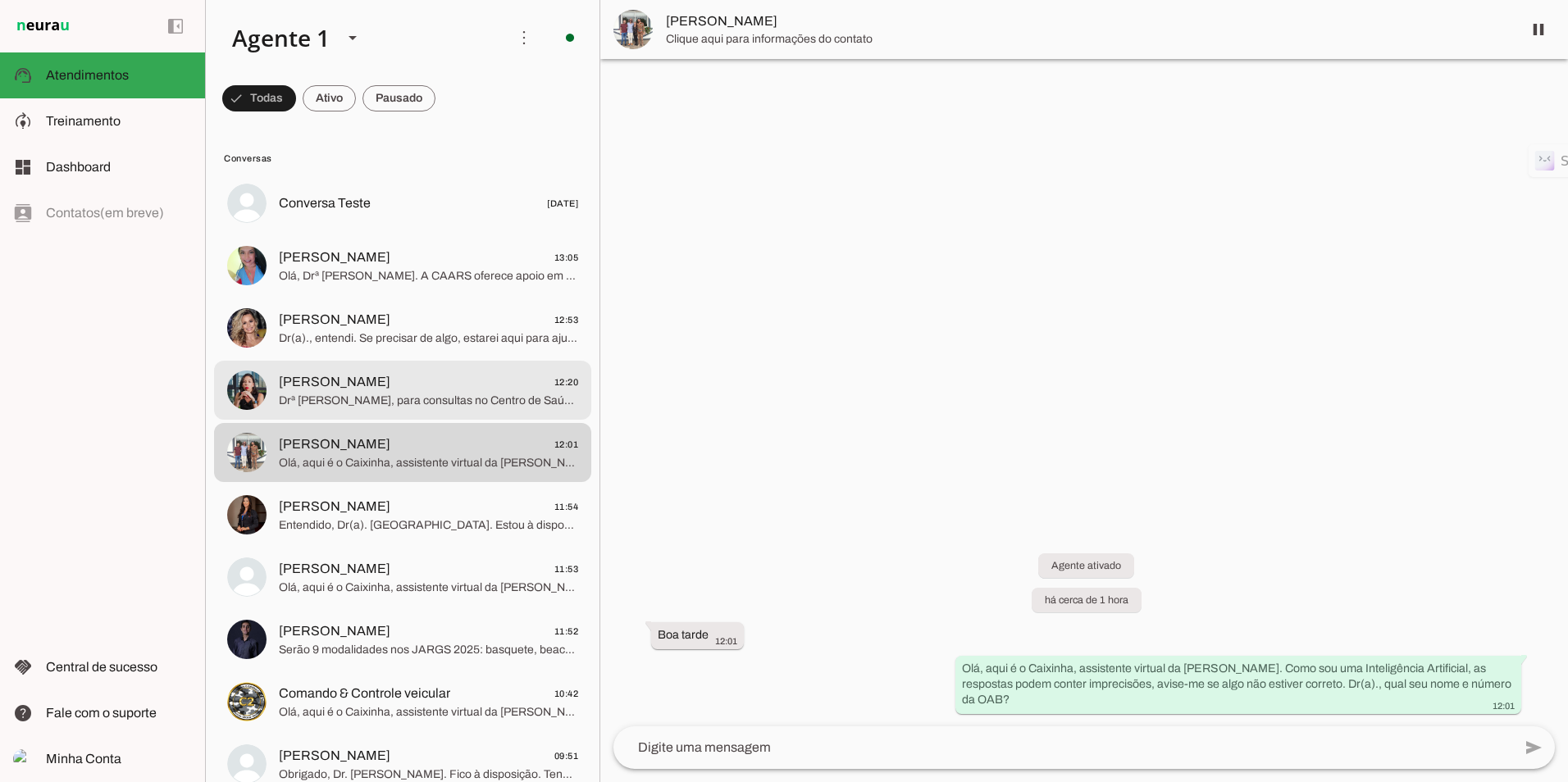
click at [427, 404] on span "Drª [PERSON_NAME], para consultas no Centro de Saúde da CAARS, o agendamento é …" at bounding box center [429, 401] width 300 height 16
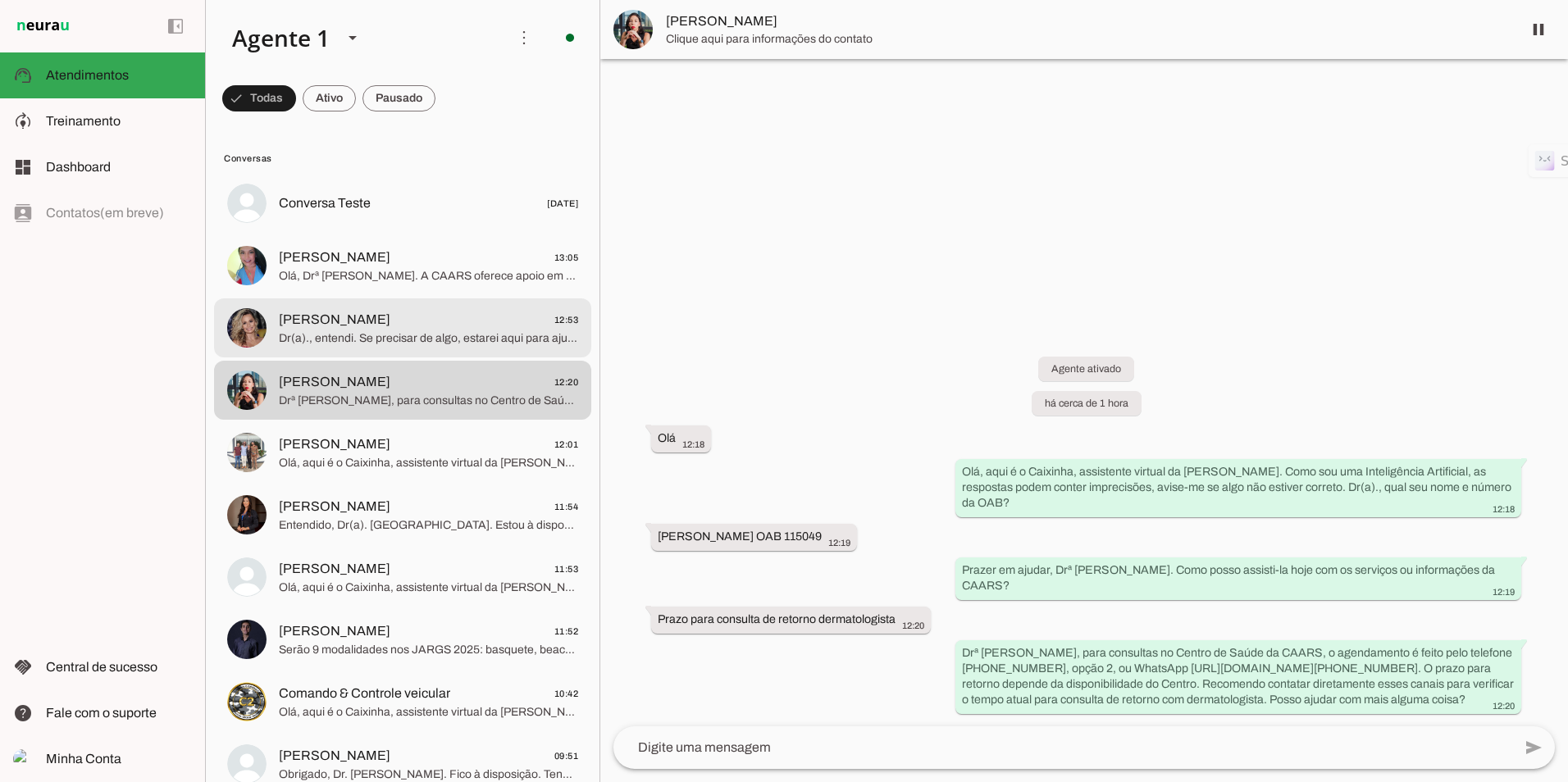
click at [434, 326] on span "[PERSON_NAME] 12:53" at bounding box center [429, 320] width 300 height 20
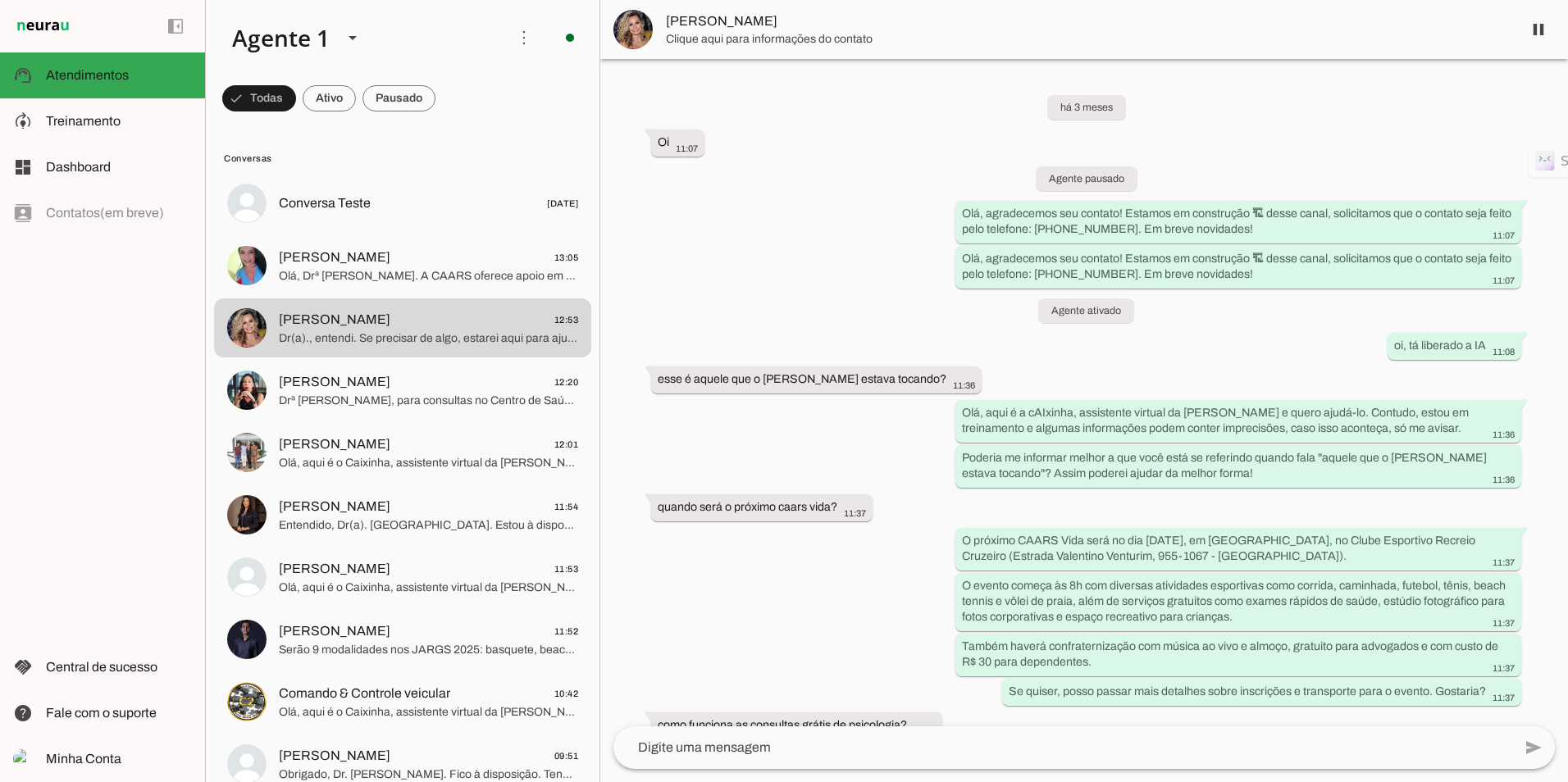
scroll to position [10945, 0]
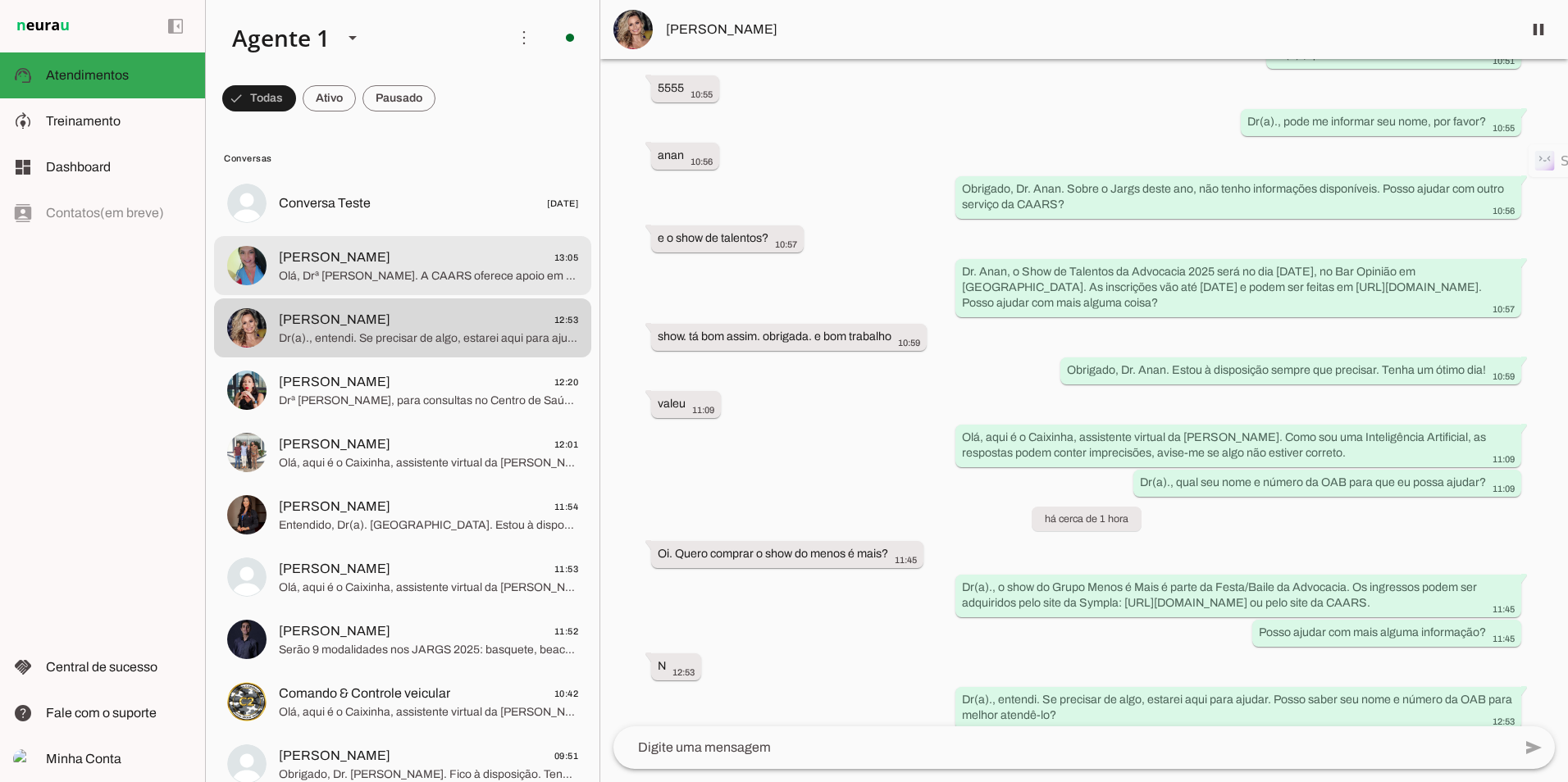
click at [285, 275] on span "Olá, Drª [PERSON_NAME]. A CAARS oferece apoio em saúde, bem-estar e serviços pa…" at bounding box center [429, 275] width 300 height 16
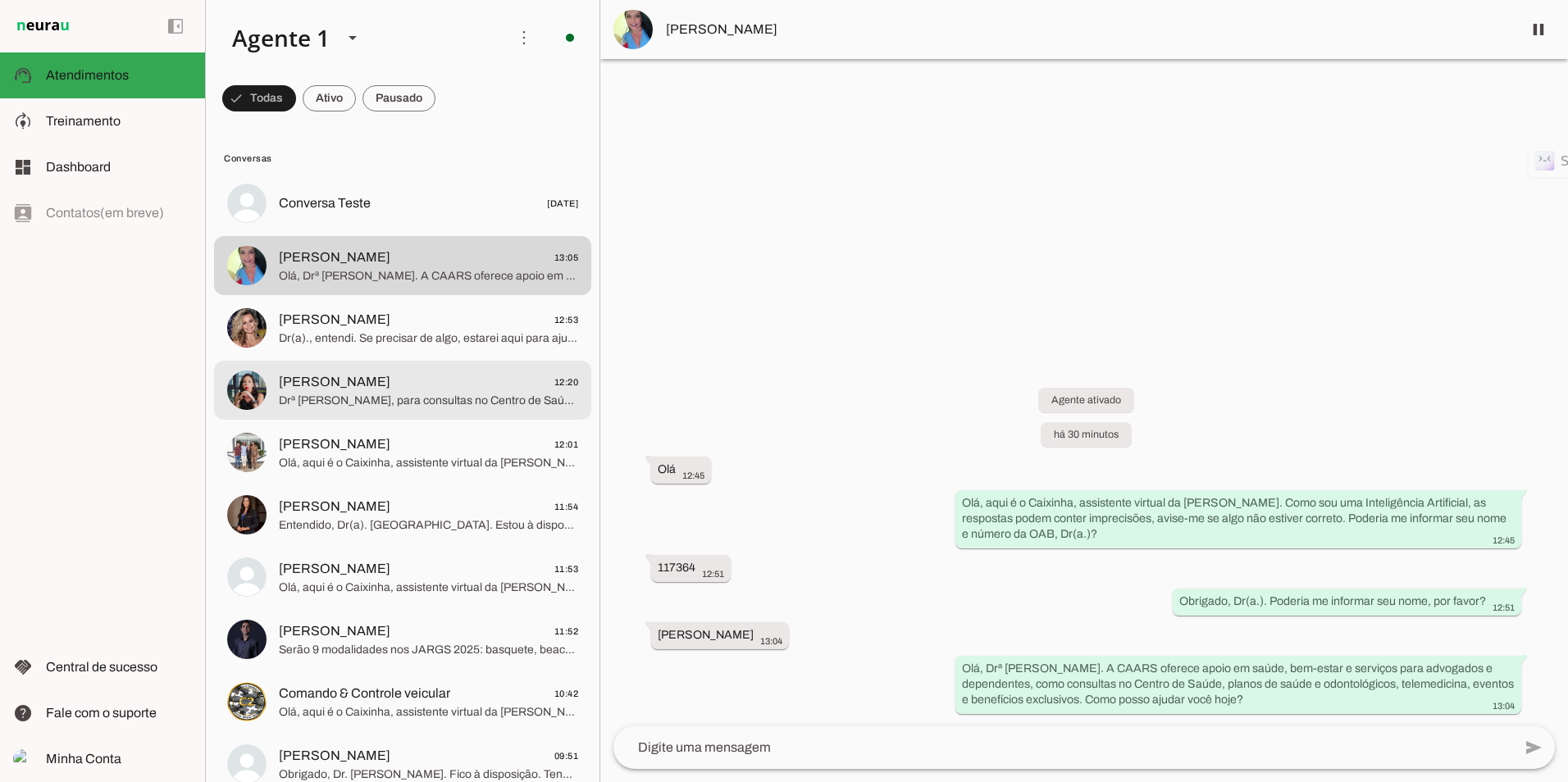
click at [398, 386] on span "[PERSON_NAME] 12:20" at bounding box center [429, 382] width 300 height 20
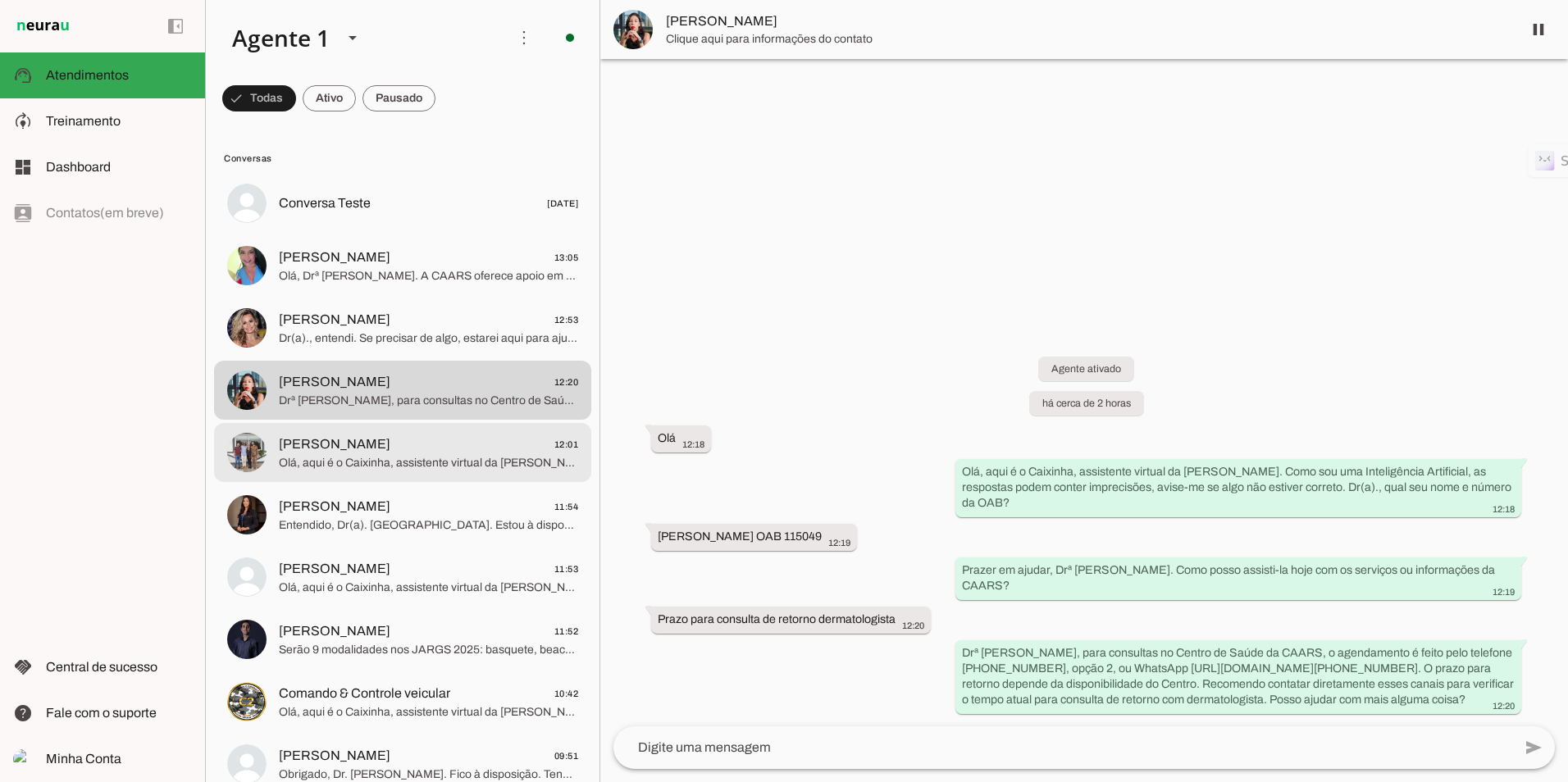
click at [398, 469] on span "Olá, aqui é o Caixinha, assistente virtual da [PERSON_NAME]. Como sou uma Intel…" at bounding box center [429, 463] width 300 height 16
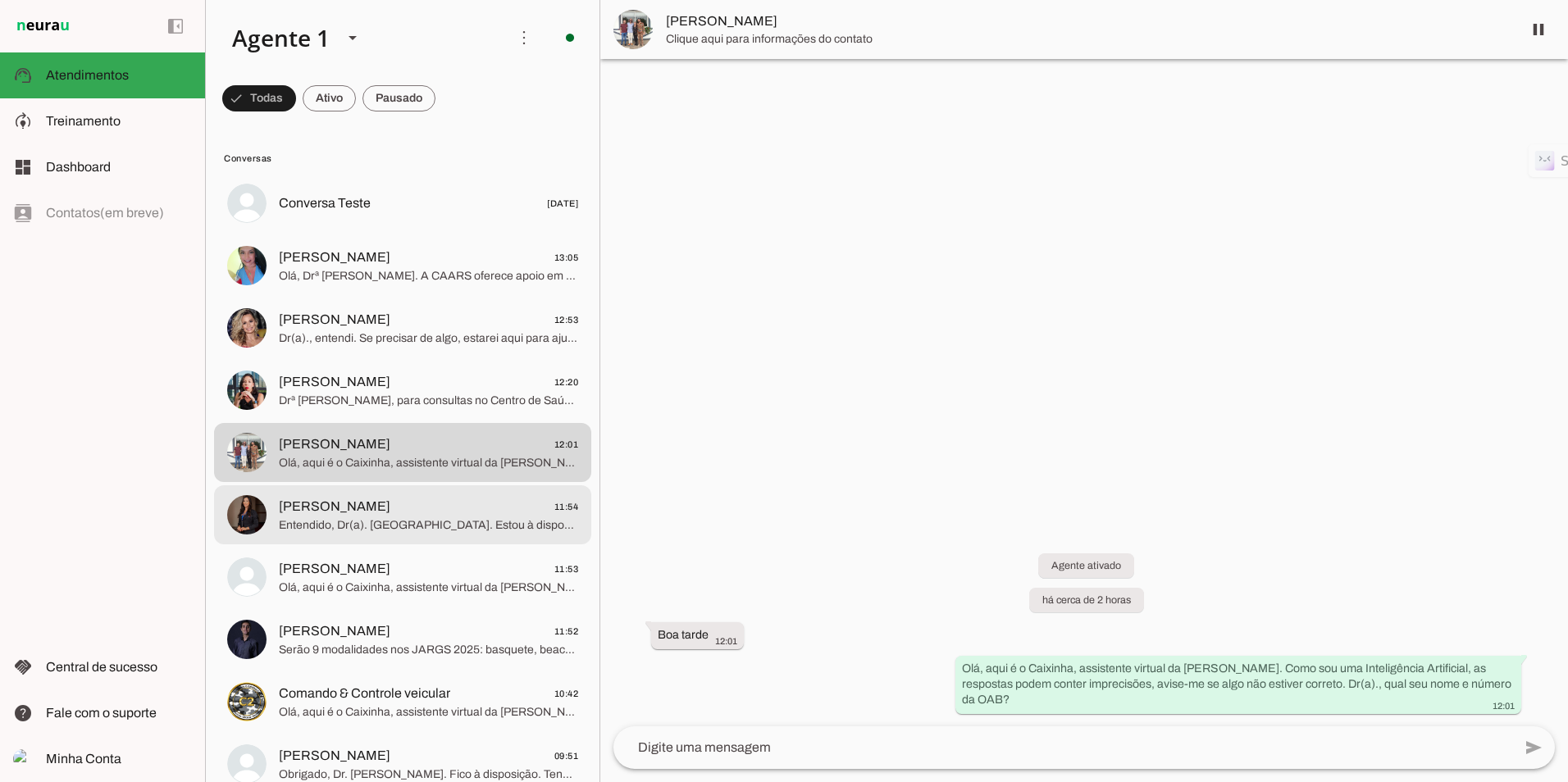
scroll to position [82, 0]
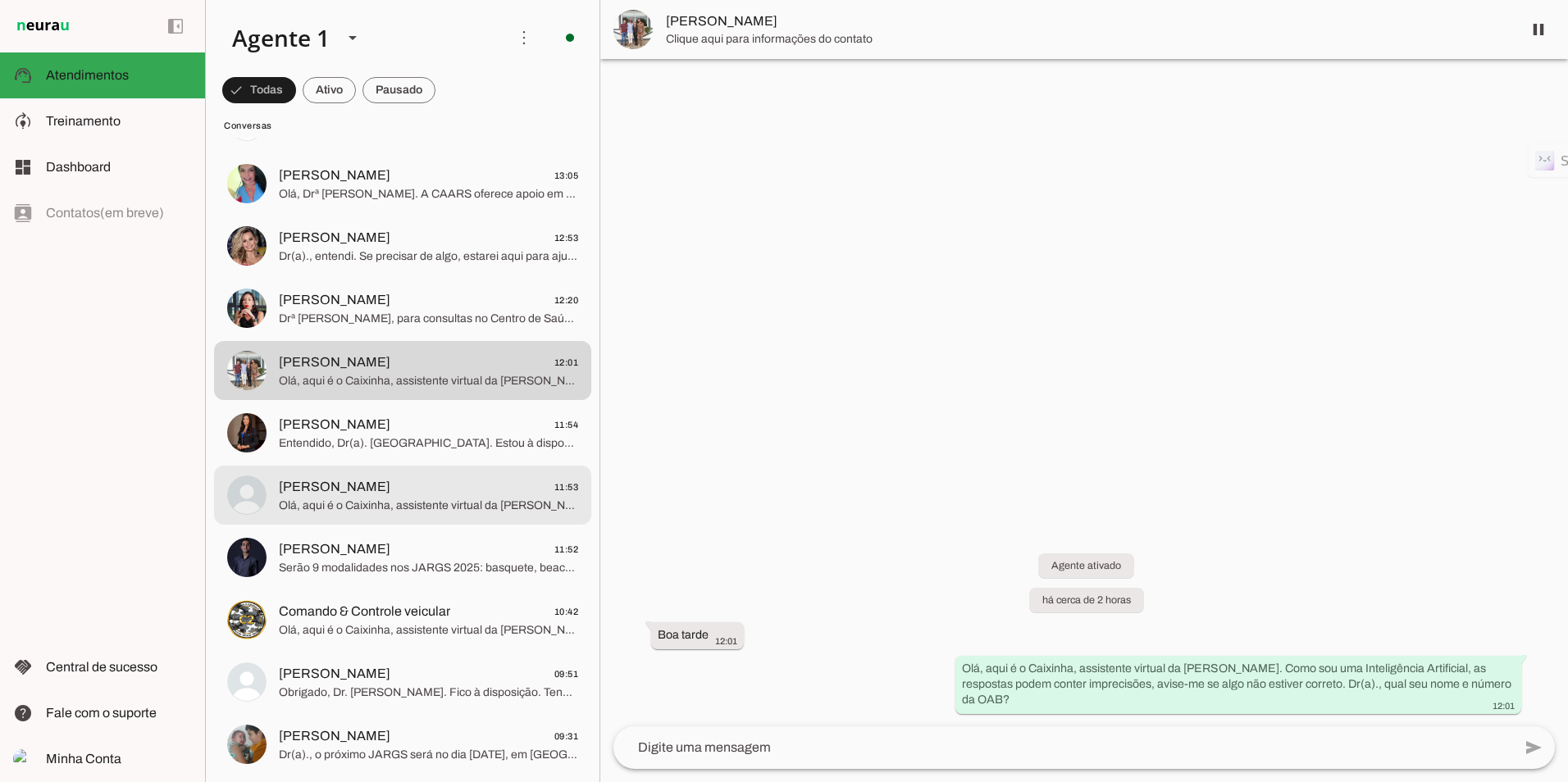
click at [382, 493] on span "[PERSON_NAME] 11:53" at bounding box center [429, 487] width 300 height 20
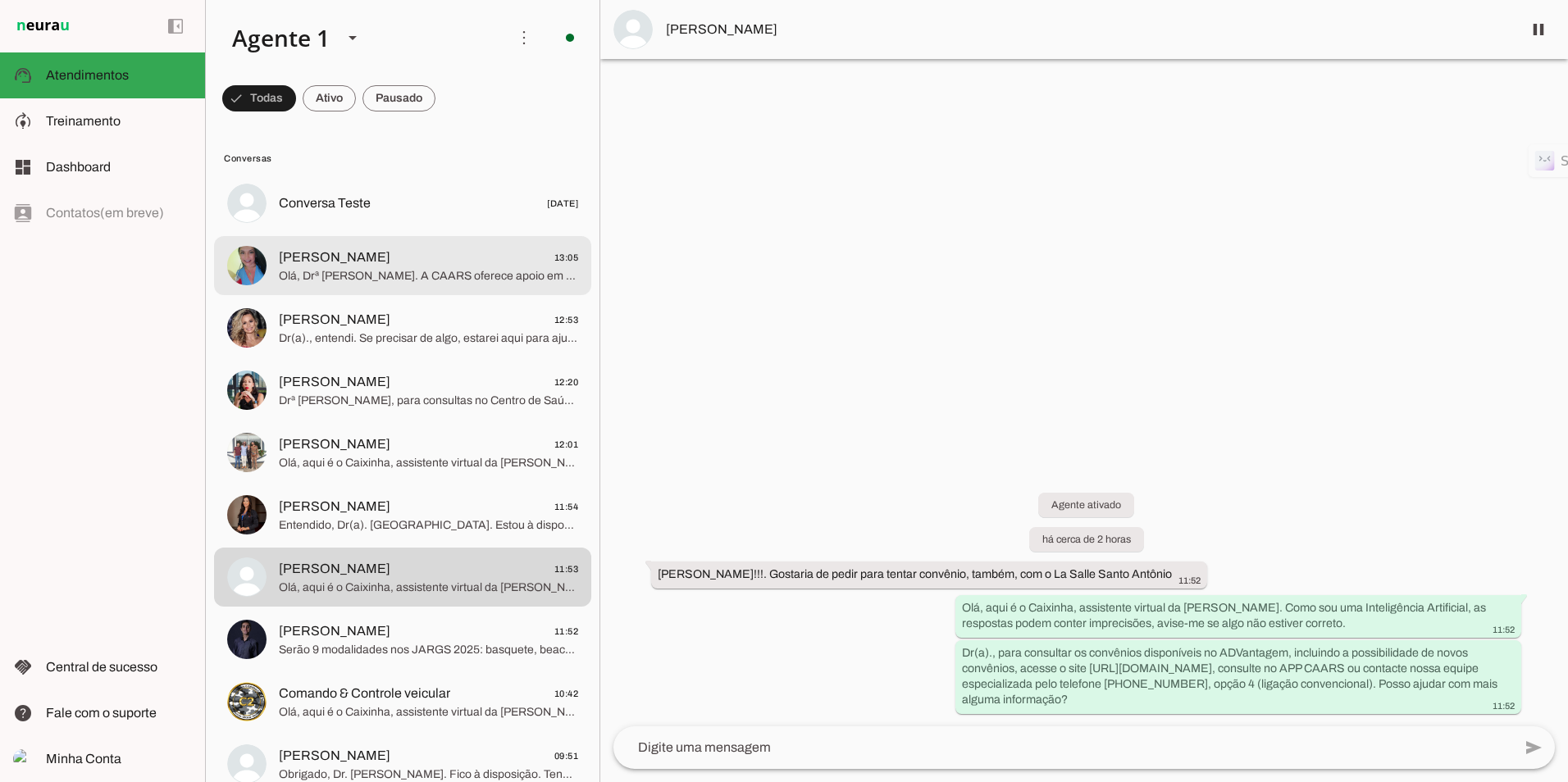
click at [279, 249] on span "[PERSON_NAME]" at bounding box center [335, 257] width 112 height 19
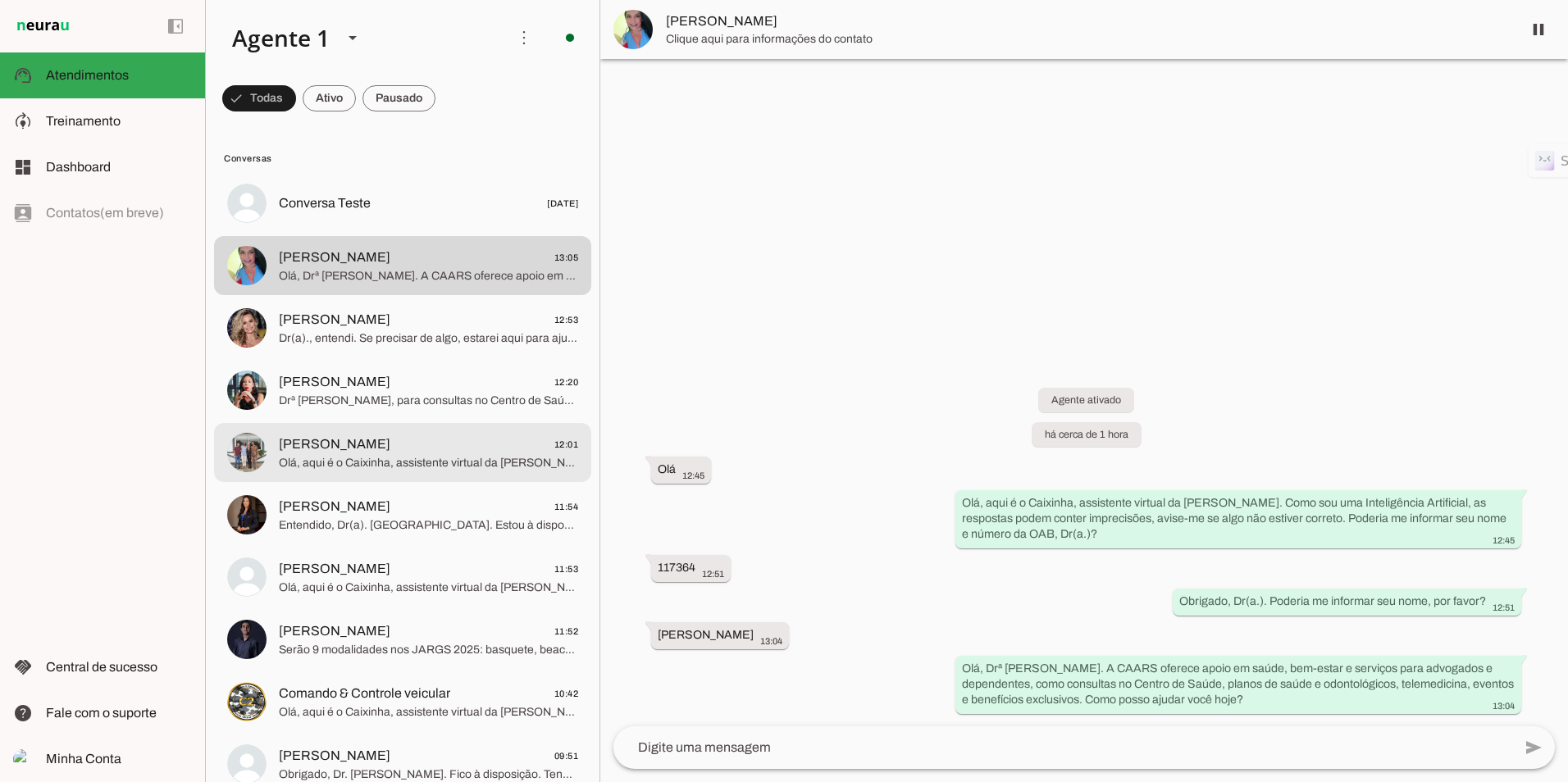
click at [300, 454] on span "[PERSON_NAME]" at bounding box center [335, 444] width 112 height 19
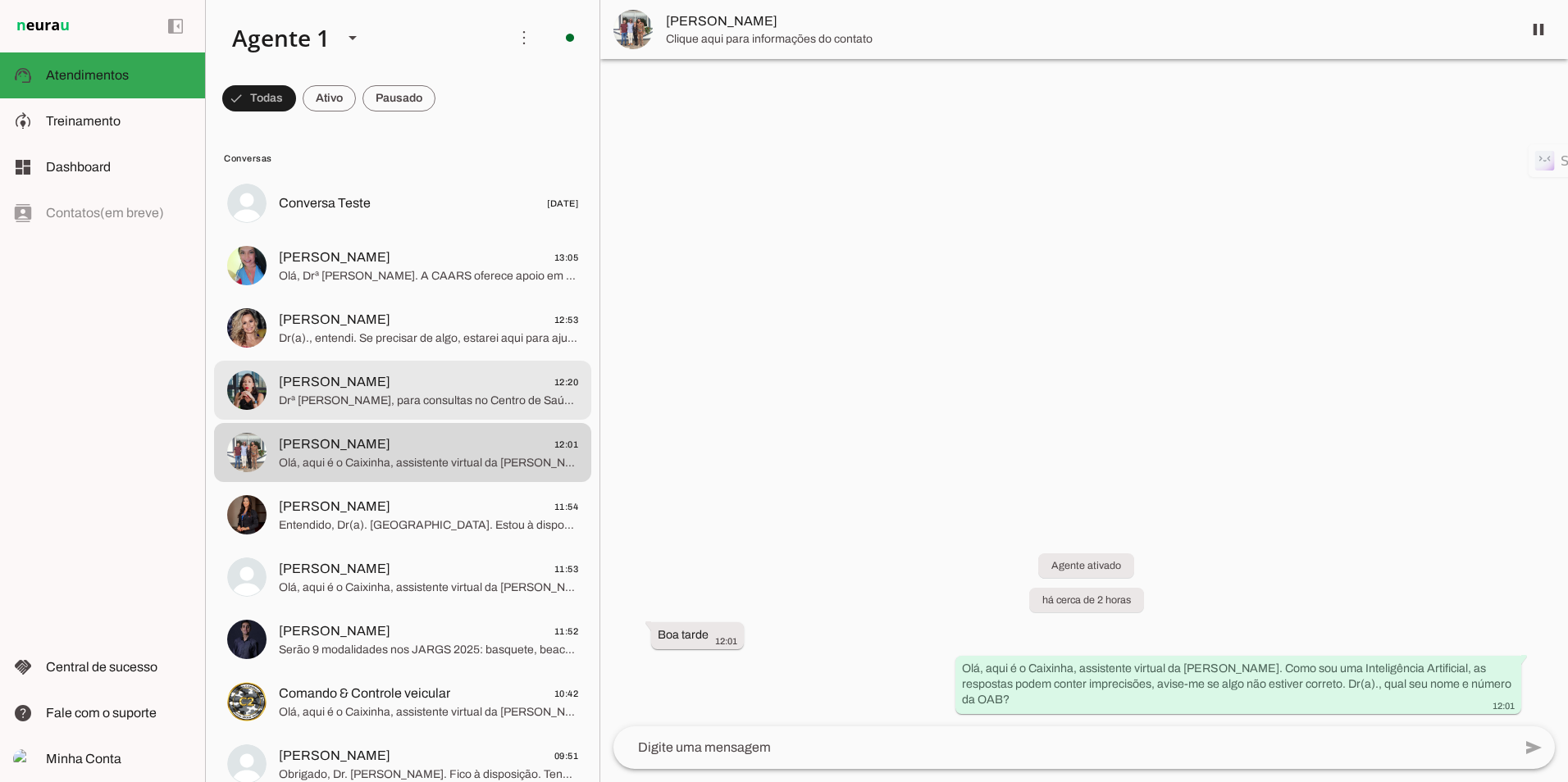
click at [361, 393] on span "Drª [PERSON_NAME], para consultas no Centro de Saúde da CAARS, o agendamento é …" at bounding box center [429, 401] width 300 height 16
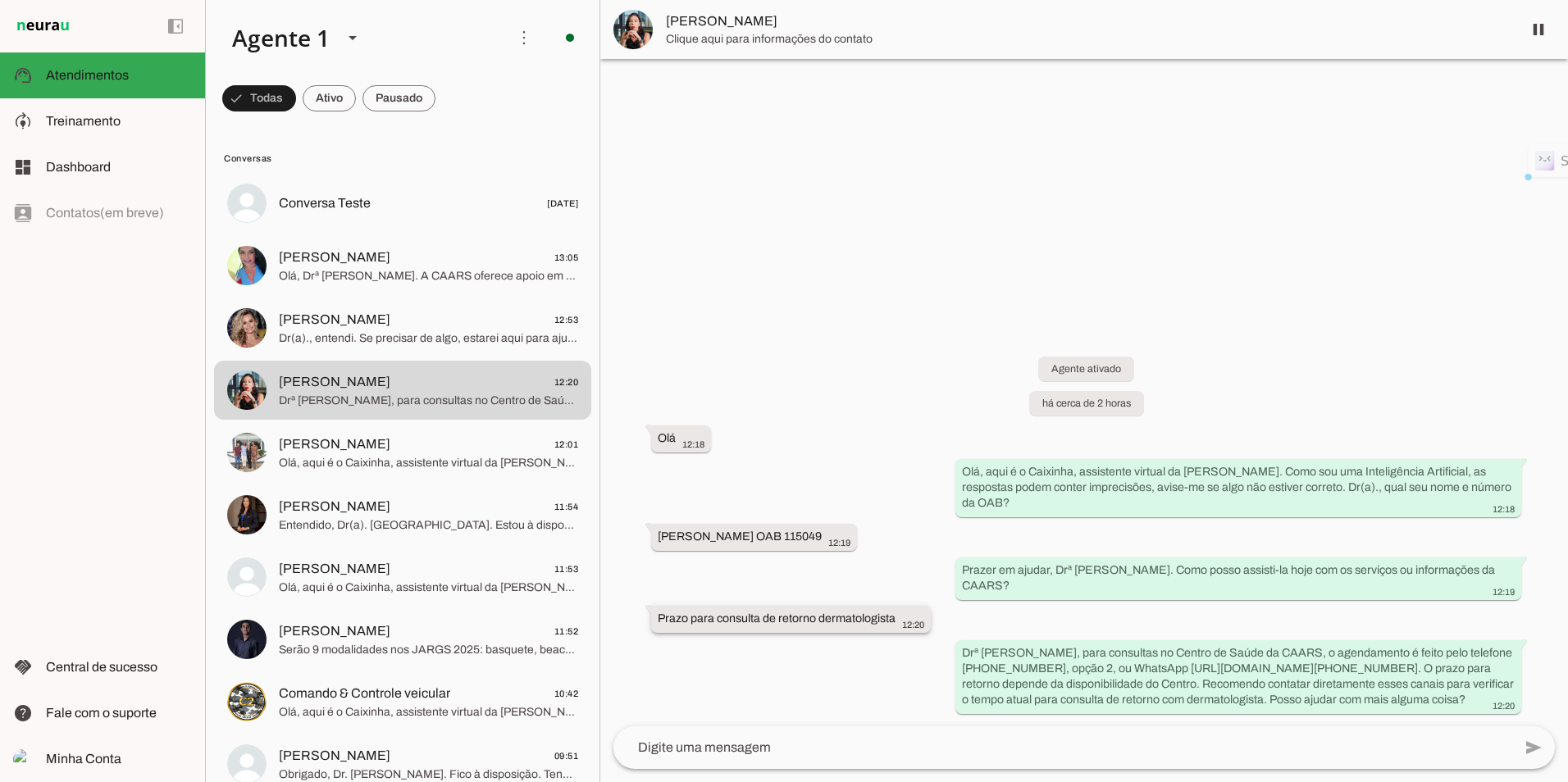
drag, startPoint x: 772, startPoint y: 616, endPoint x: 909, endPoint y: 611, distance: 137.1
click at [909, 611] on div "Prazo para consulta de retorno dermatologista 12:20" at bounding box center [791, 620] width 267 height 20
click at [687, 566] on div "Agente ativado há cerca de 2 horas Olá 12:18 Olá, aqui é o Caixinha, assistente…" at bounding box center [1084, 524] width 968 height 406
drag, startPoint x: 699, startPoint y: 618, endPoint x: 915, endPoint y: 627, distance: 216.2
click at [915, 627] on div "Prazo para consulta de retorno dermatologista 12:20" at bounding box center [791, 620] width 267 height 20
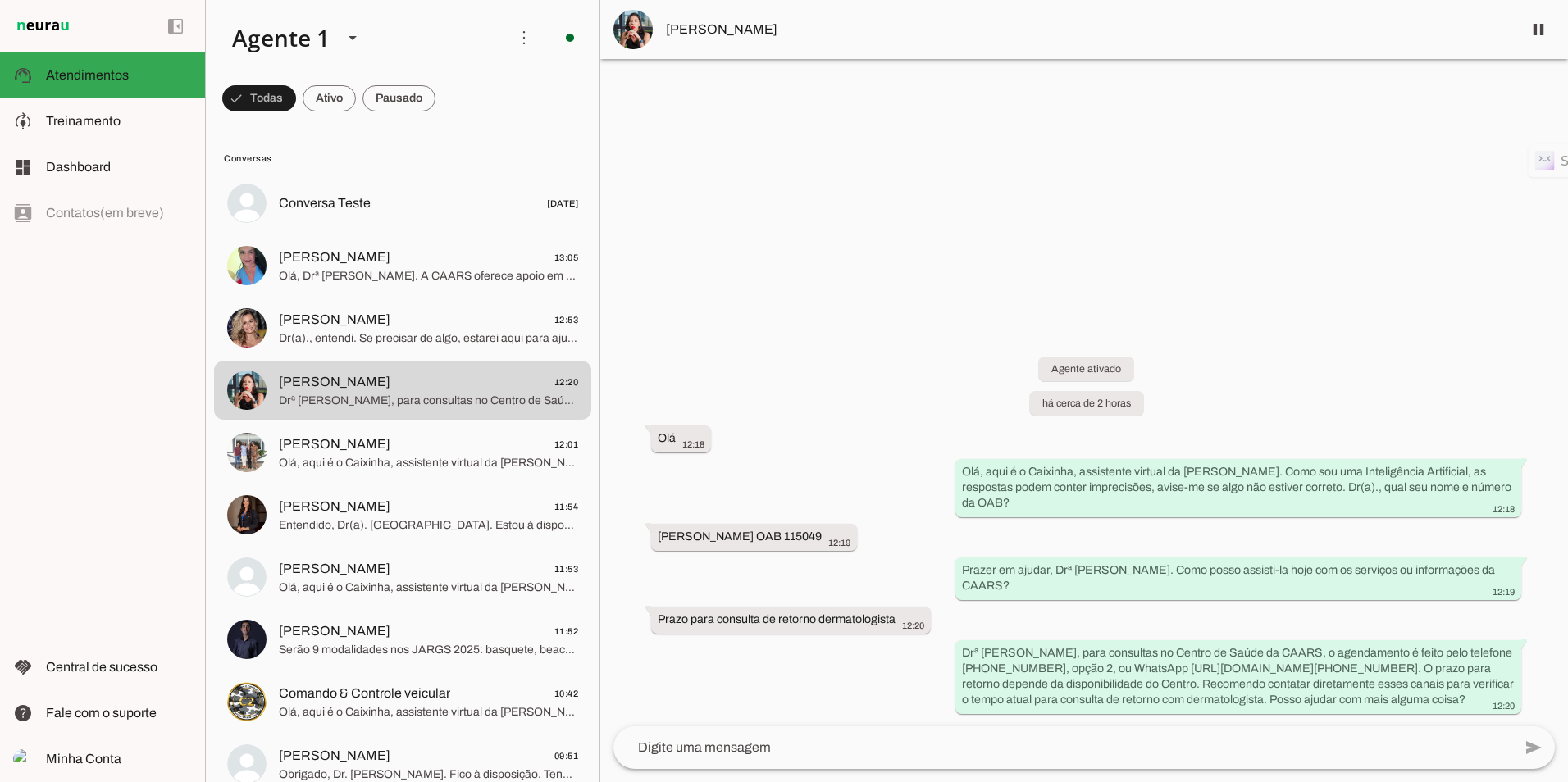
drag, startPoint x: 915, startPoint y: 627, endPoint x: 813, endPoint y: 592, distance: 107.8
click at [813, 592] on div "Agente ativado há cerca de 2 horas Olá 12:18 Olá, aqui é o Caixinha, assistente…" at bounding box center [1084, 524] width 968 height 406
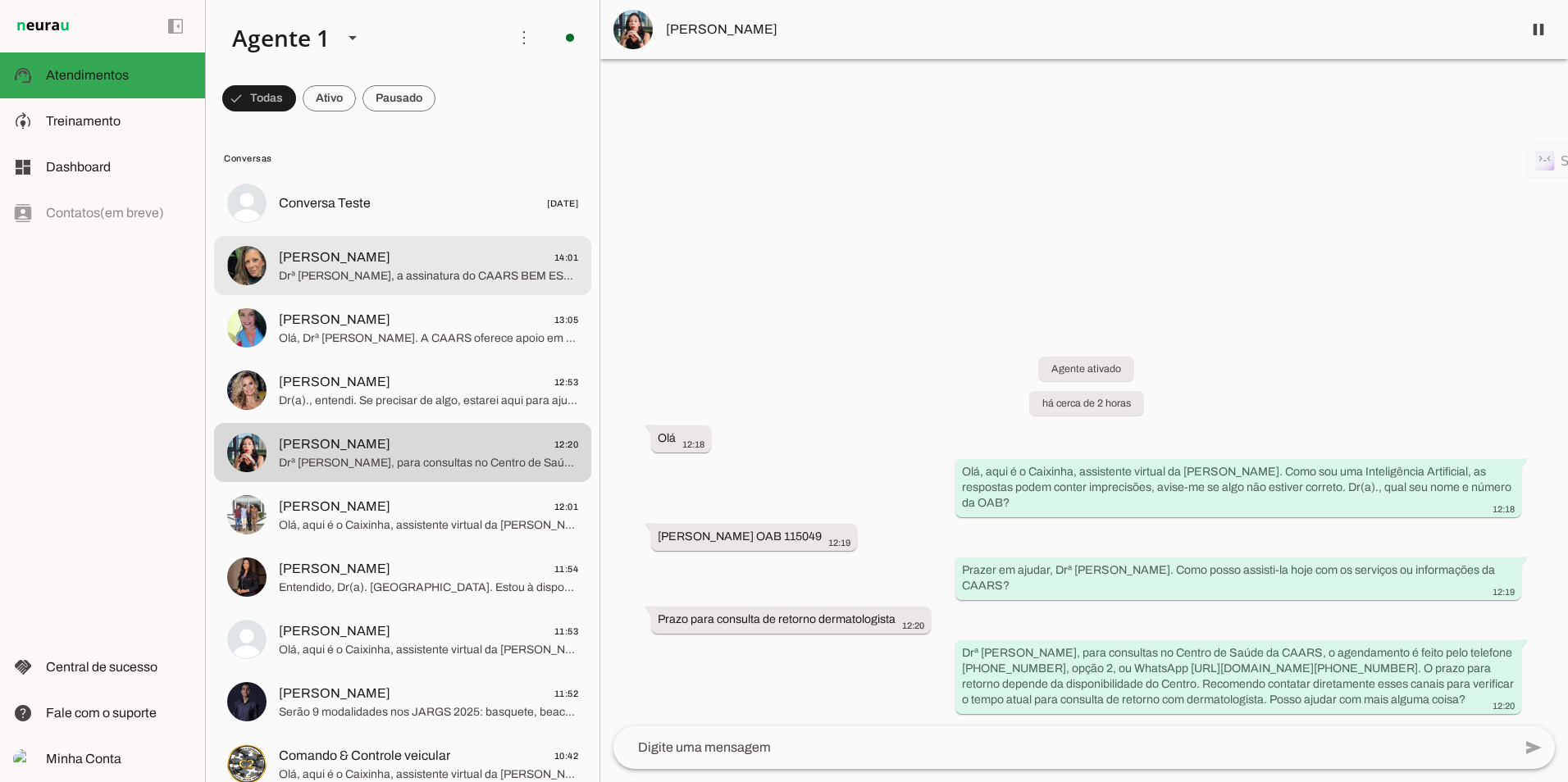
click at [363, 270] on span "Drª [PERSON_NAME], a assinatura do CAARS BEM ESTAR é opcional, não obrigatória.…" at bounding box center [429, 275] width 300 height 16
